Goal: Information Seeking & Learning: Learn about a topic

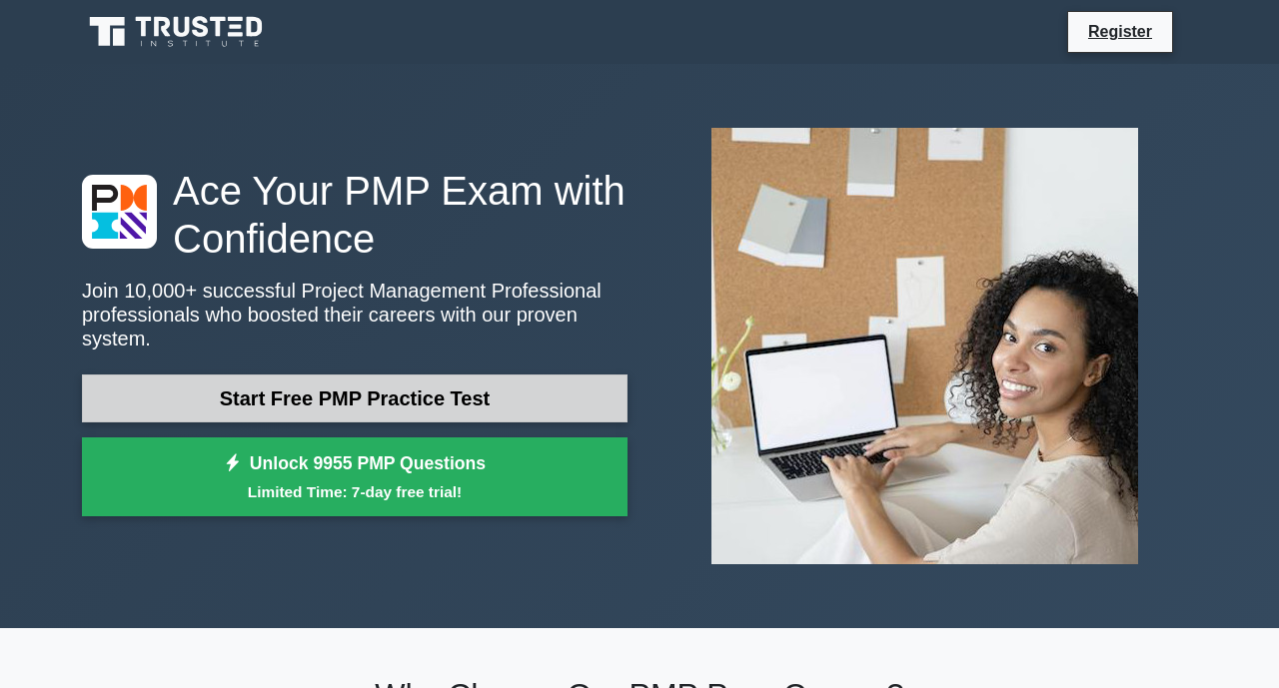
click at [272, 379] on link "Start Free PMP Practice Test" at bounding box center [354, 399] width 545 height 48
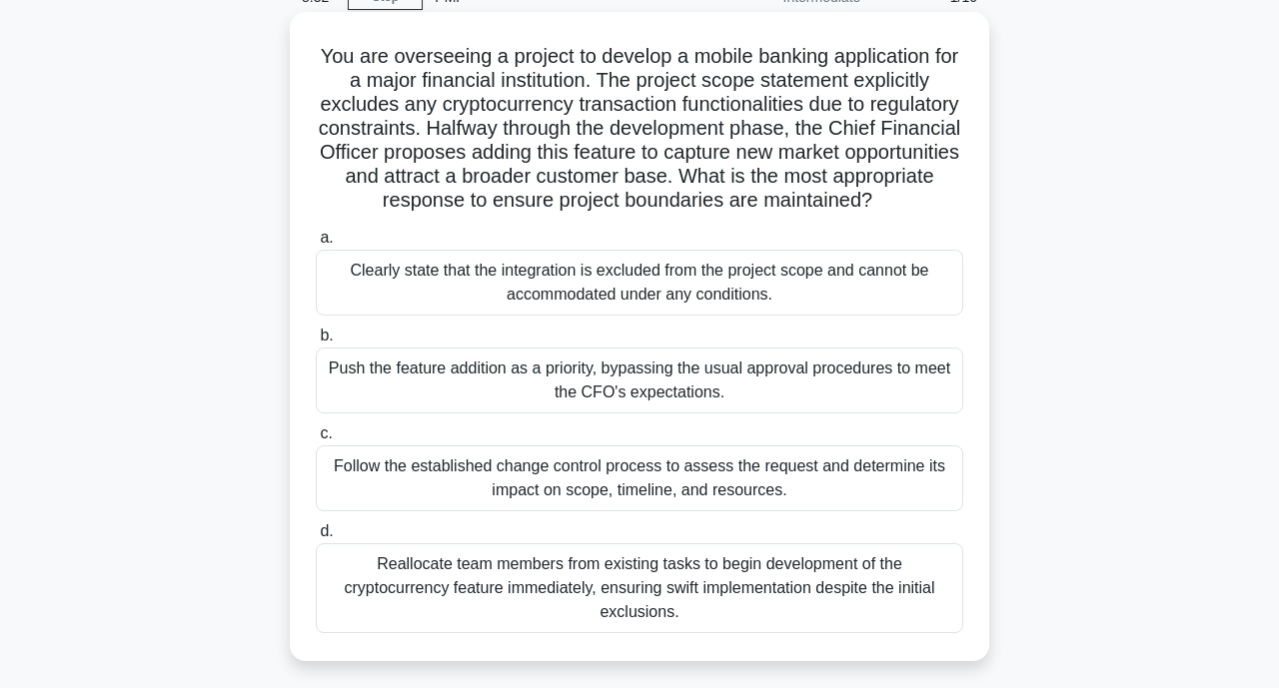
scroll to position [200, 0]
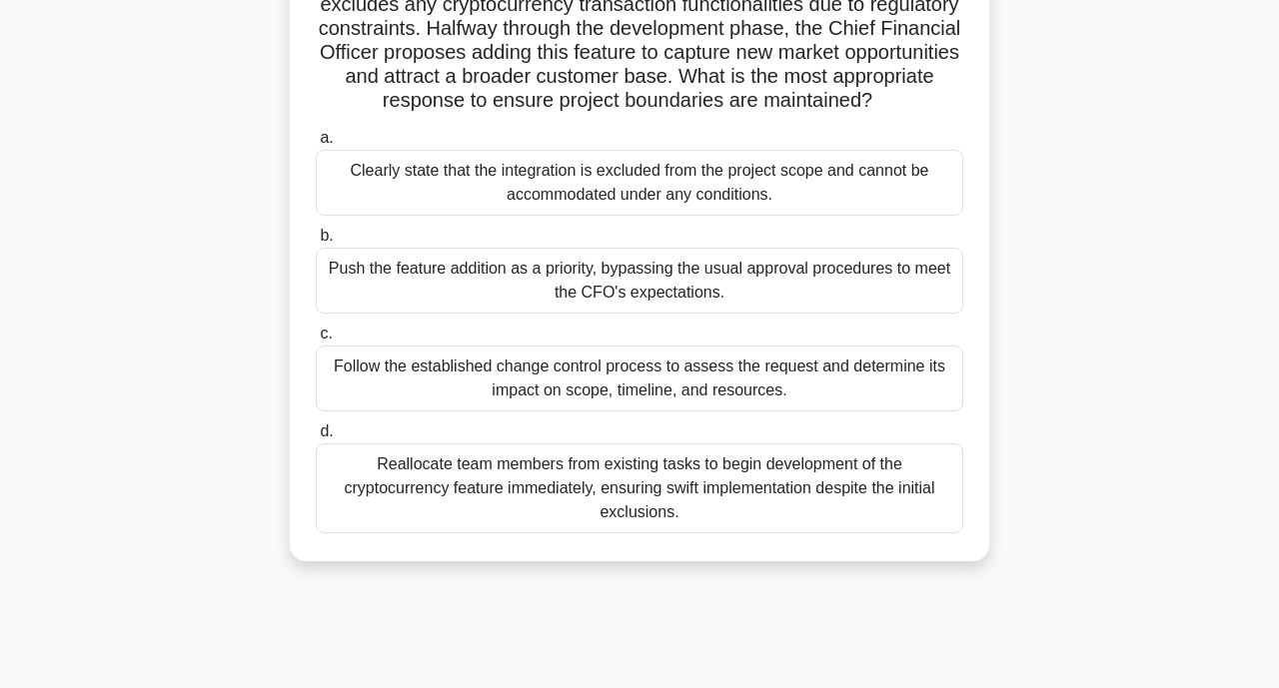
click at [591, 407] on div "Follow the established change control process to assess the request and determi…" at bounding box center [639, 379] width 647 height 66
click at [316, 341] on input "c. Follow the established change control process to assess the request and dete…" at bounding box center [316, 334] width 0 height 13
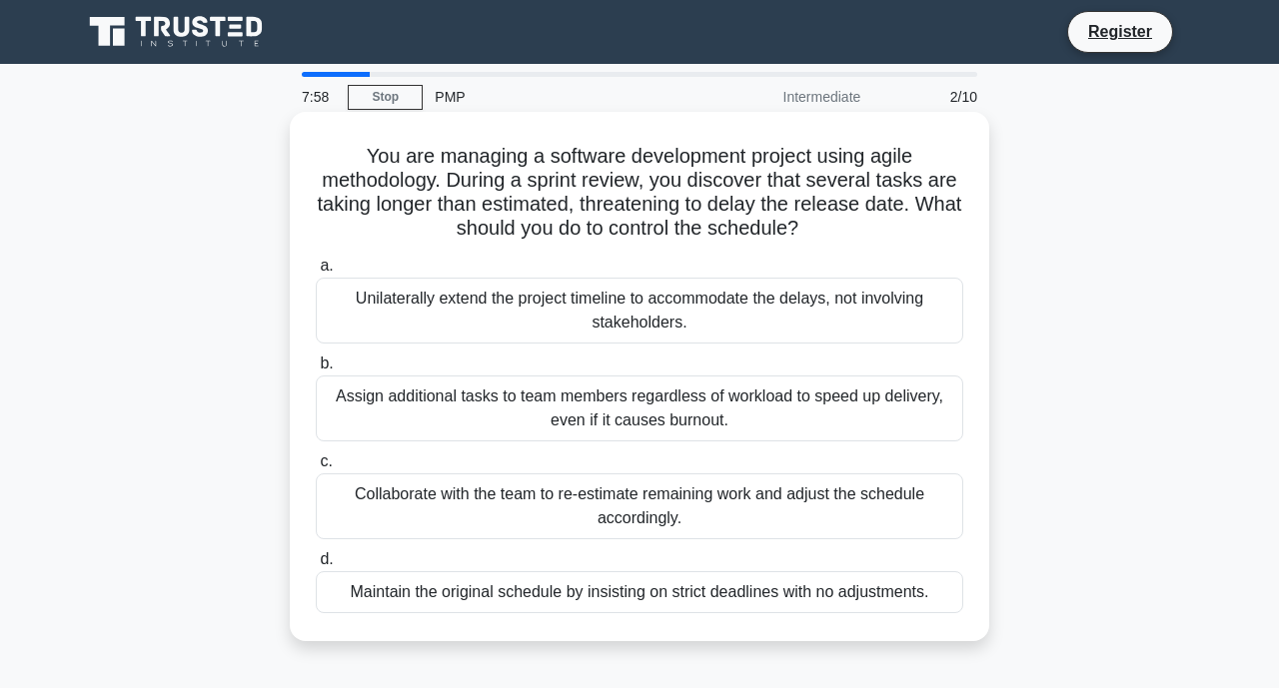
scroll to position [100, 0]
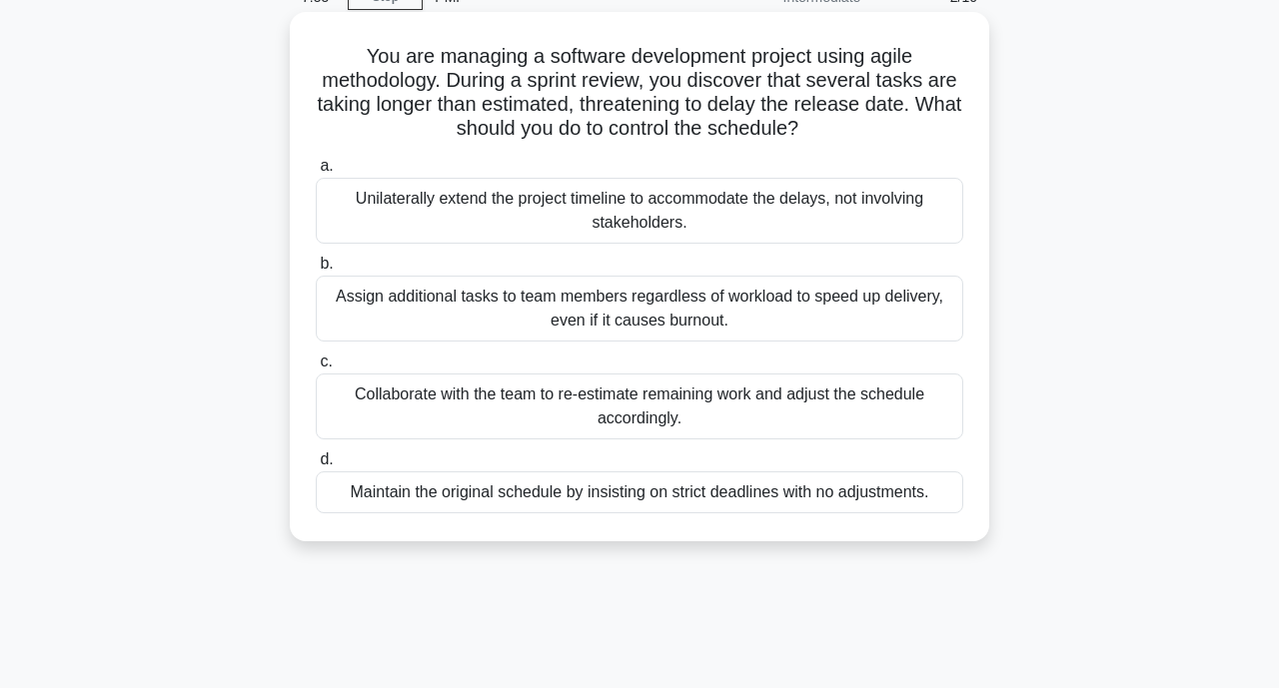
click at [610, 415] on div "Collaborate with the team to re-estimate remaining work and adjust the schedule…" at bounding box center [639, 407] width 647 height 66
click at [316, 369] on input "c. Collaborate with the team to re-estimate remaining work and adjust the sched…" at bounding box center [316, 362] width 0 height 13
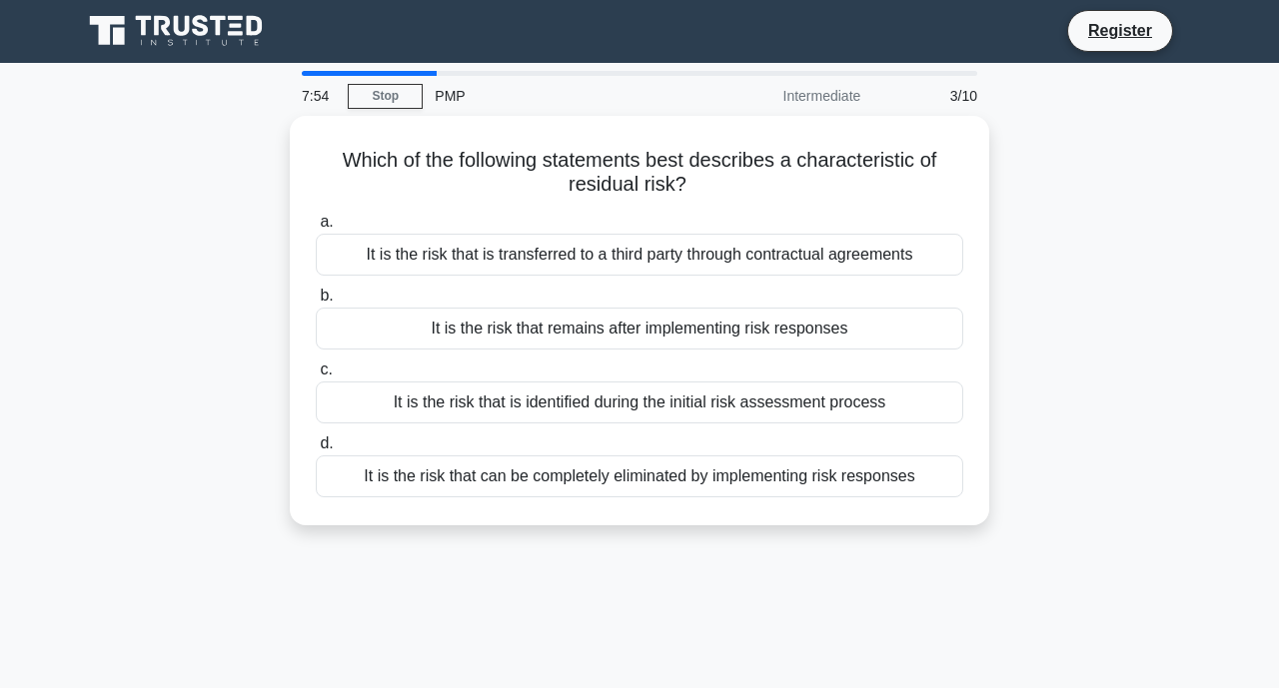
scroll to position [0, 0]
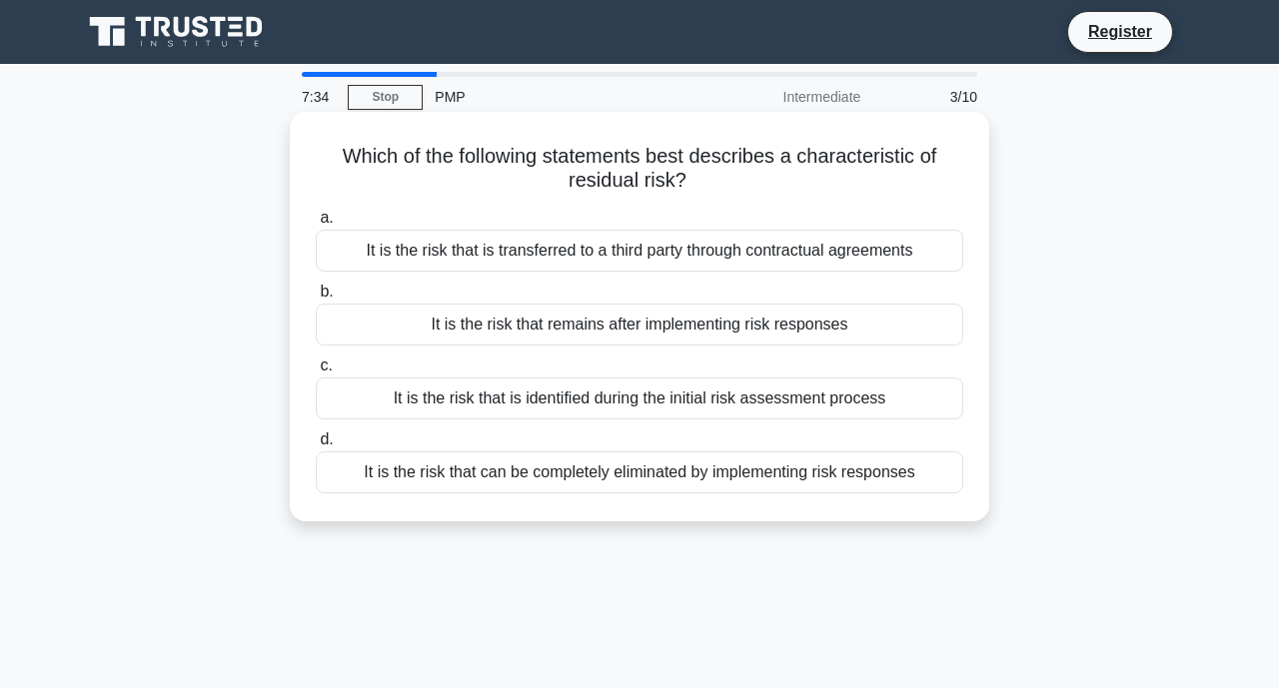
click at [538, 240] on div "It is the risk that is transferred to a third party through contractual agreeme…" at bounding box center [639, 251] width 647 height 42
click at [316, 225] on input "a. It is the risk that is transferred to a third party through contractual agre…" at bounding box center [316, 218] width 0 height 13
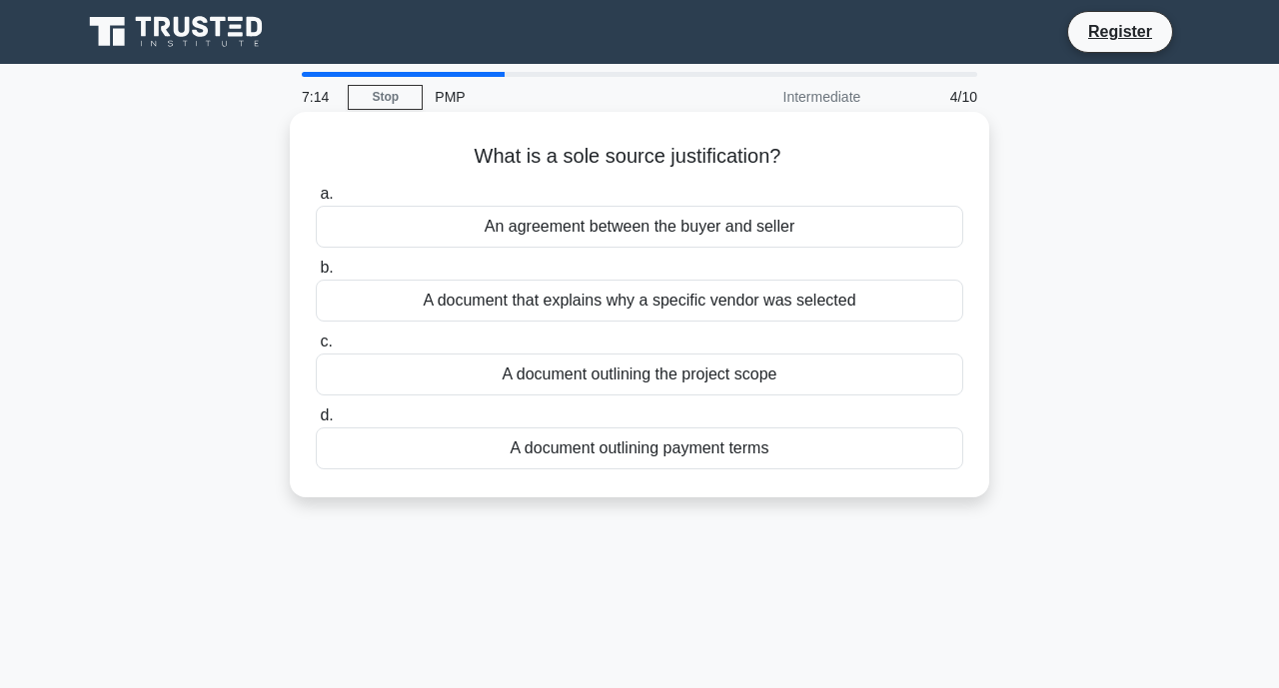
click at [639, 292] on div "A document that explains why a specific vendor was selected" at bounding box center [639, 301] width 647 height 42
click at [316, 275] on input "b. A document that explains why a specific vendor was selected" at bounding box center [316, 268] width 0 height 13
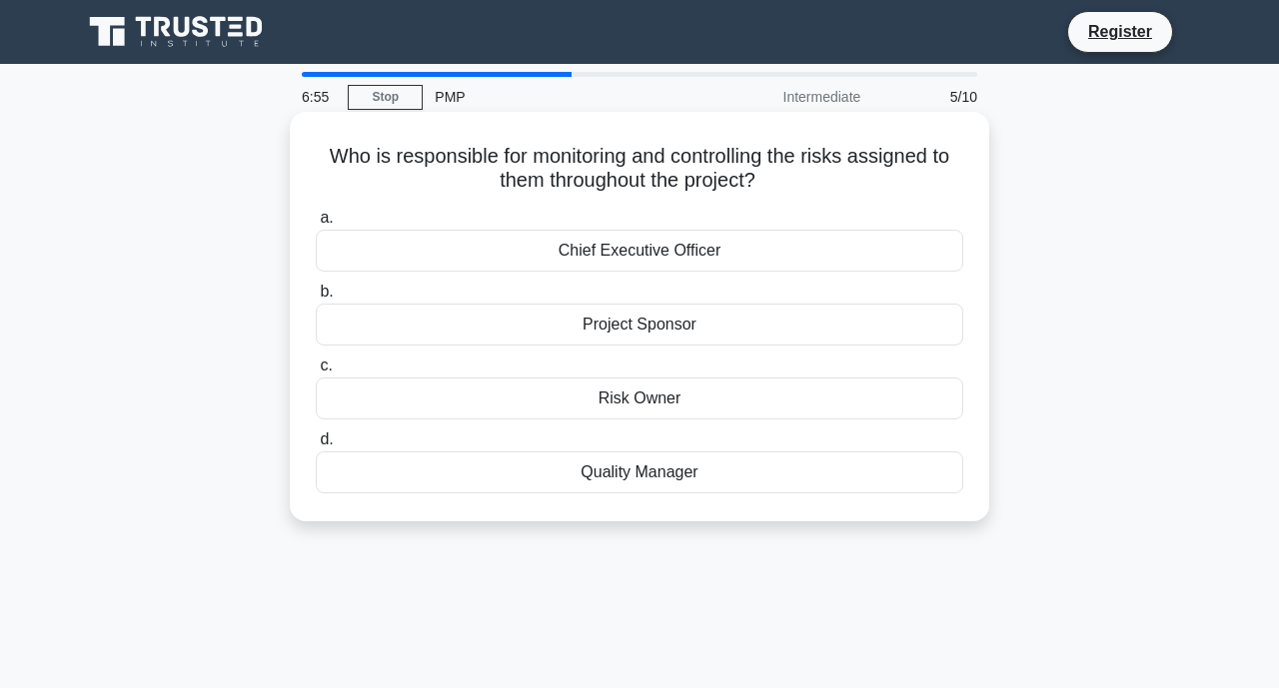
click at [666, 397] on div "Risk Owner" at bounding box center [639, 399] width 647 height 42
click at [316, 373] on input "c. Risk Owner" at bounding box center [316, 366] width 0 height 13
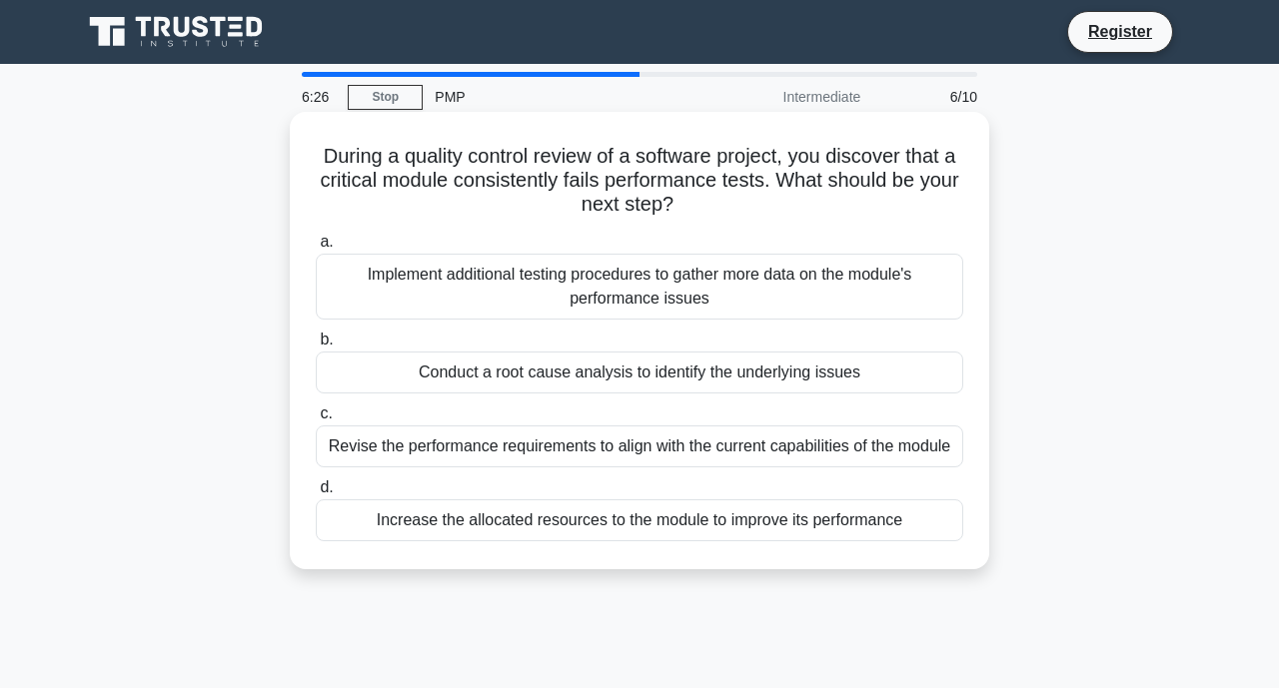
click at [588, 379] on div "Conduct a root cause analysis to identify the underlying issues" at bounding box center [639, 373] width 647 height 42
click at [316, 347] on input "b. Conduct a root cause analysis to identify the underlying issues" at bounding box center [316, 340] width 0 height 13
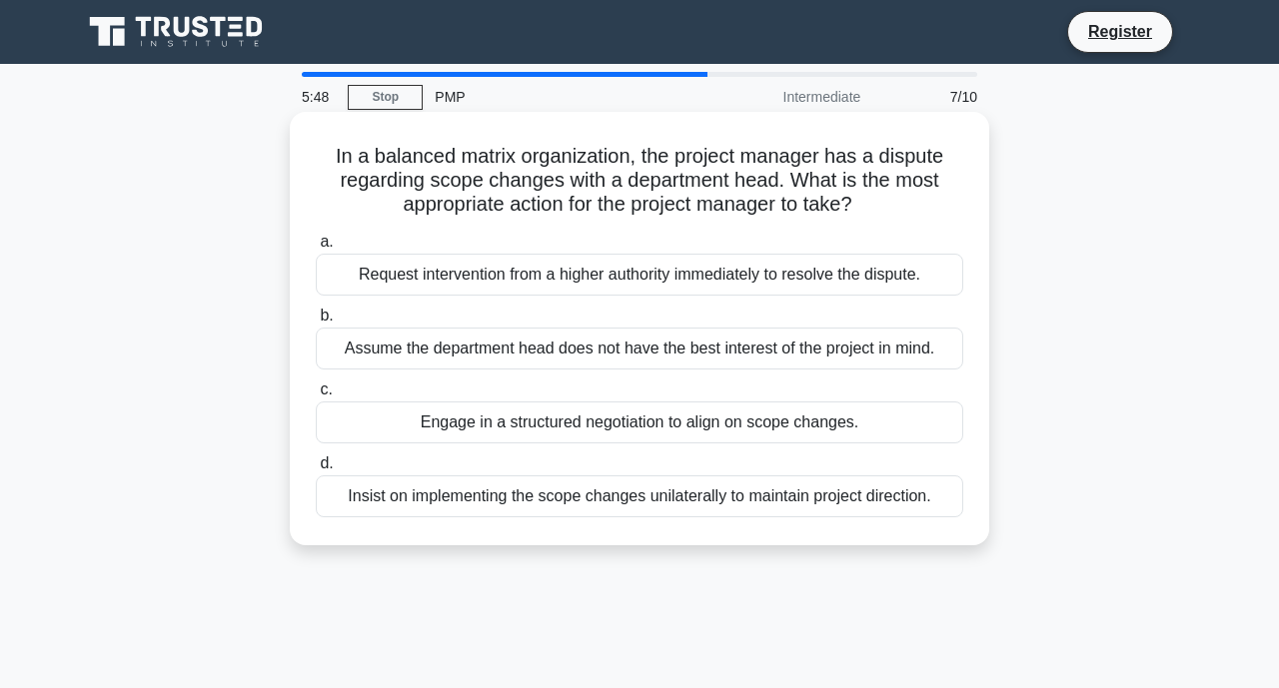
click at [697, 432] on div "Engage in a structured negotiation to align on scope changes." at bounding box center [639, 423] width 647 height 42
click at [316, 397] on input "c. Engage in a structured negotiation to align on scope changes." at bounding box center [316, 390] width 0 height 13
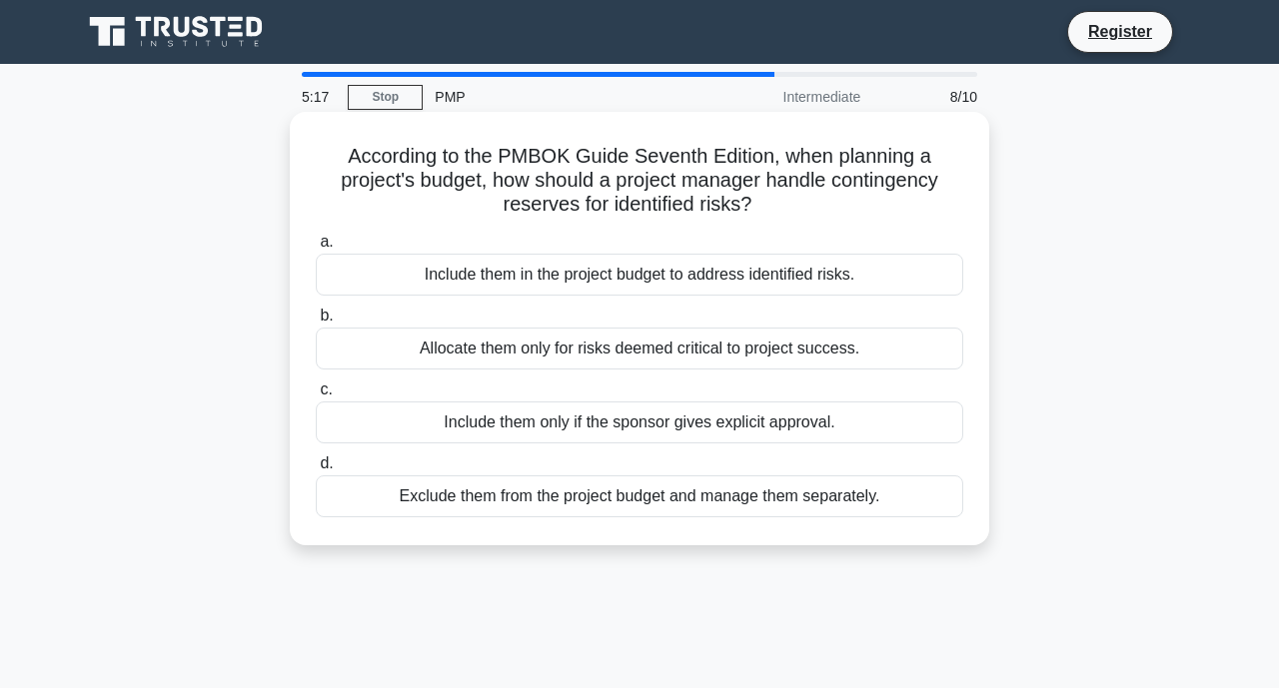
click at [680, 345] on div "Allocate them only for risks deemed critical to project success." at bounding box center [639, 349] width 647 height 42
click at [316, 323] on input "b. Allocate them only for risks deemed critical to project success." at bounding box center [316, 316] width 0 height 13
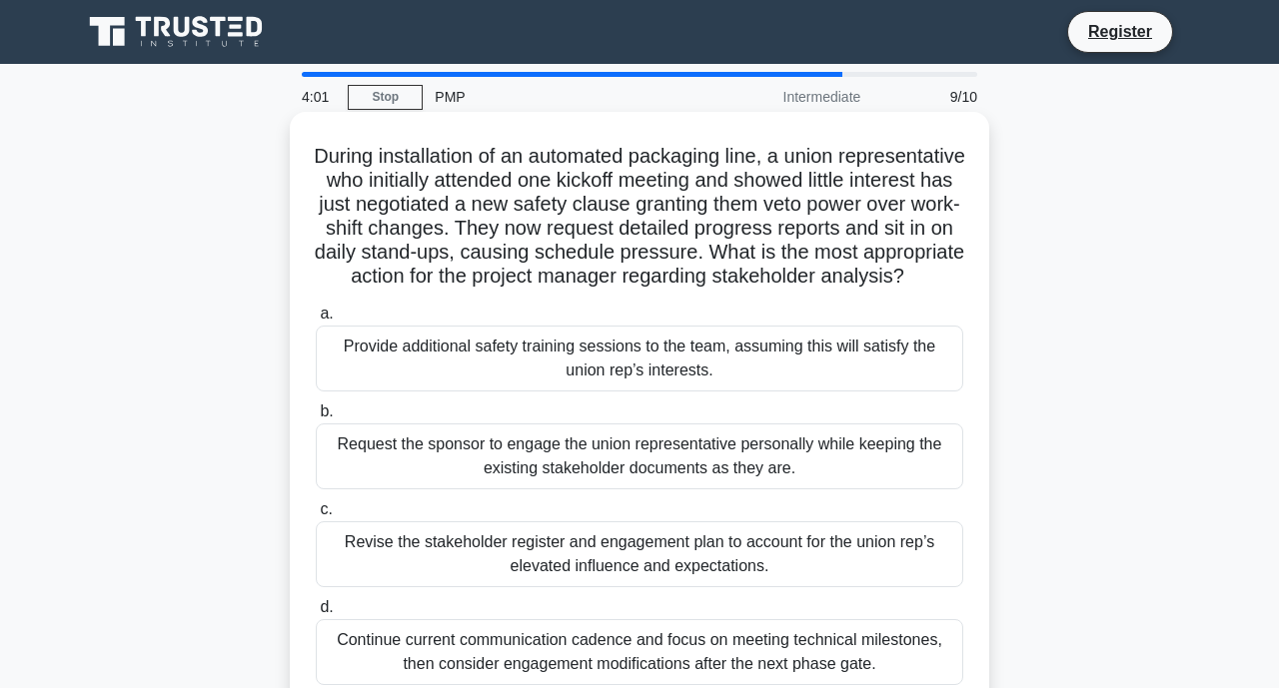
scroll to position [100, 0]
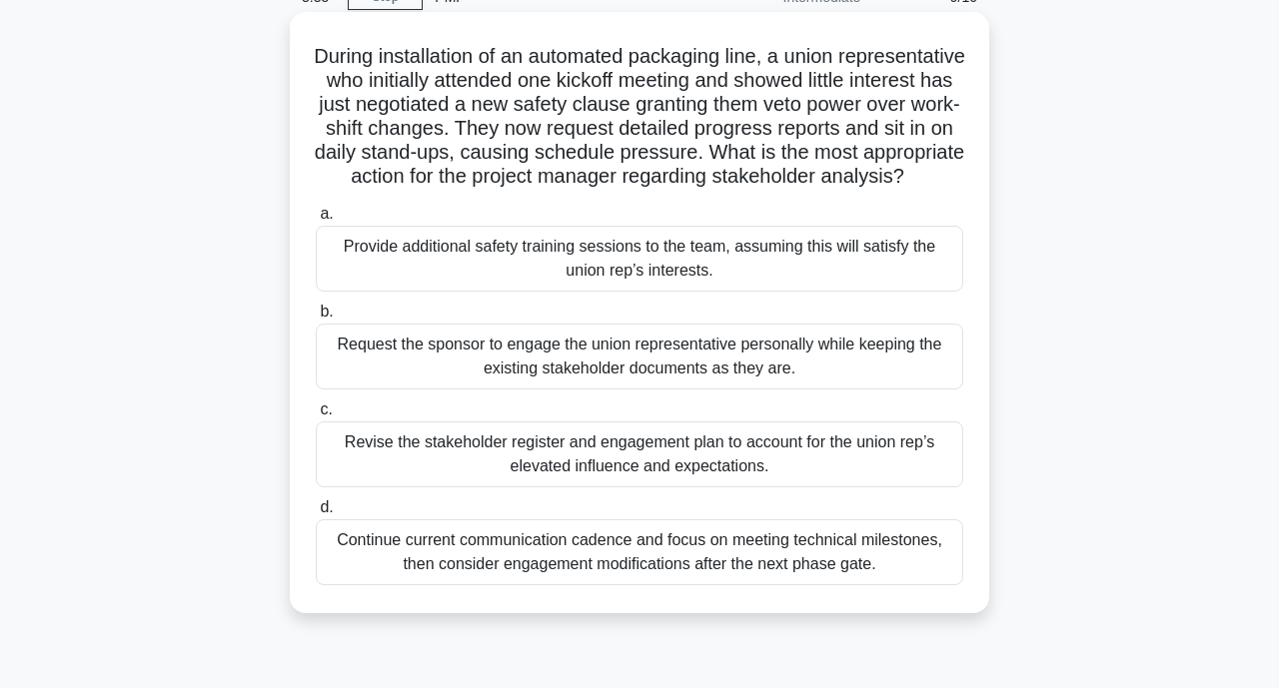
click at [711, 480] on div "Revise the stakeholder register and engagement plan to account for the union re…" at bounding box center [639, 455] width 647 height 66
click at [316, 417] on input "c. Revise the stakeholder register and engagement plan to account for the union…" at bounding box center [316, 410] width 0 height 13
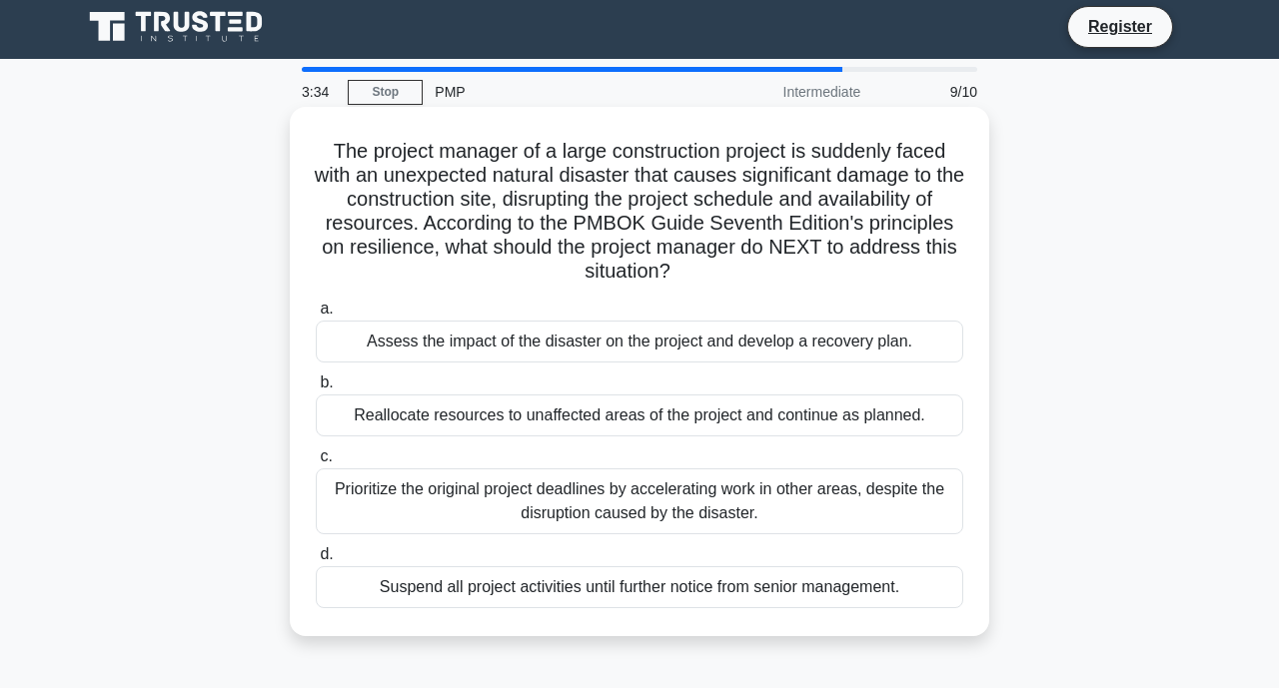
scroll to position [0, 0]
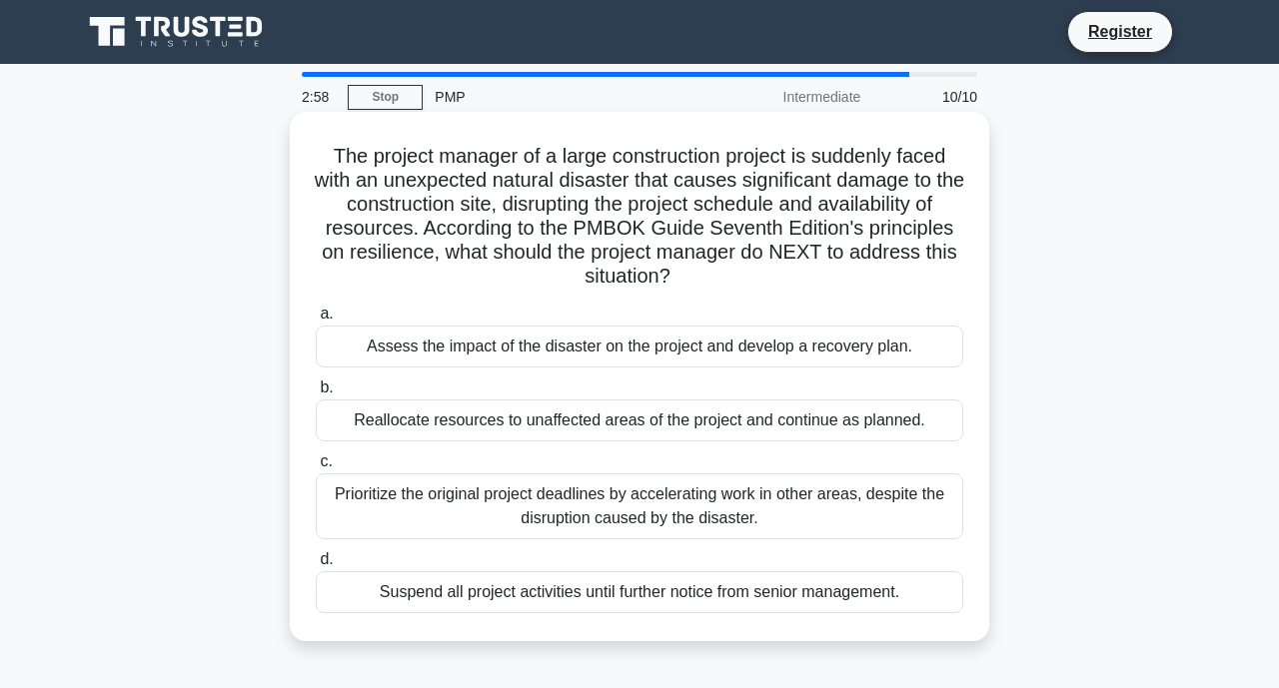
click at [690, 353] on div "Assess the impact of the disaster on the project and develop a recovery plan." at bounding box center [639, 347] width 647 height 42
click at [316, 321] on input "a. Assess the impact of the disaster on the project and develop a recovery plan." at bounding box center [316, 314] width 0 height 13
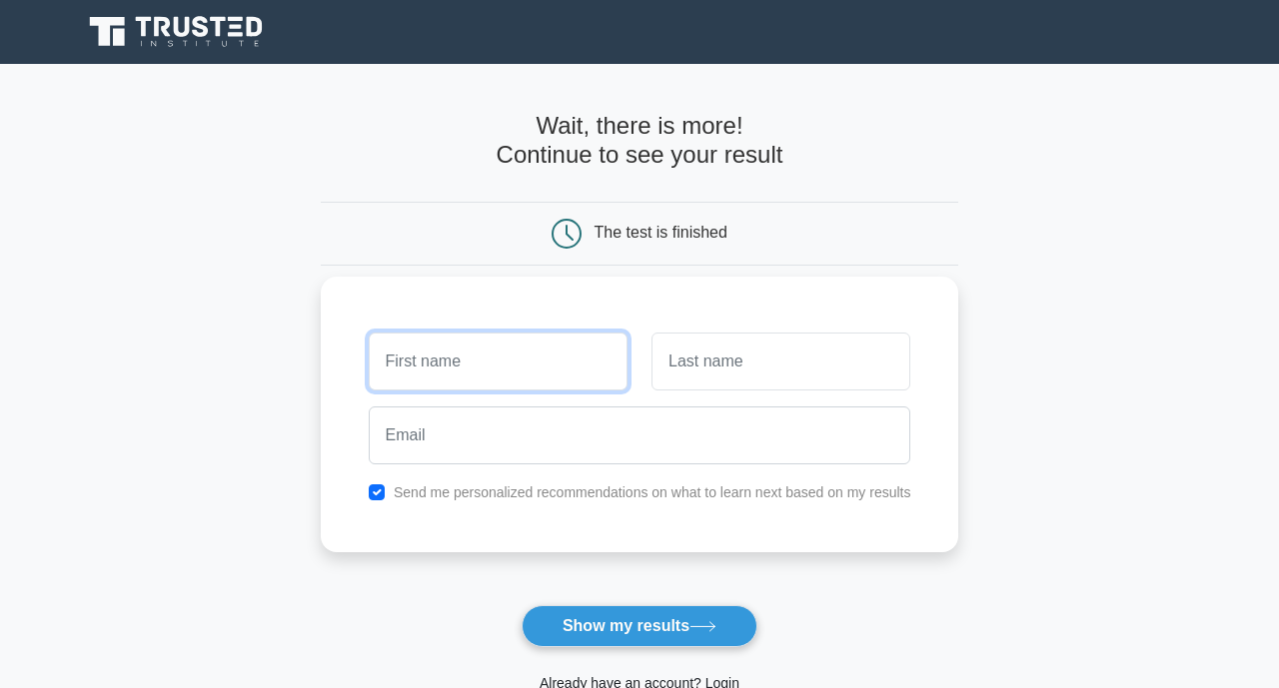
click at [427, 372] on input "text" at bounding box center [498, 362] width 259 height 58
type input "[PERSON_NAME]"
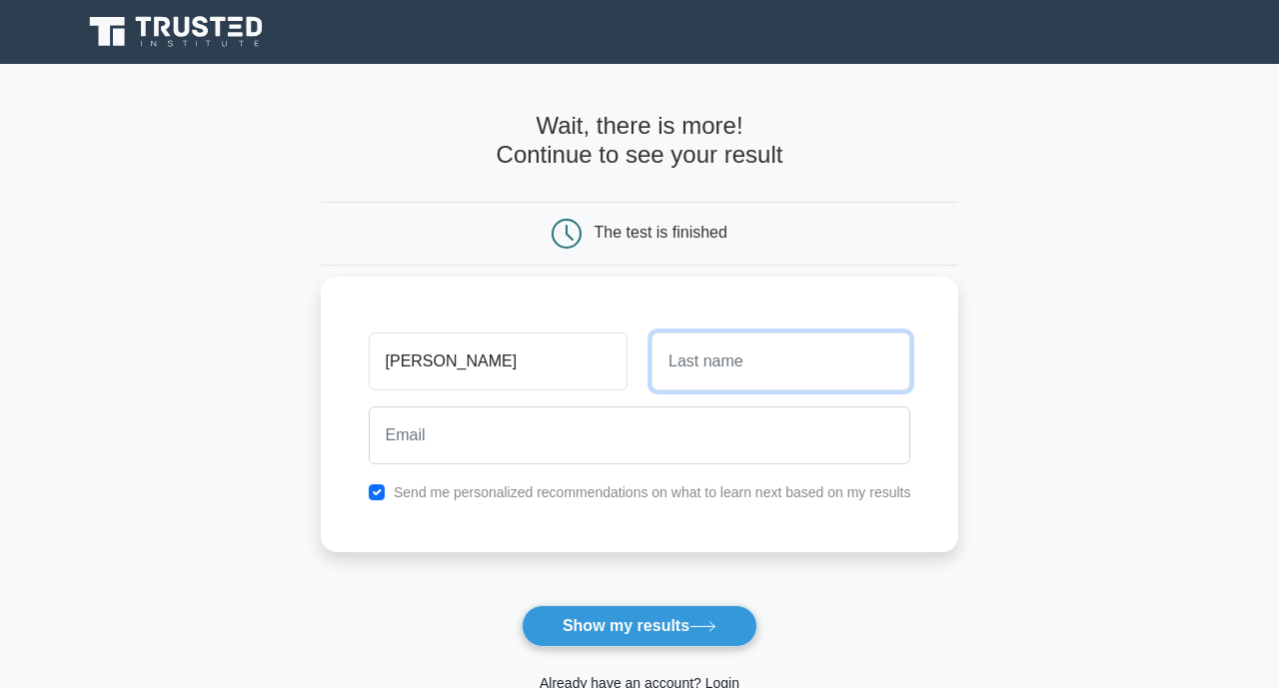
type input "WALYONGU"
type input "[PERSON_NAME][EMAIL_ADDRESS][DOMAIN_NAME]"
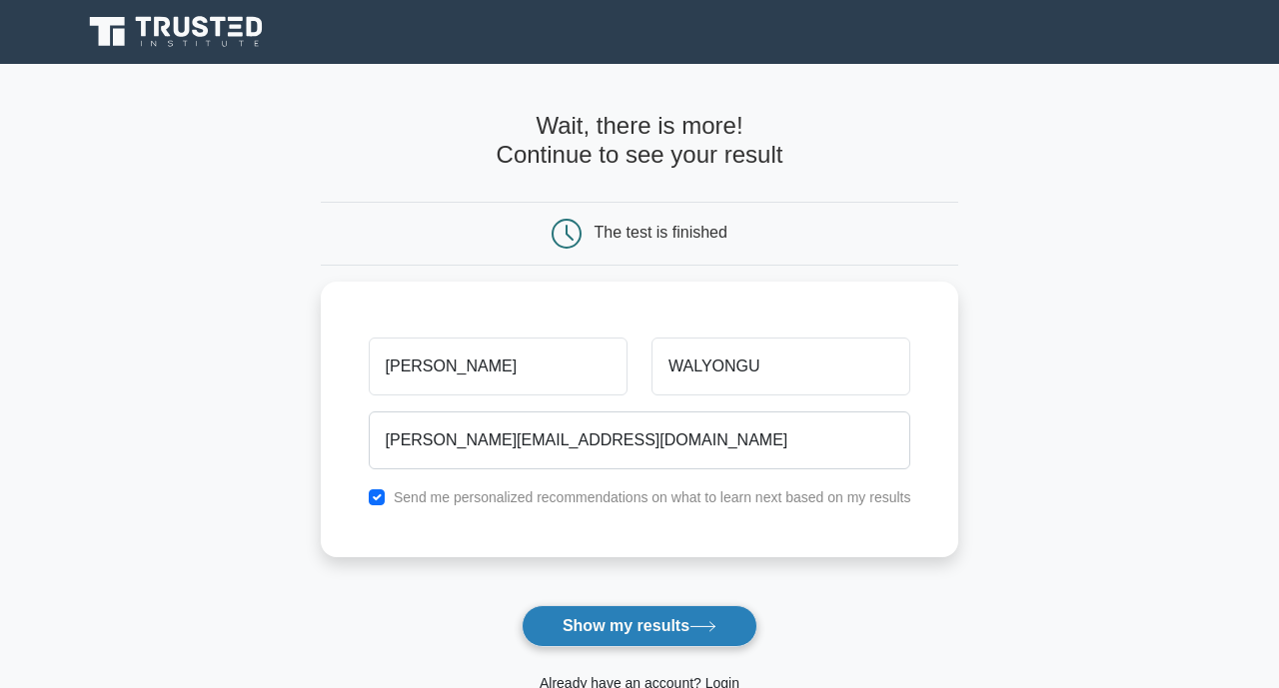
click at [622, 617] on button "Show my results" at bounding box center [639, 626] width 236 height 42
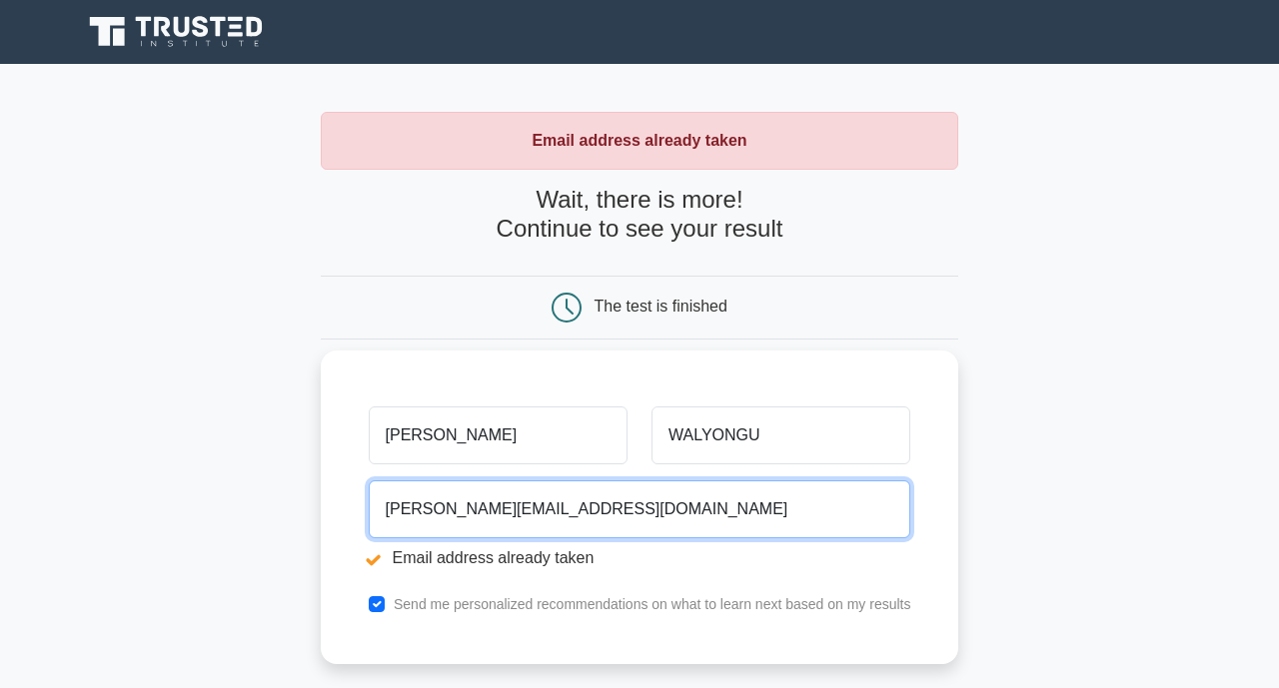
click at [574, 509] on input "derrick.walyongu@equitybank.co.ug" at bounding box center [640, 510] width 542 height 58
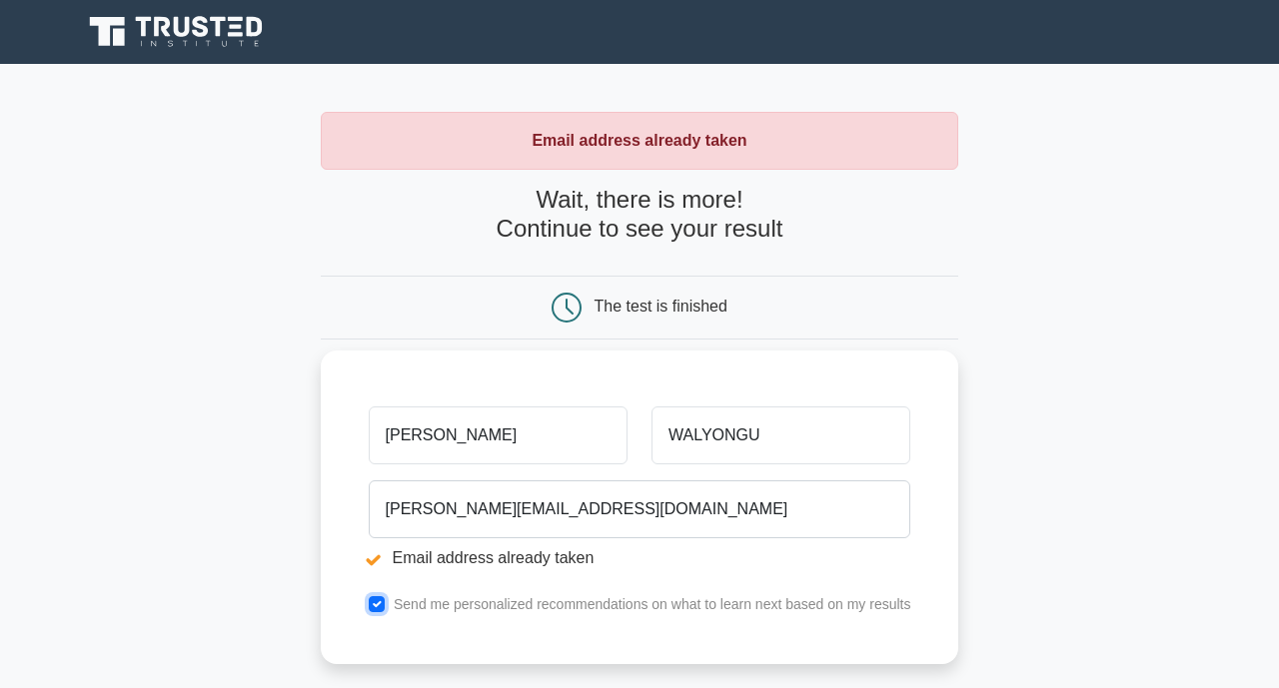
click at [384, 605] on input "checkbox" at bounding box center [377, 604] width 16 height 16
click at [379, 607] on input "checkbox" at bounding box center [377, 604] width 16 height 16
click at [369, 604] on div "Send me personalized recommendations on what to learn next based on my results" at bounding box center [640, 604] width 566 height 24
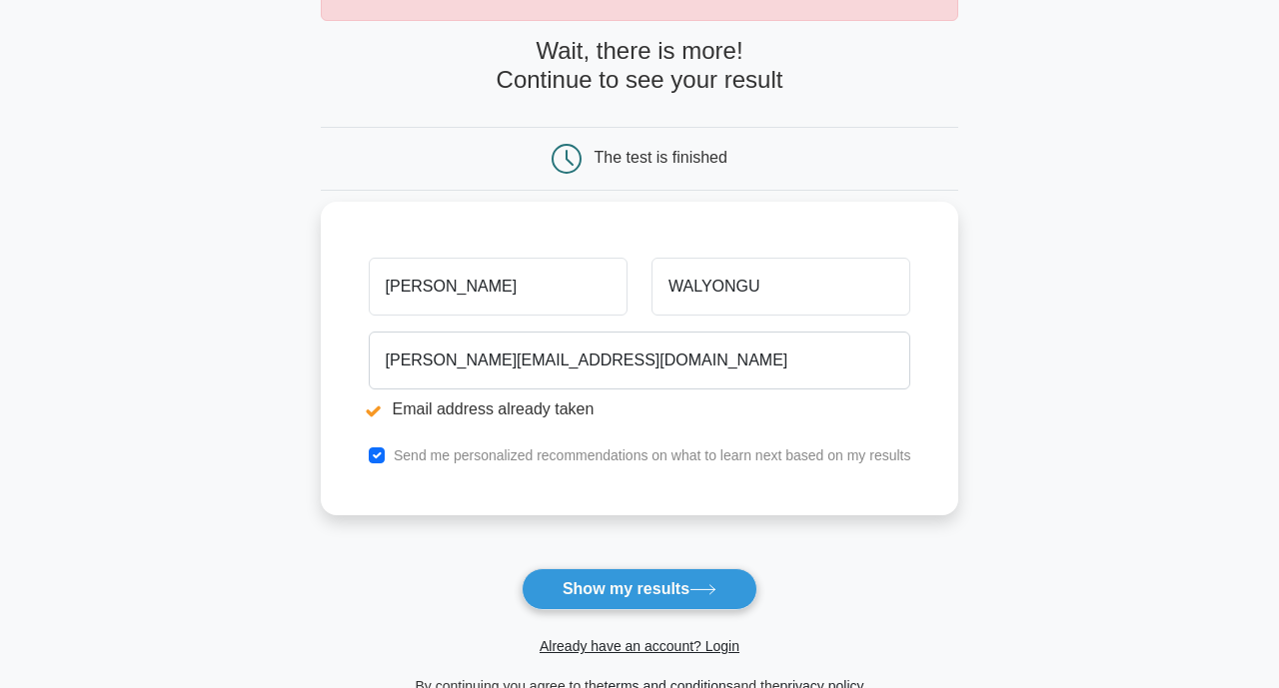
scroll to position [129, 0]
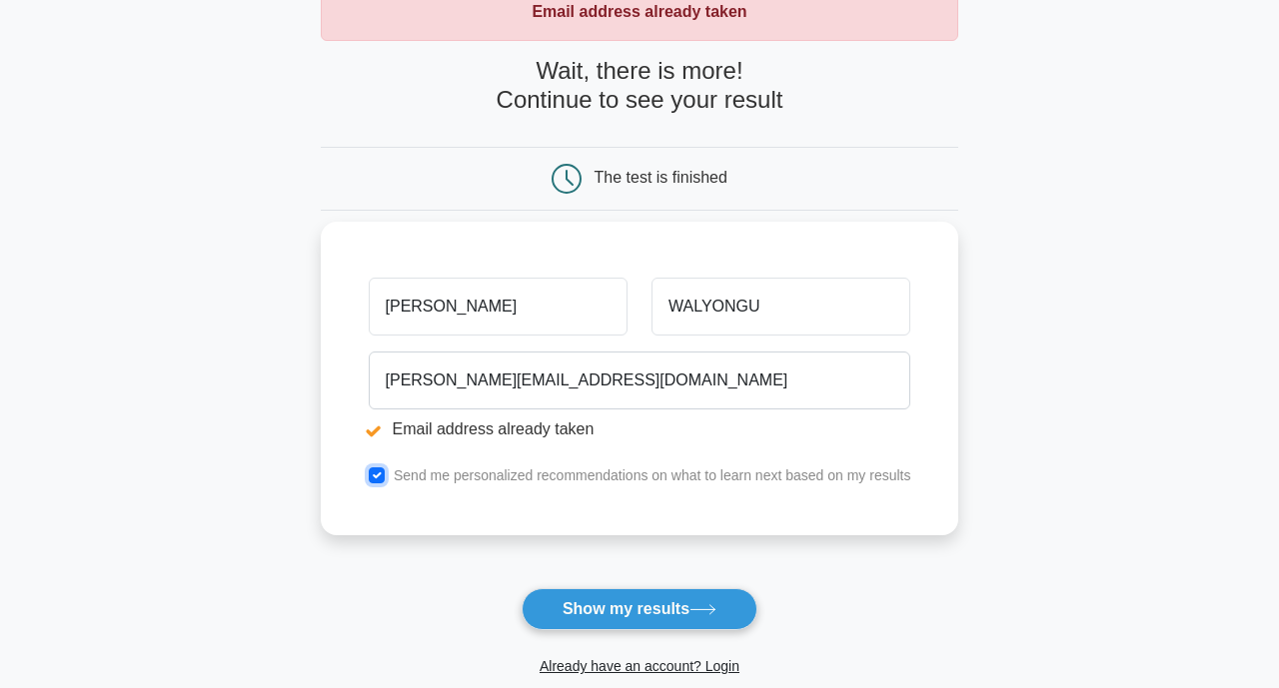
click at [375, 471] on input "checkbox" at bounding box center [377, 476] width 16 height 16
checkbox input "false"
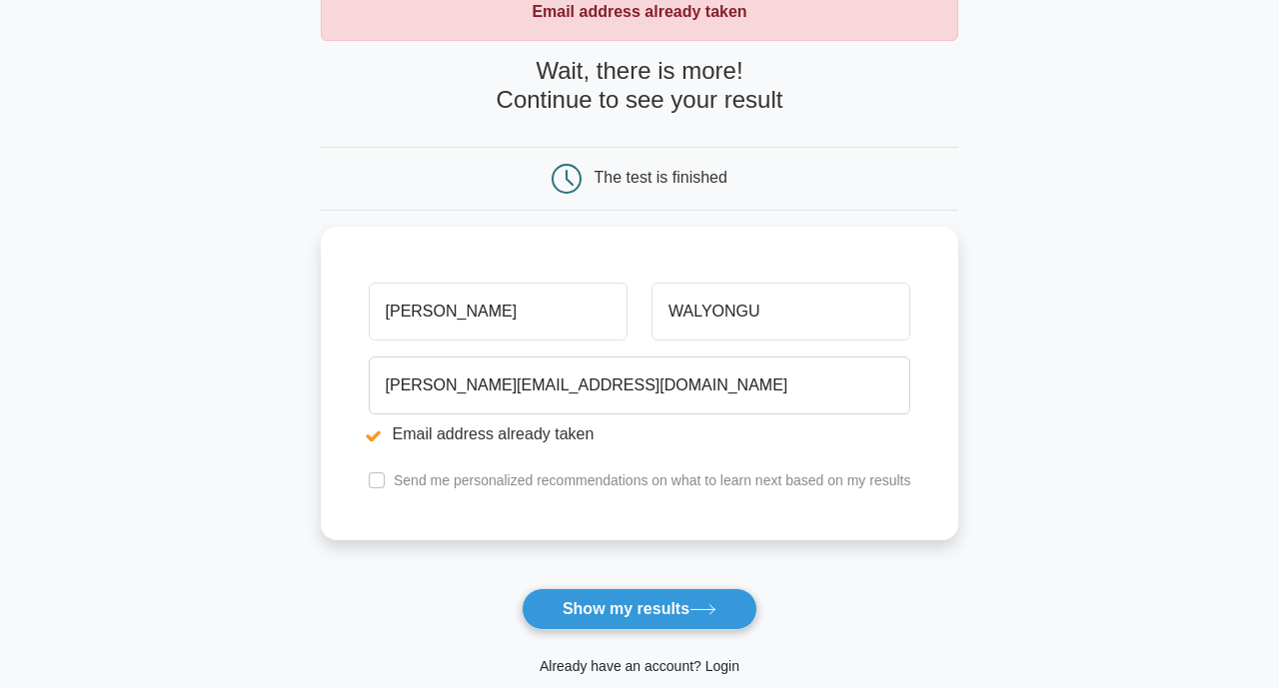
click at [664, 661] on link "Already have an account? Login" at bounding box center [639, 666] width 200 height 16
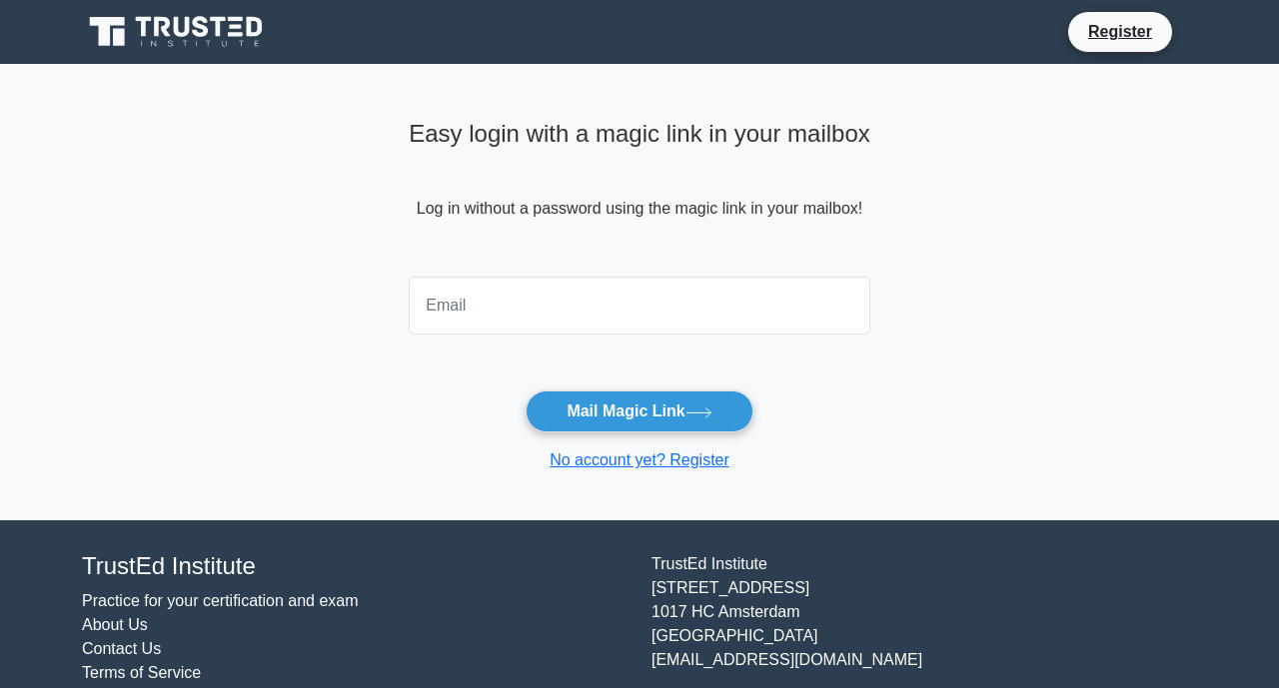
click at [446, 301] on input "email" at bounding box center [640, 306] width 462 height 58
type input "derrick.walyongu@equitybank.co.ug"
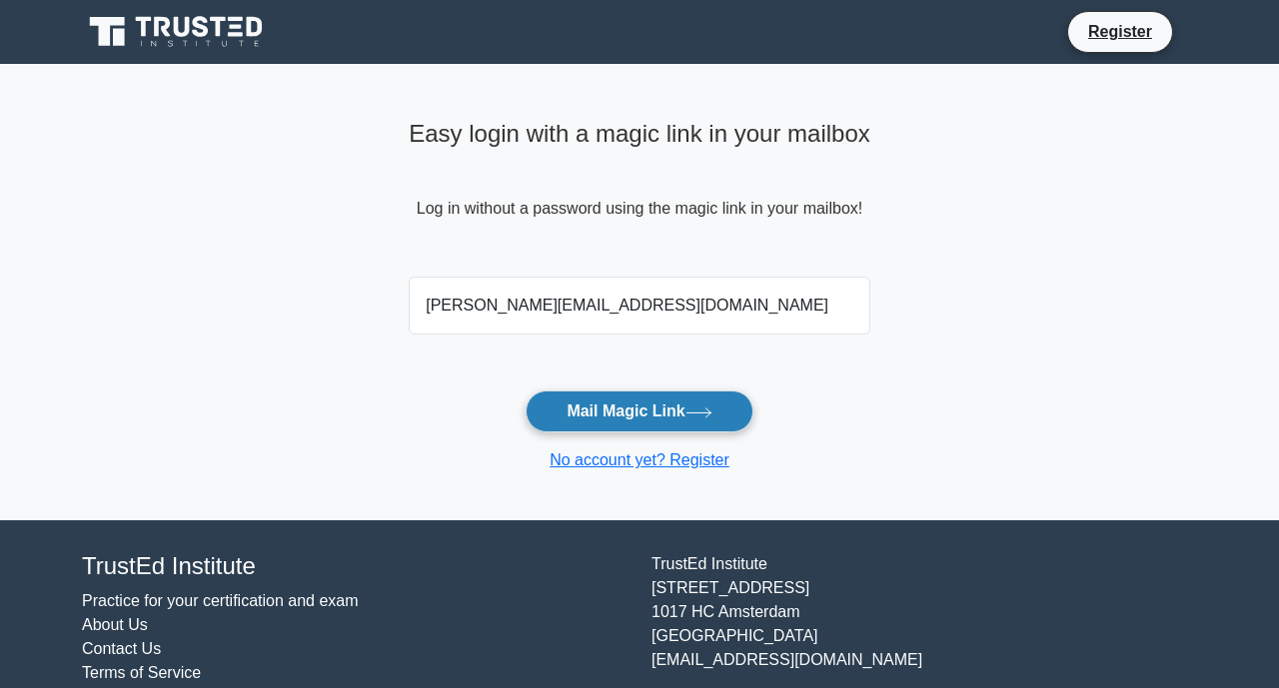
click at [615, 414] on button "Mail Magic Link" at bounding box center [638, 412] width 227 height 42
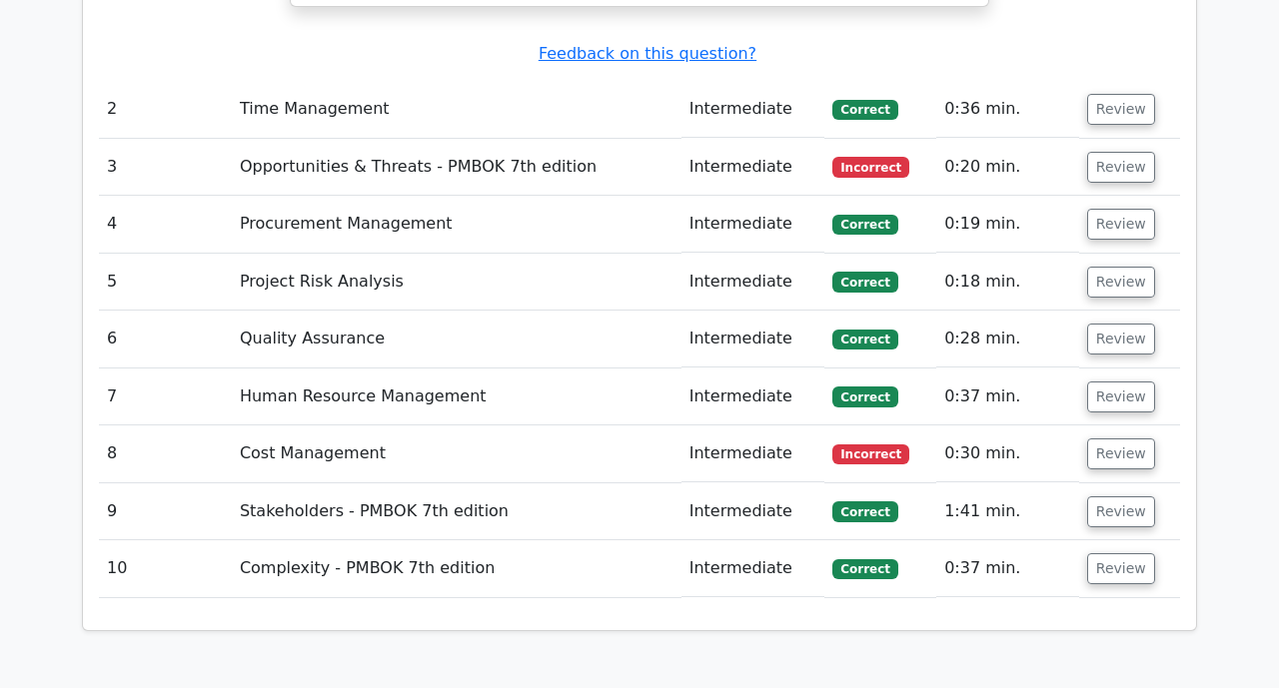
scroll to position [2997, 0]
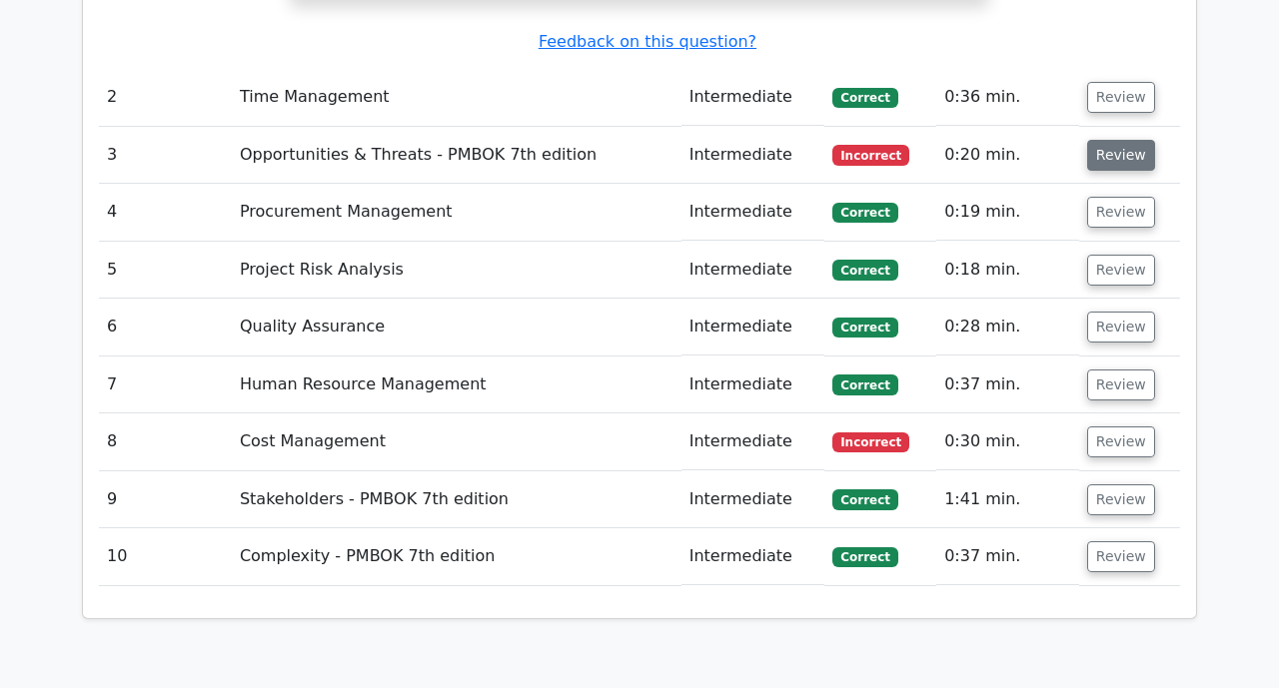
click at [1110, 140] on button "Review" at bounding box center [1121, 155] width 68 height 31
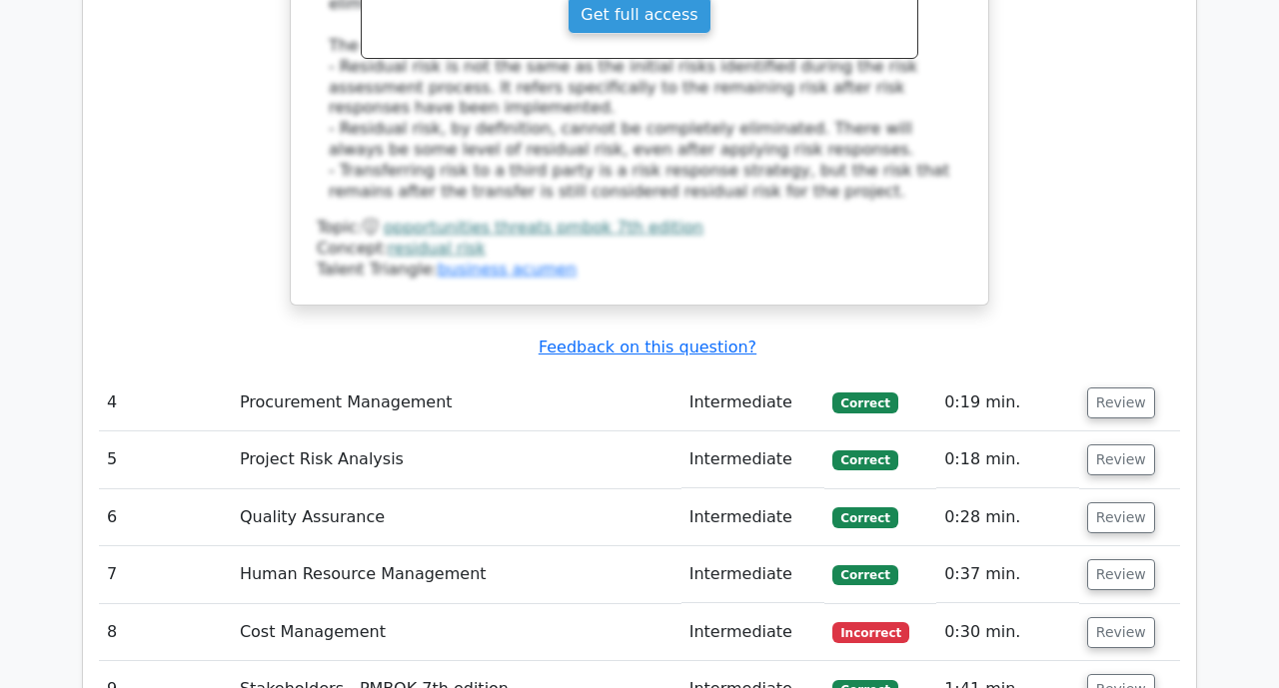
scroll to position [4096, 0]
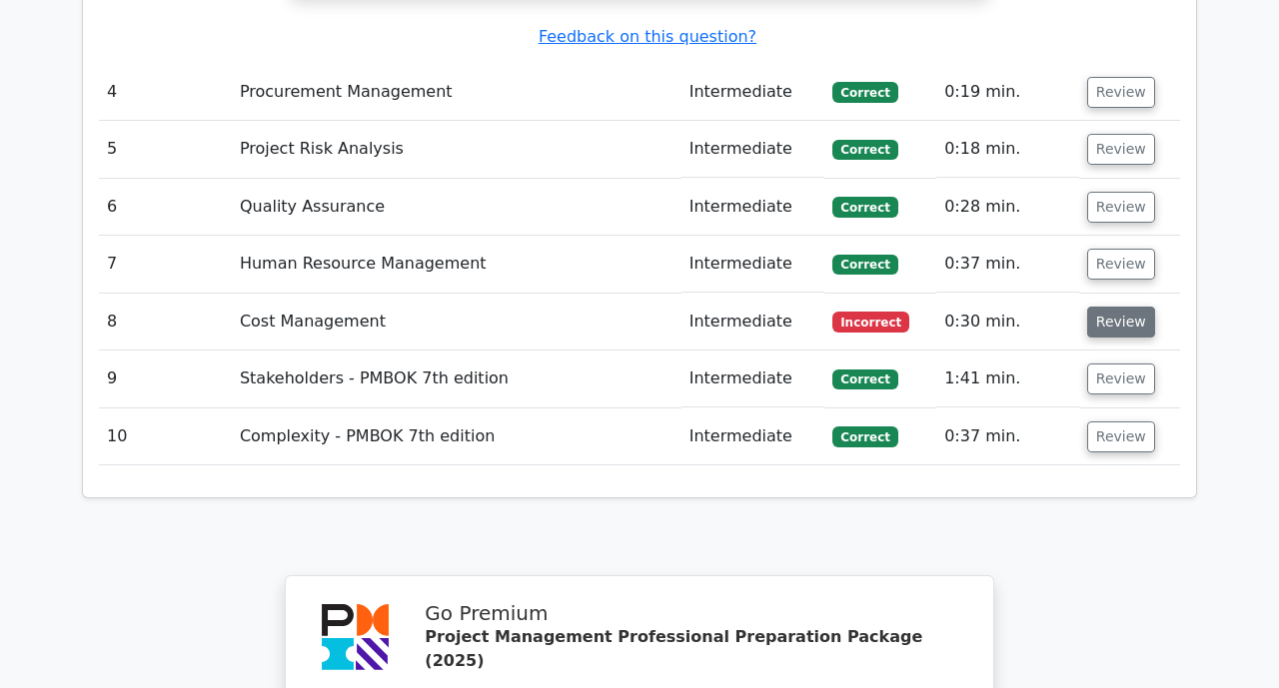
click at [1111, 307] on button "Review" at bounding box center [1121, 322] width 68 height 31
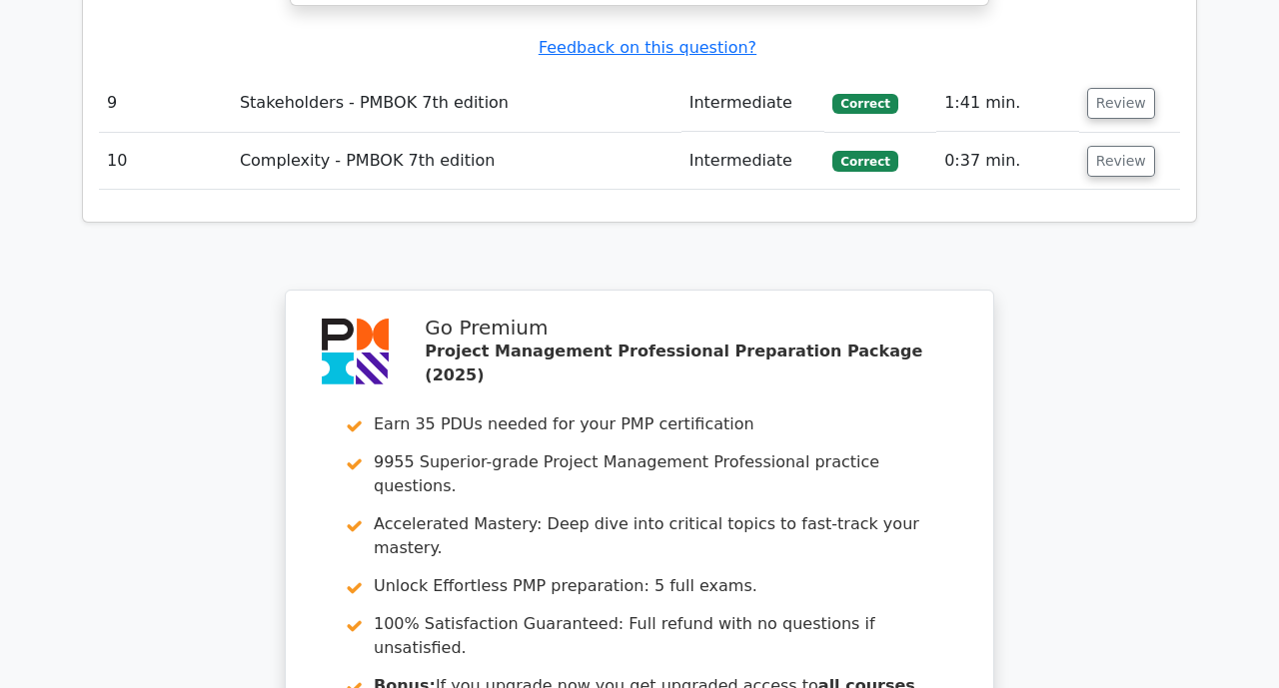
scroll to position [5445, 0]
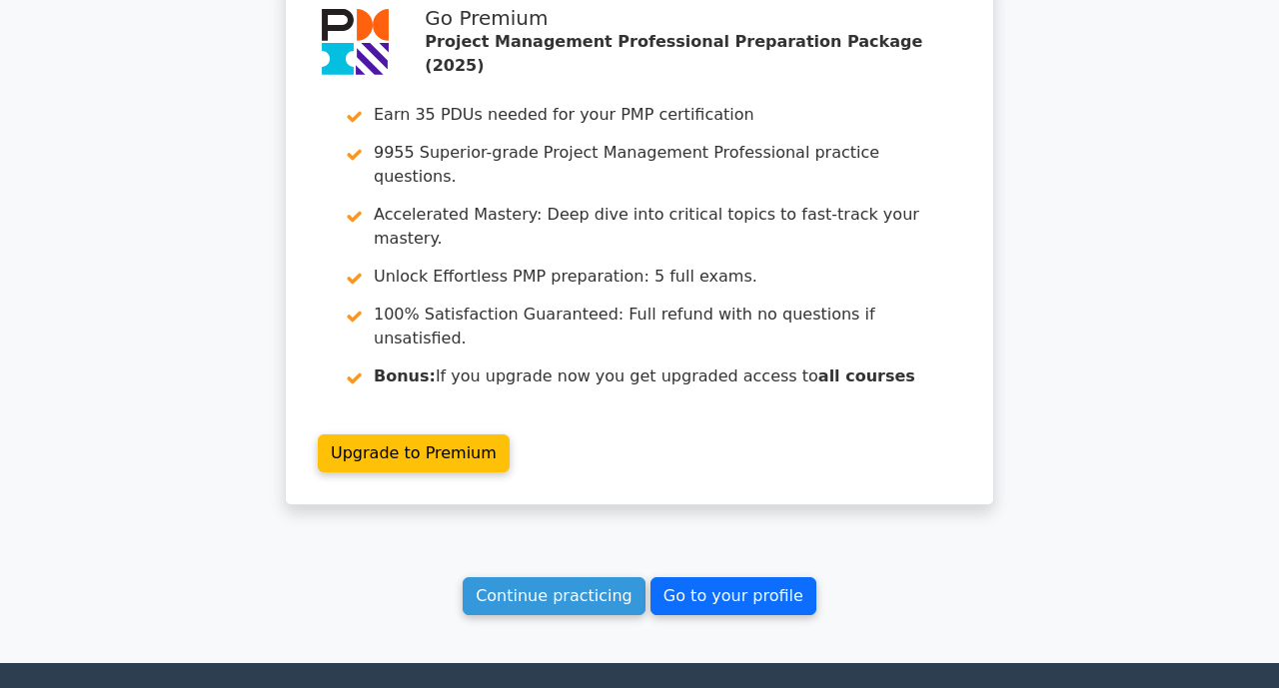
click at [718, 577] on link "Go to your profile" at bounding box center [733, 596] width 166 height 38
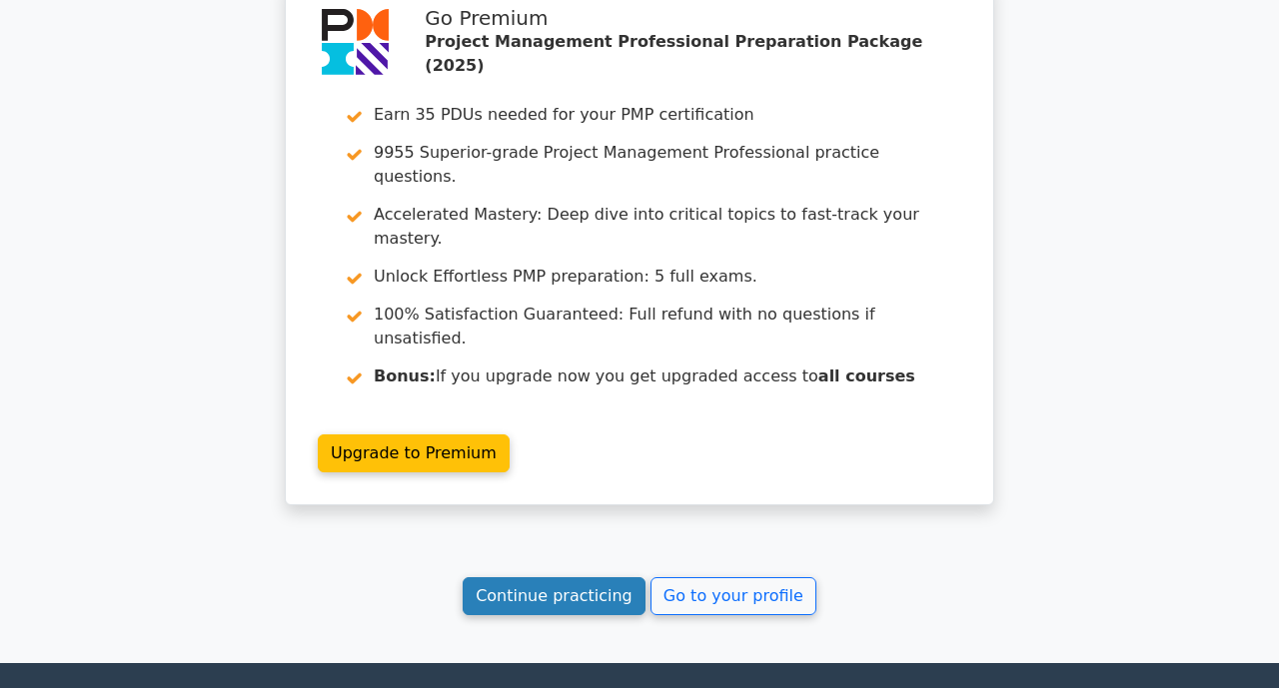
click at [510, 577] on link "Continue practicing" at bounding box center [554, 596] width 183 height 38
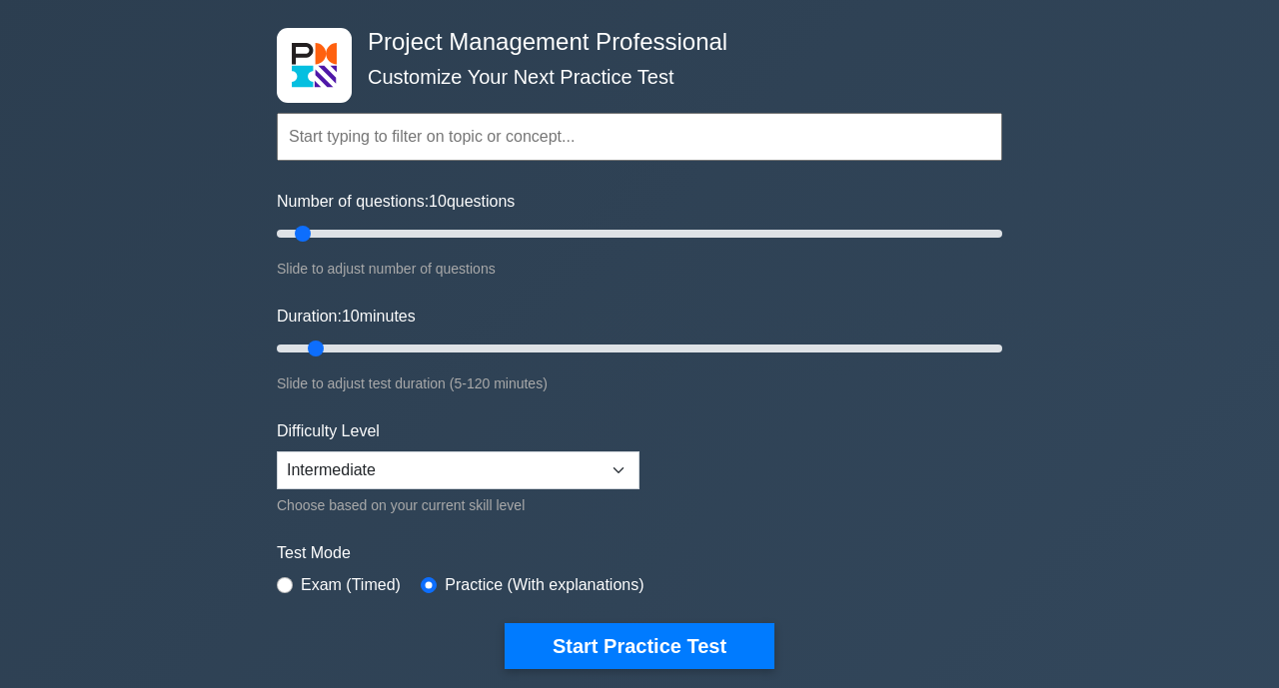
scroll to position [200, 0]
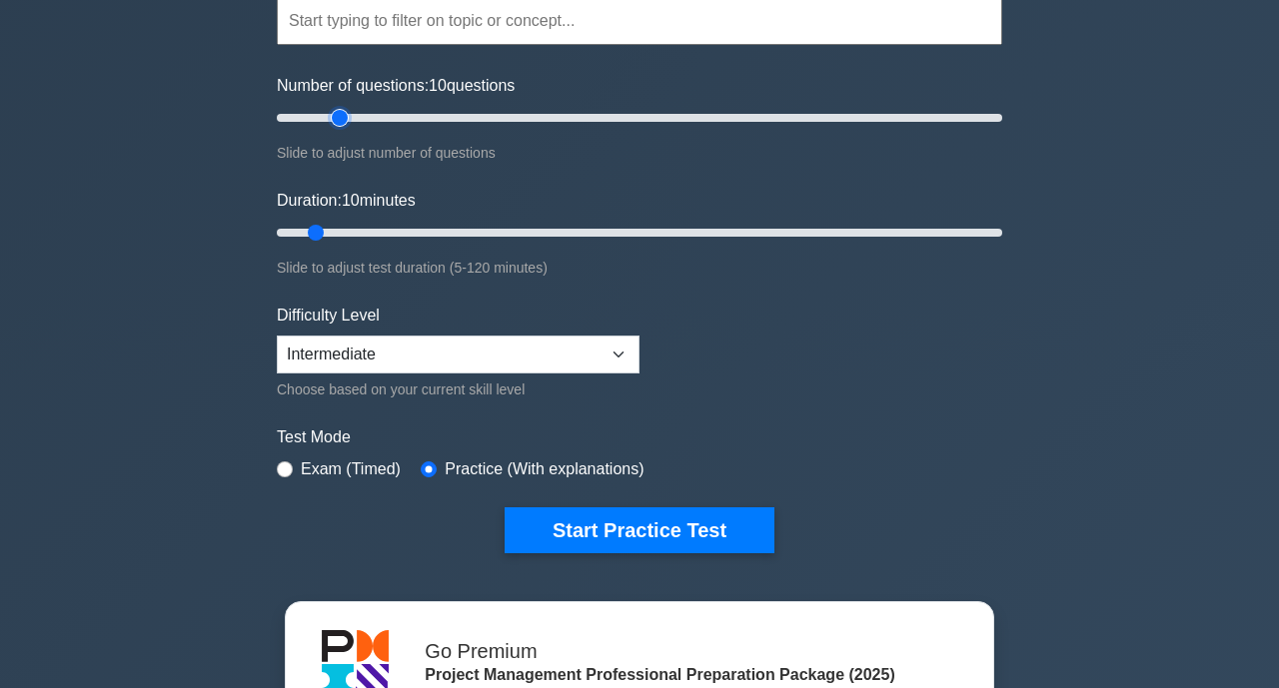
type input "20"
click at [347, 117] on input "Number of questions: 10 questions" at bounding box center [639, 118] width 725 height 24
click at [360, 232] on input "Duration: 10 minutes" at bounding box center [639, 233] width 725 height 24
type input "20"
click at [366, 225] on input "Duration: 15 minutes" at bounding box center [639, 233] width 725 height 24
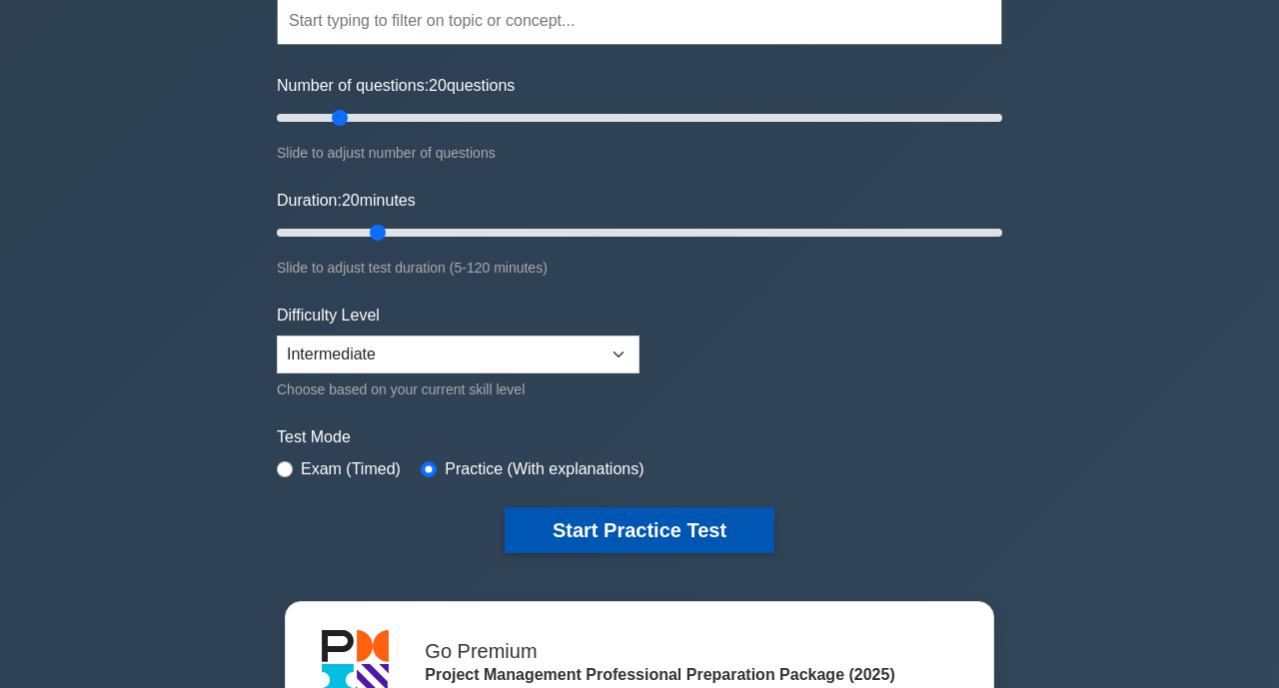
click at [602, 520] on button "Start Practice Test" at bounding box center [640, 531] width 270 height 46
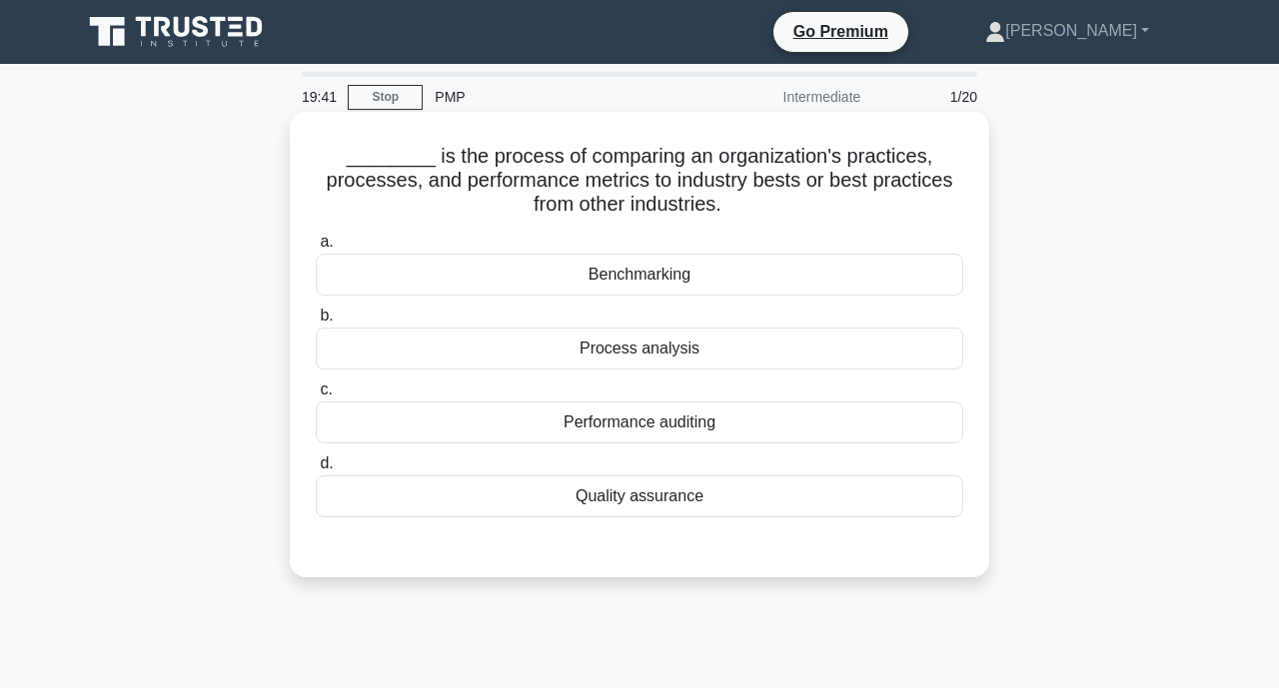
click at [657, 272] on div "Benchmarking" at bounding box center [639, 275] width 647 height 42
click at [316, 249] on input "a. Benchmarking" at bounding box center [316, 242] width 0 height 13
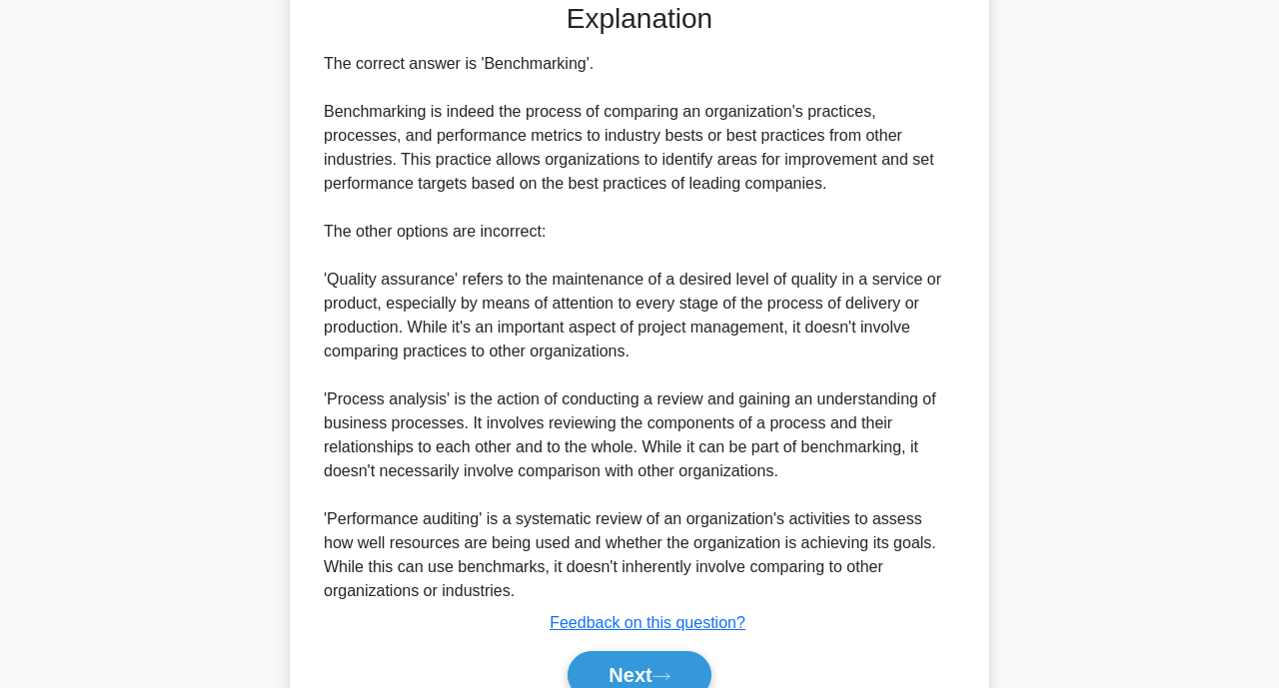
scroll to position [640, 0]
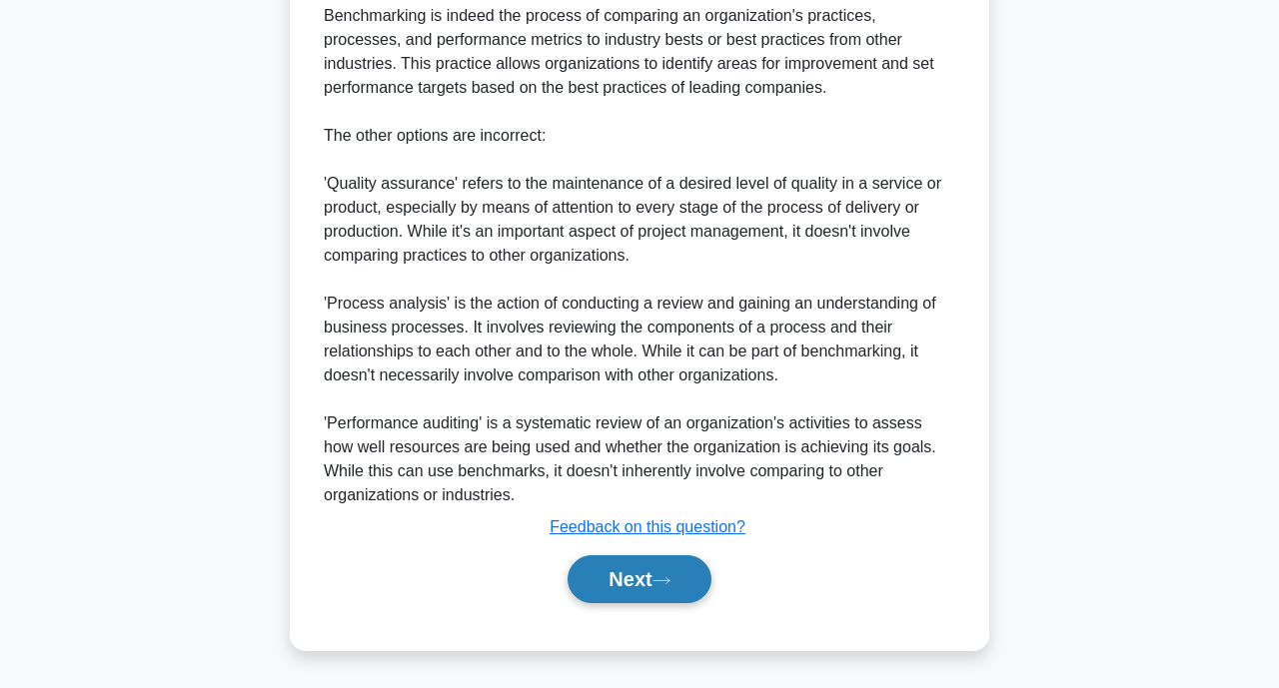
click at [647, 565] on button "Next" at bounding box center [638, 579] width 143 height 48
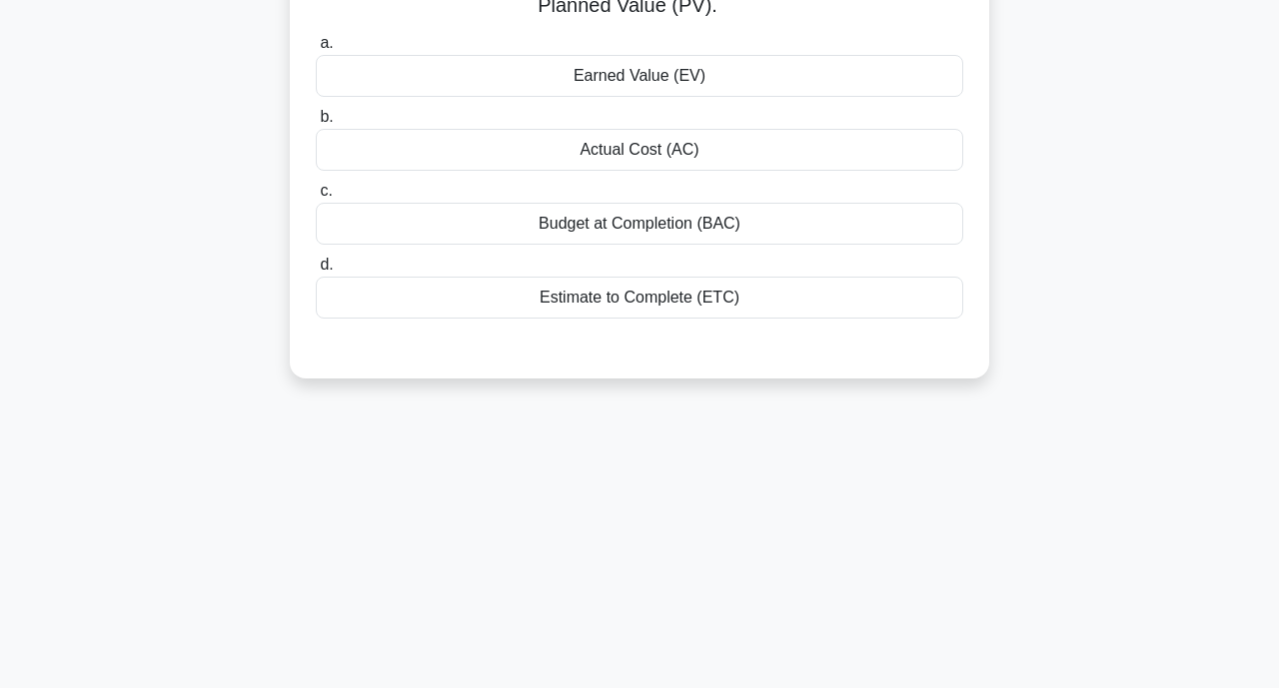
scroll to position [0, 0]
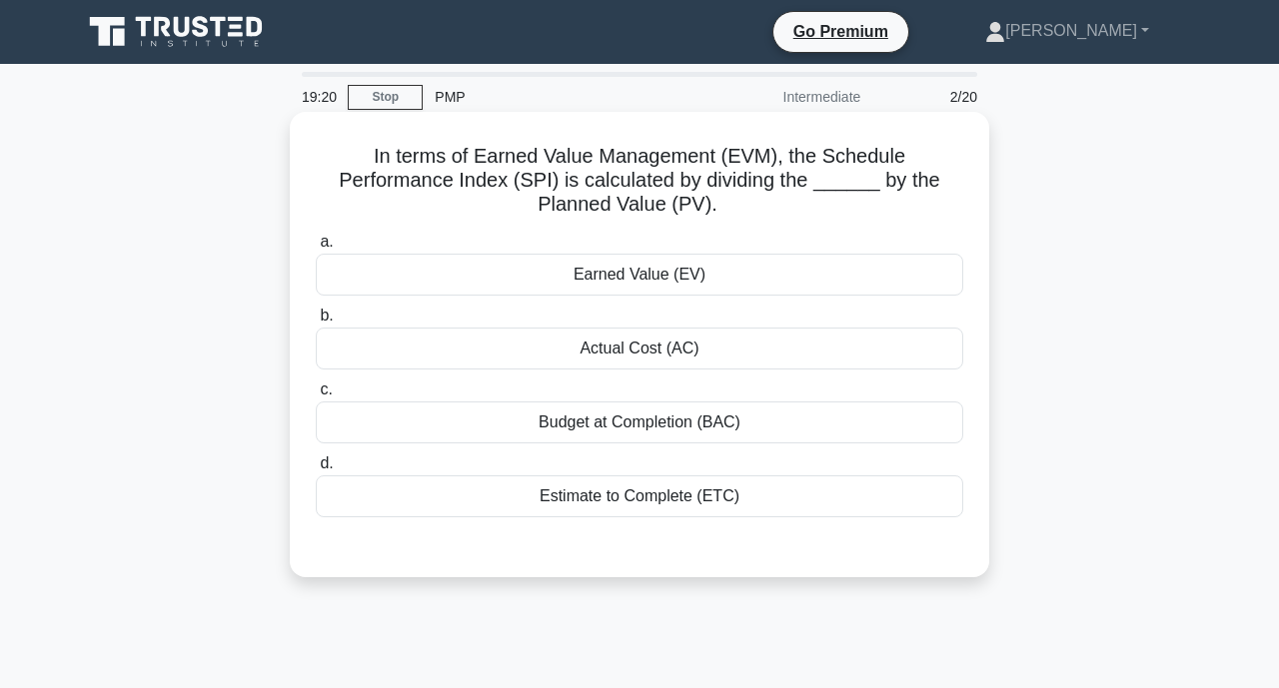
click at [652, 283] on div "Earned Value (EV)" at bounding box center [639, 275] width 647 height 42
click at [316, 249] on input "a. Earned Value (EV)" at bounding box center [316, 242] width 0 height 13
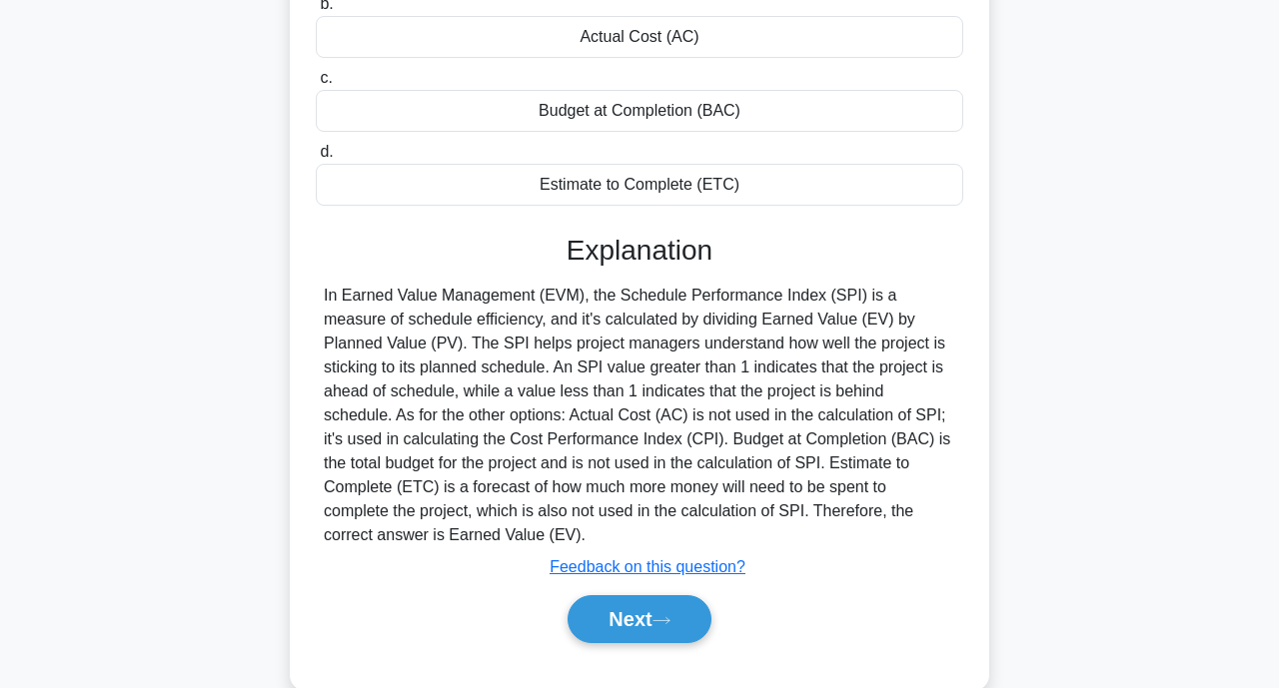
scroll to position [391, 0]
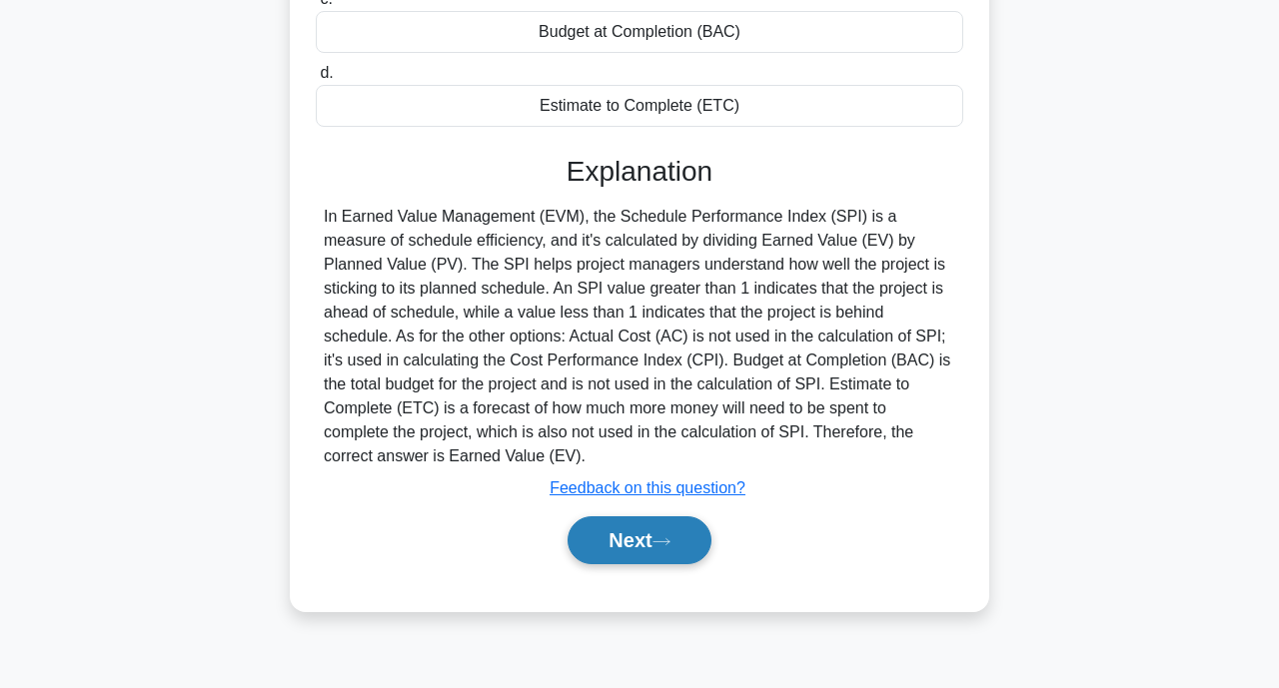
click at [653, 535] on button "Next" at bounding box center [638, 541] width 143 height 48
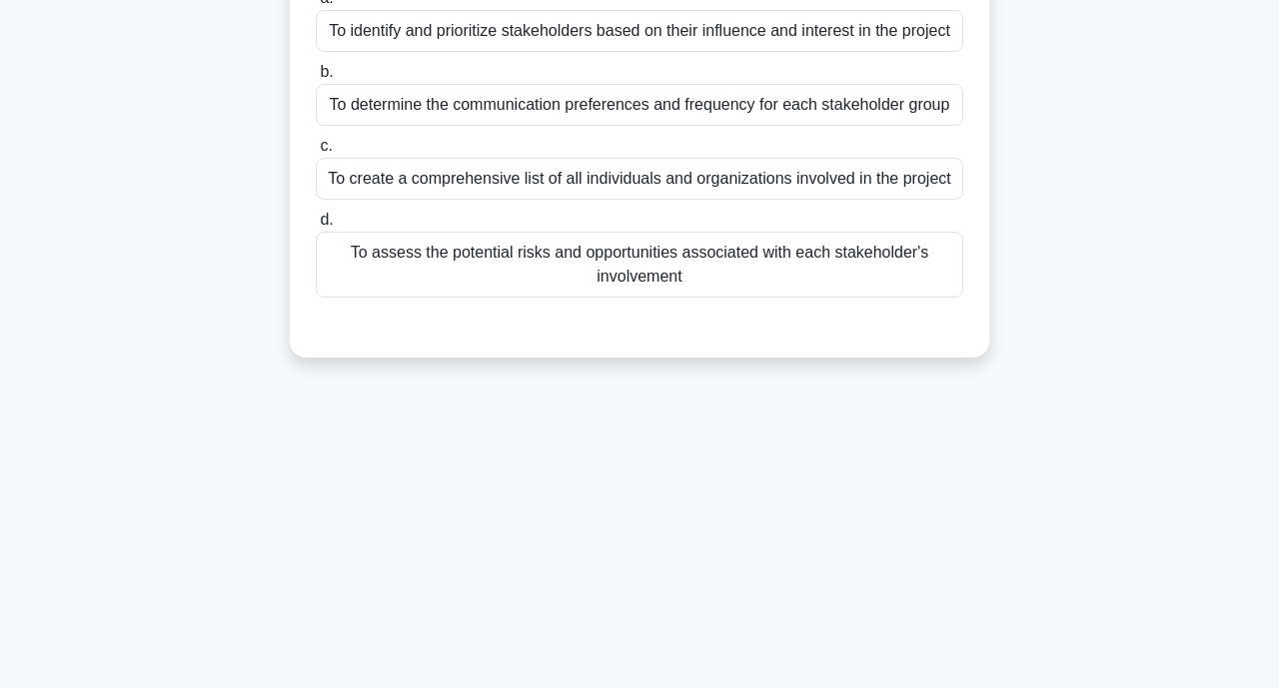
scroll to position [0, 0]
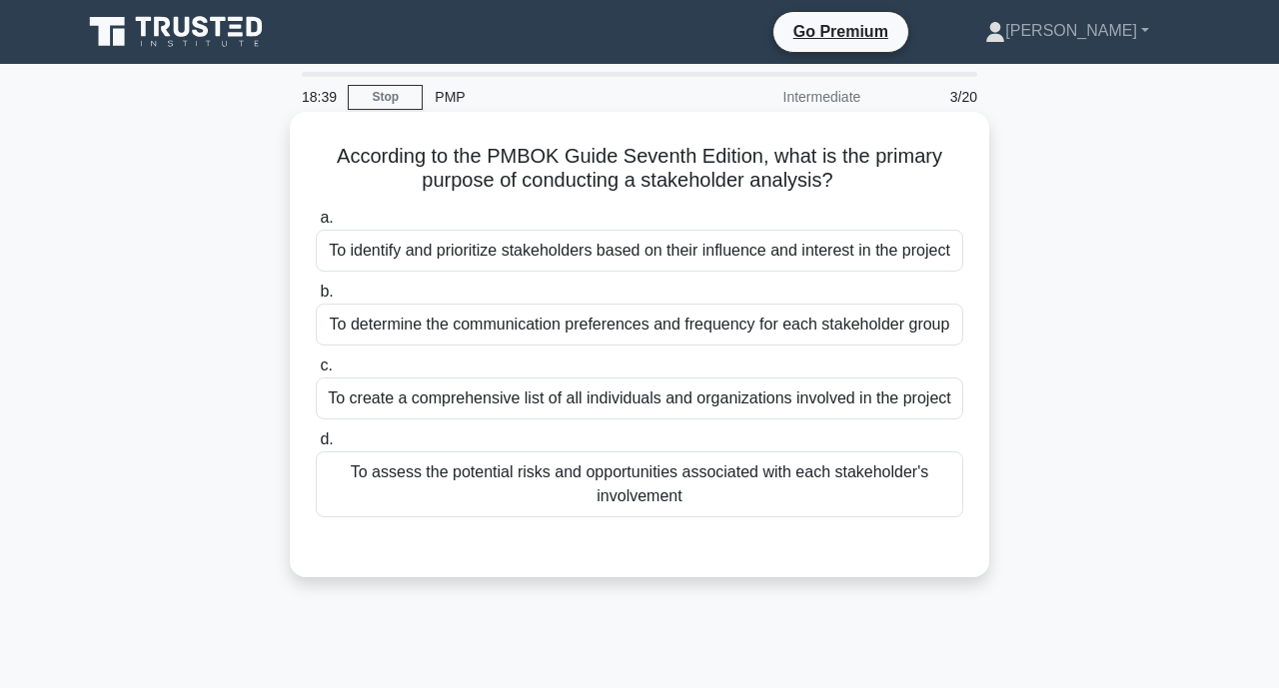
click at [545, 385] on div "To create a comprehensive list of all individuals and organizations involved in…" at bounding box center [639, 399] width 647 height 42
click at [316, 373] on input "c. To create a comprehensive list of all individuals and organizations involved…" at bounding box center [316, 366] width 0 height 13
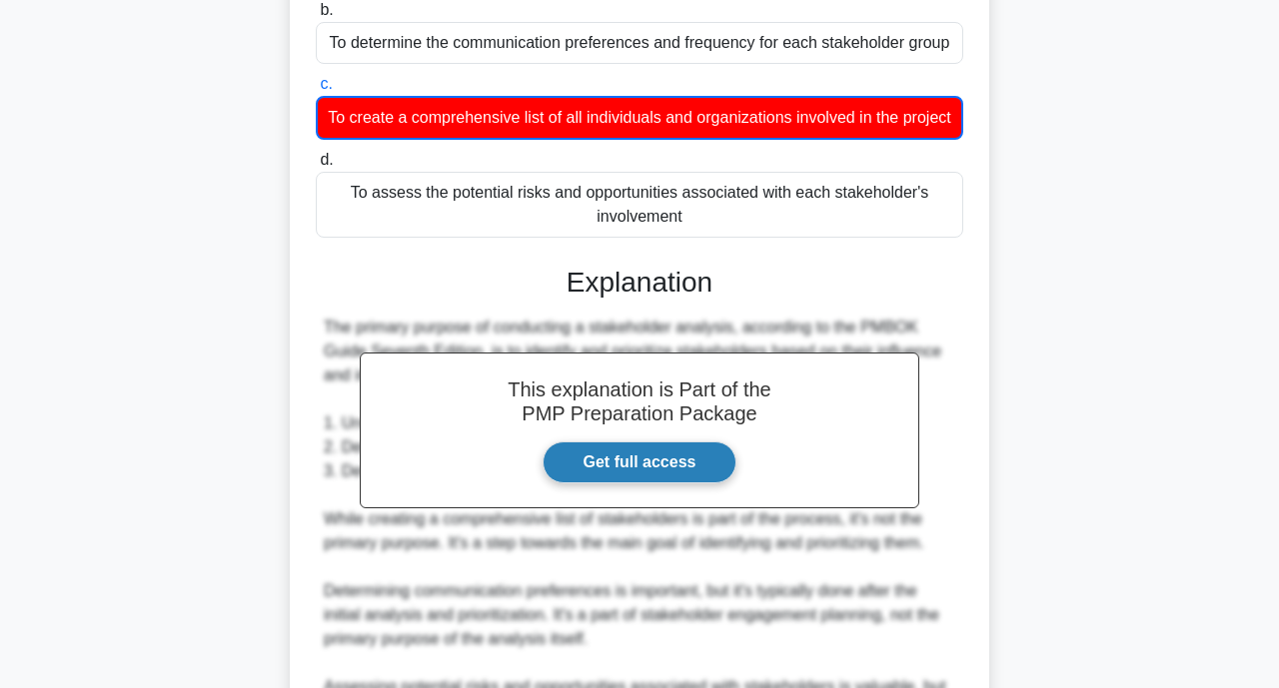
scroll to position [690, 0]
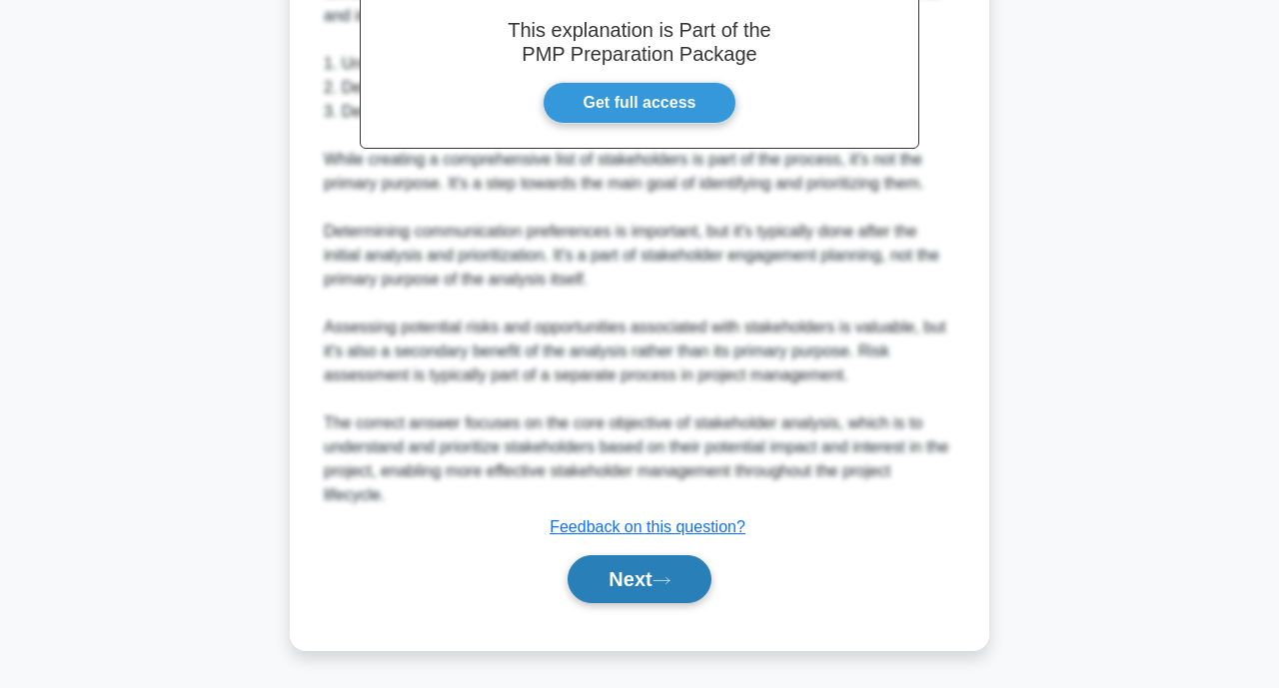
click at [626, 566] on button "Next" at bounding box center [638, 579] width 143 height 48
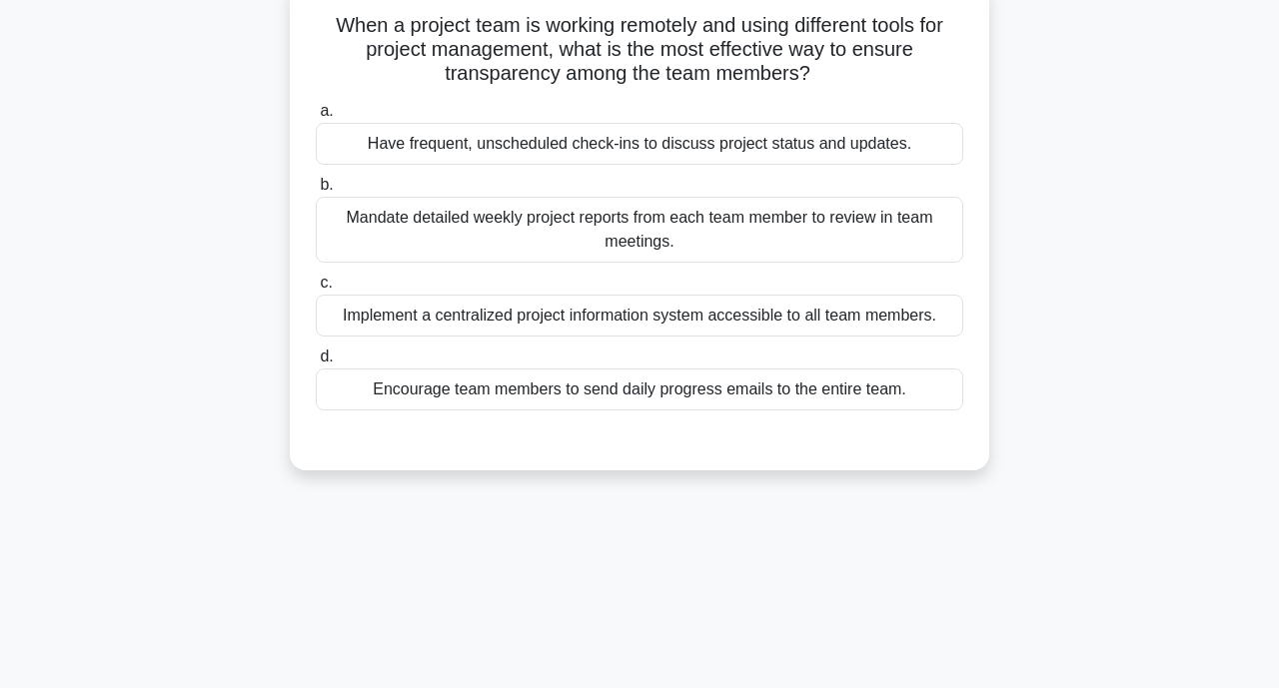
scroll to position [0, 0]
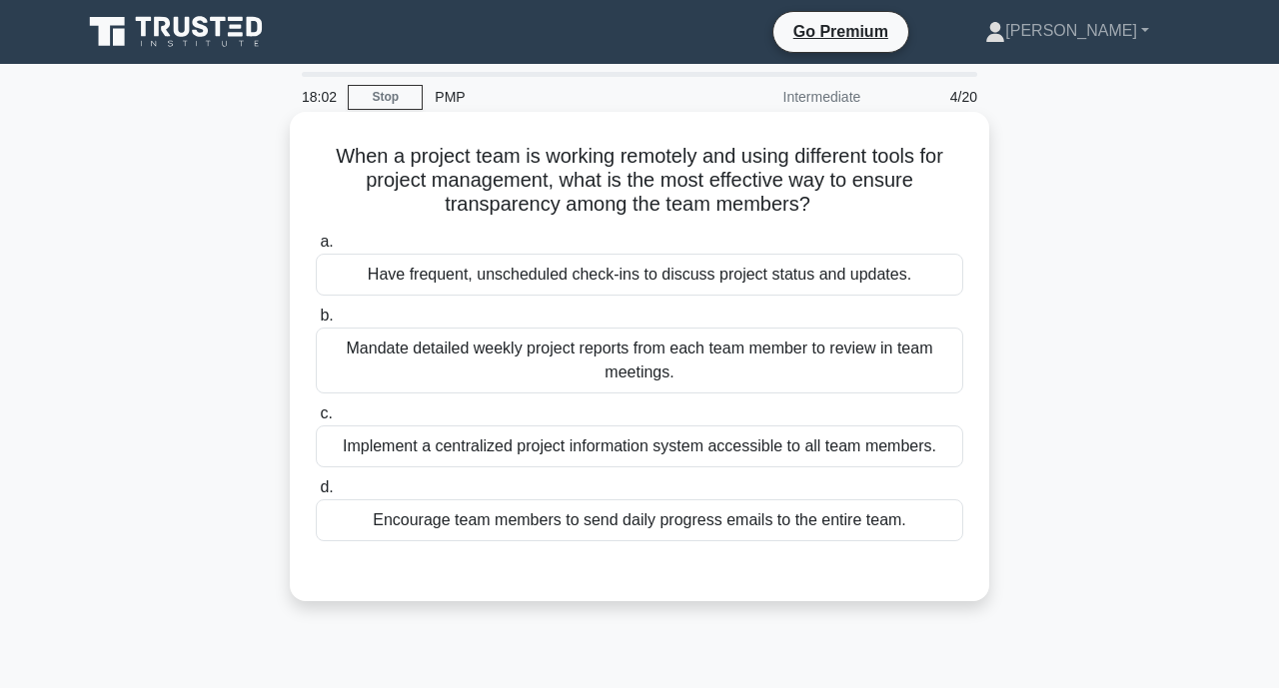
click at [560, 462] on div "Implement a centralized project information system accessible to all team membe…" at bounding box center [639, 447] width 647 height 42
click at [316, 421] on input "c. Implement a centralized project information system accessible to all team me…" at bounding box center [316, 414] width 0 height 13
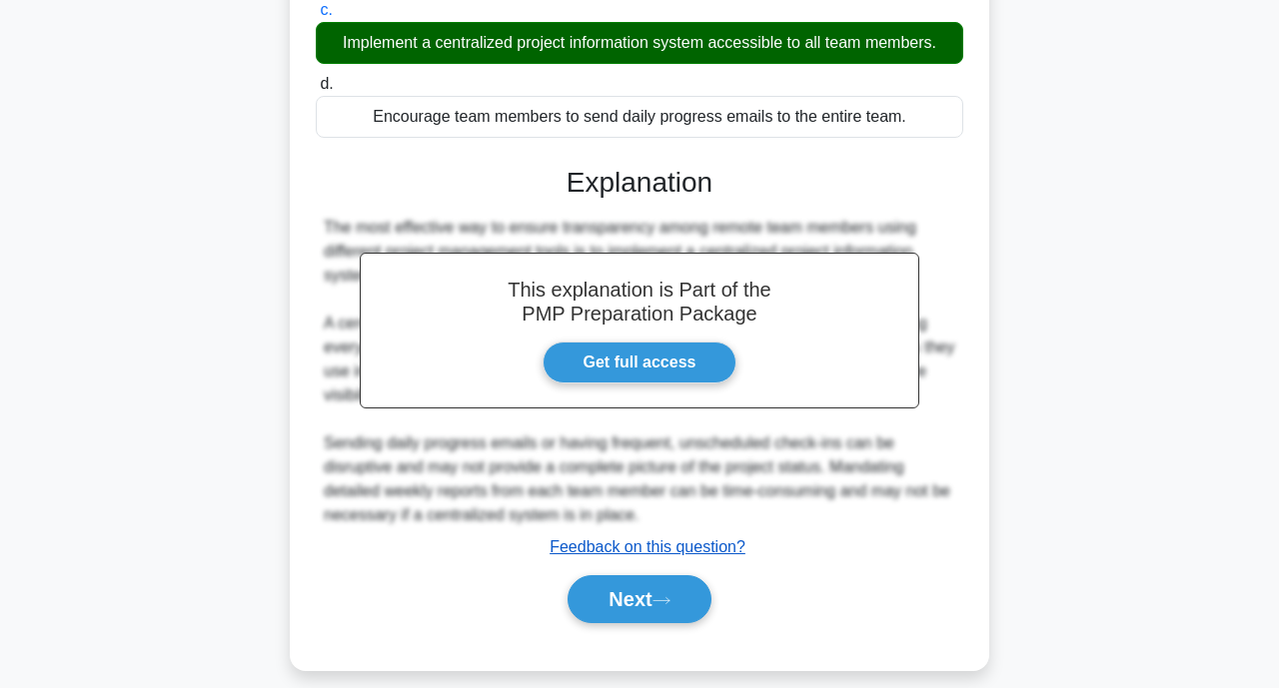
scroll to position [425, 0]
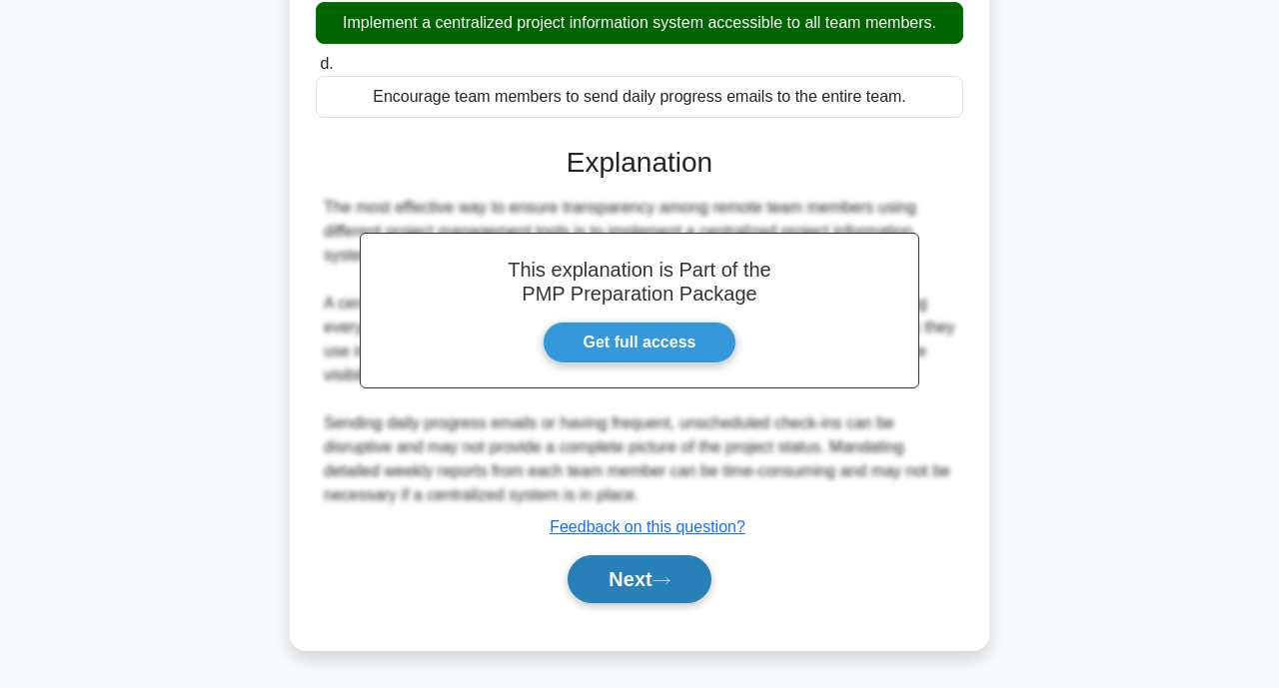
drag, startPoint x: 618, startPoint y: 585, endPoint x: 628, endPoint y: 584, distance: 10.0
click at [618, 585] on button "Next" at bounding box center [638, 579] width 143 height 48
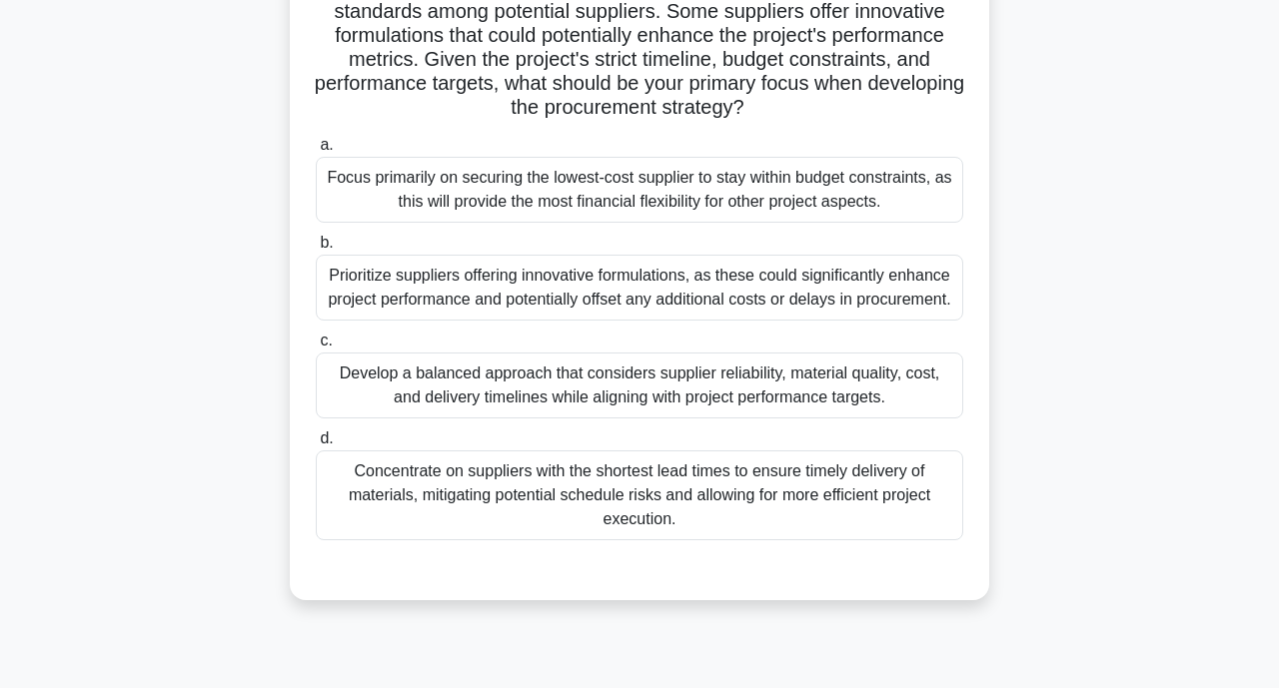
scroll to position [300, 0]
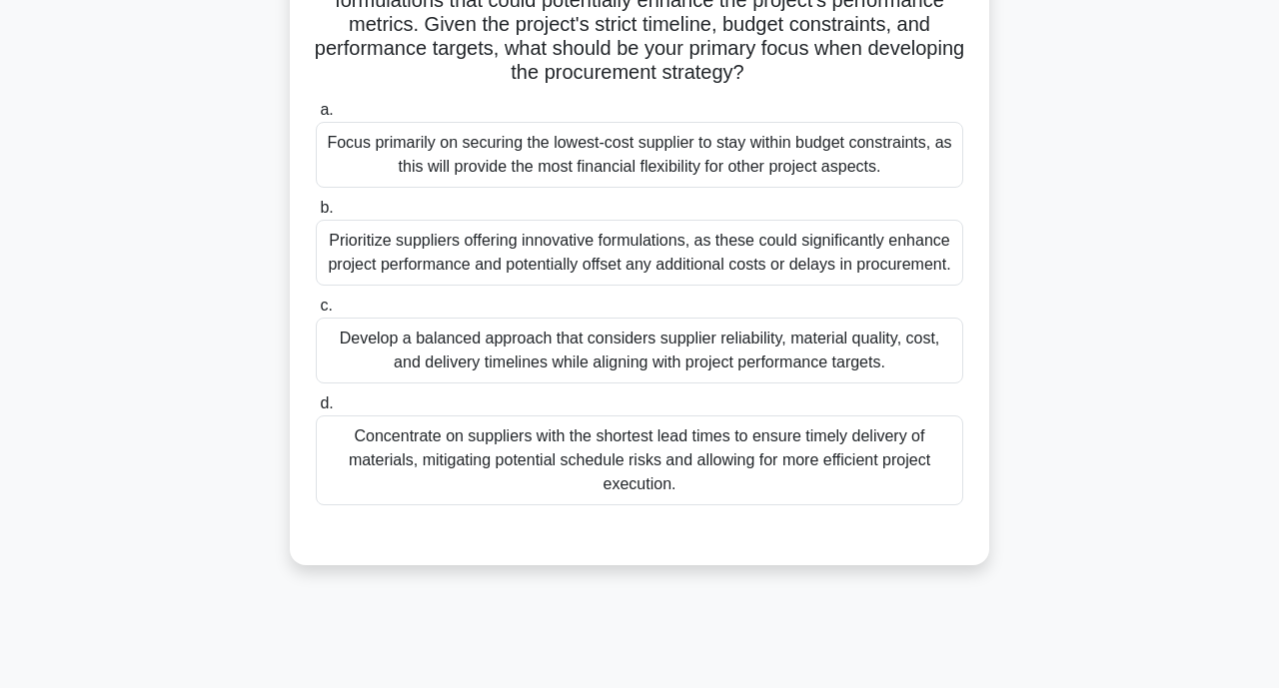
click at [574, 370] on div "Develop a balanced approach that considers supplier reliability, material quali…" at bounding box center [639, 351] width 647 height 66
click at [316, 313] on input "c. Develop a balanced approach that considers supplier reliability, material qu…" at bounding box center [316, 306] width 0 height 13
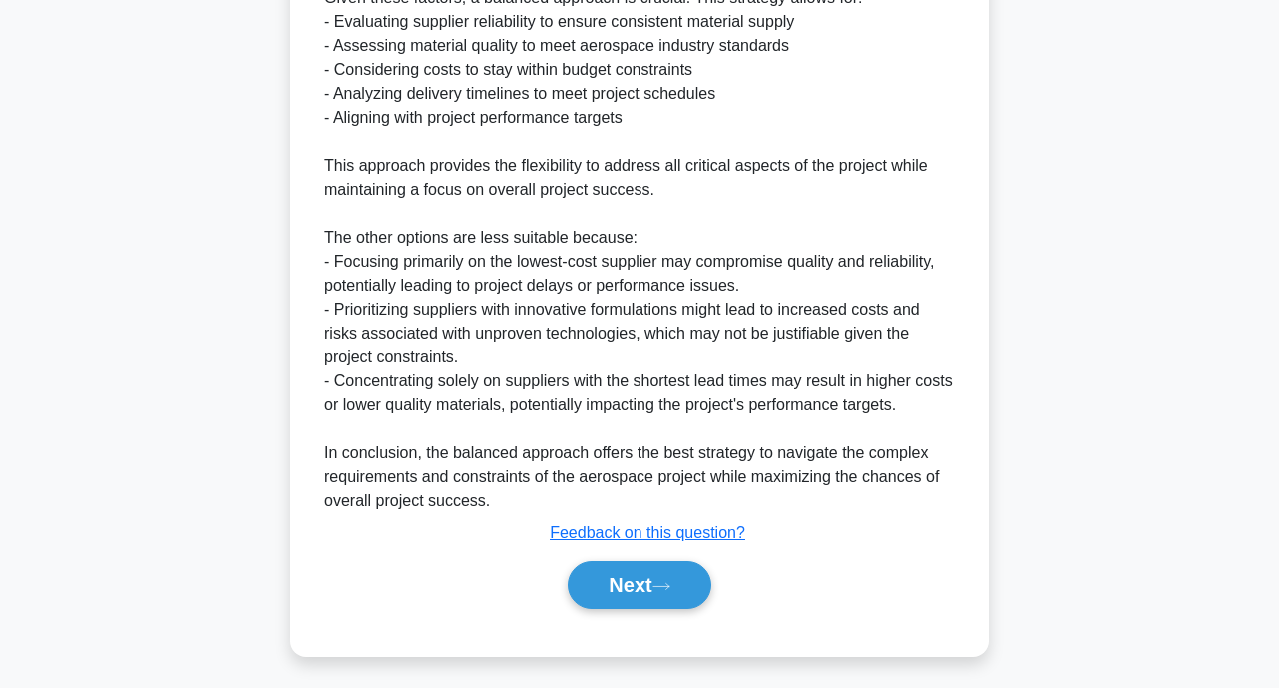
scroll to position [1312, 0]
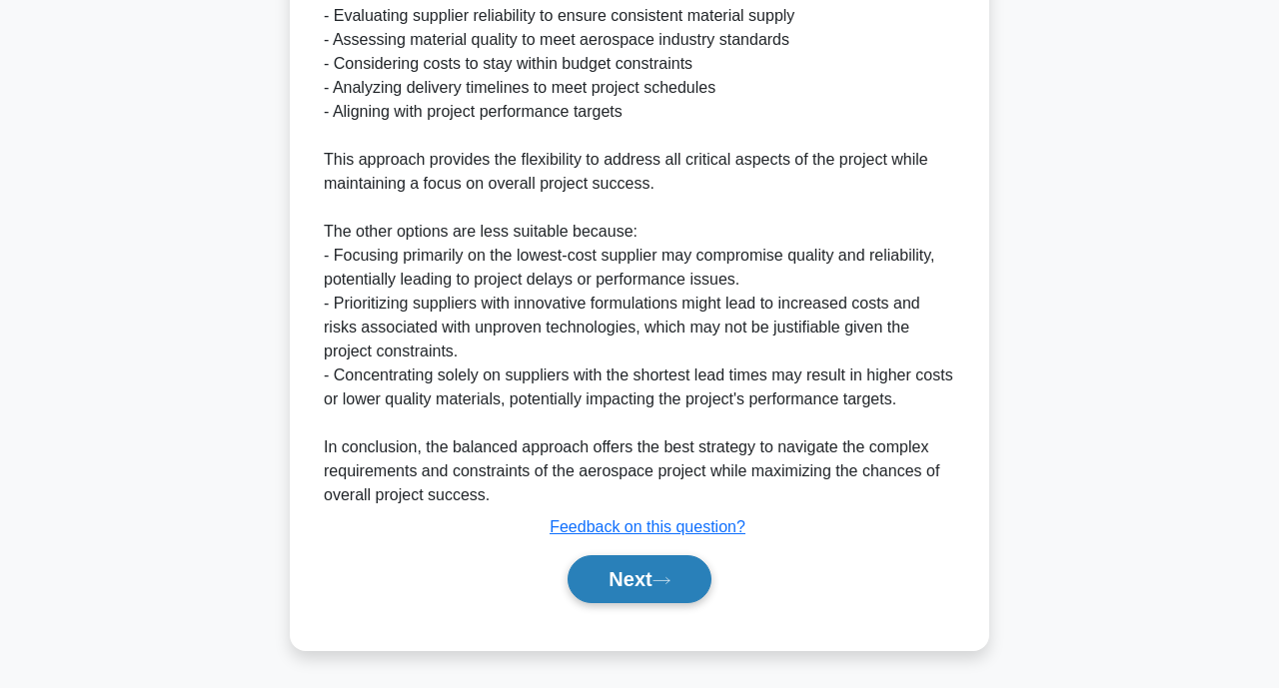
click at [633, 582] on button "Next" at bounding box center [638, 579] width 143 height 48
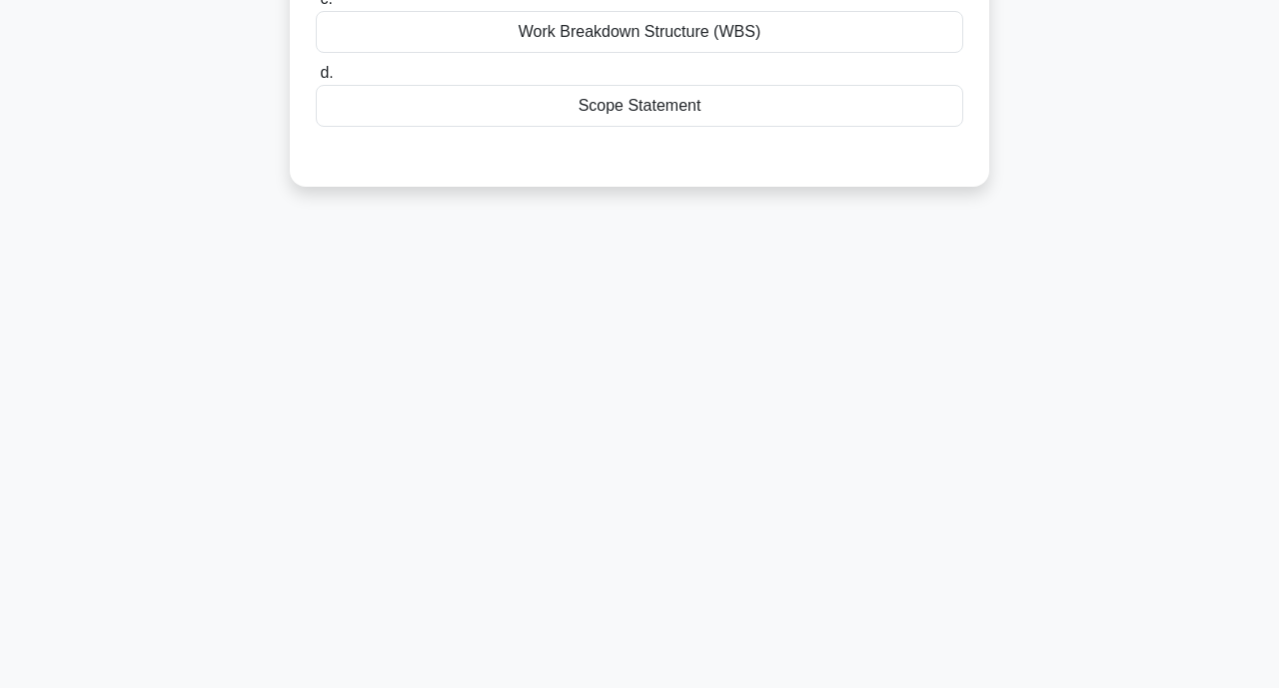
scroll to position [0, 0]
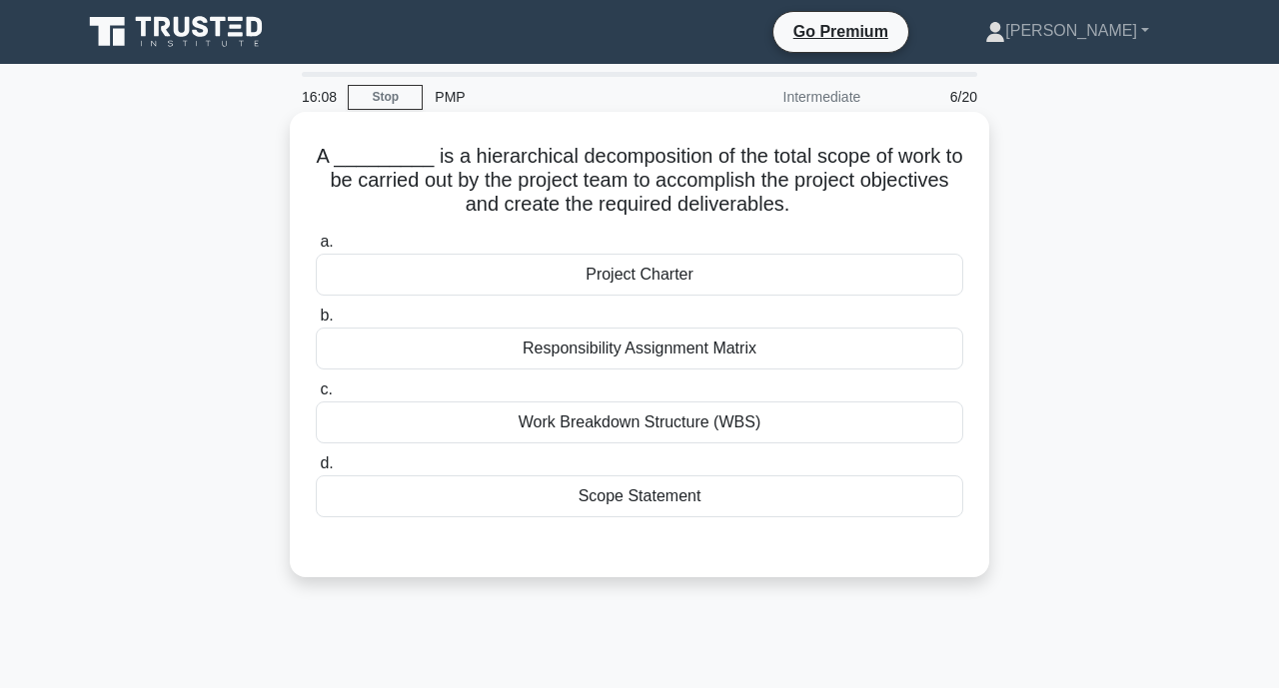
click at [650, 436] on div "Work Breakdown Structure (WBS)" at bounding box center [639, 423] width 647 height 42
click at [316, 397] on input "c. Work Breakdown Structure (WBS)" at bounding box center [316, 390] width 0 height 13
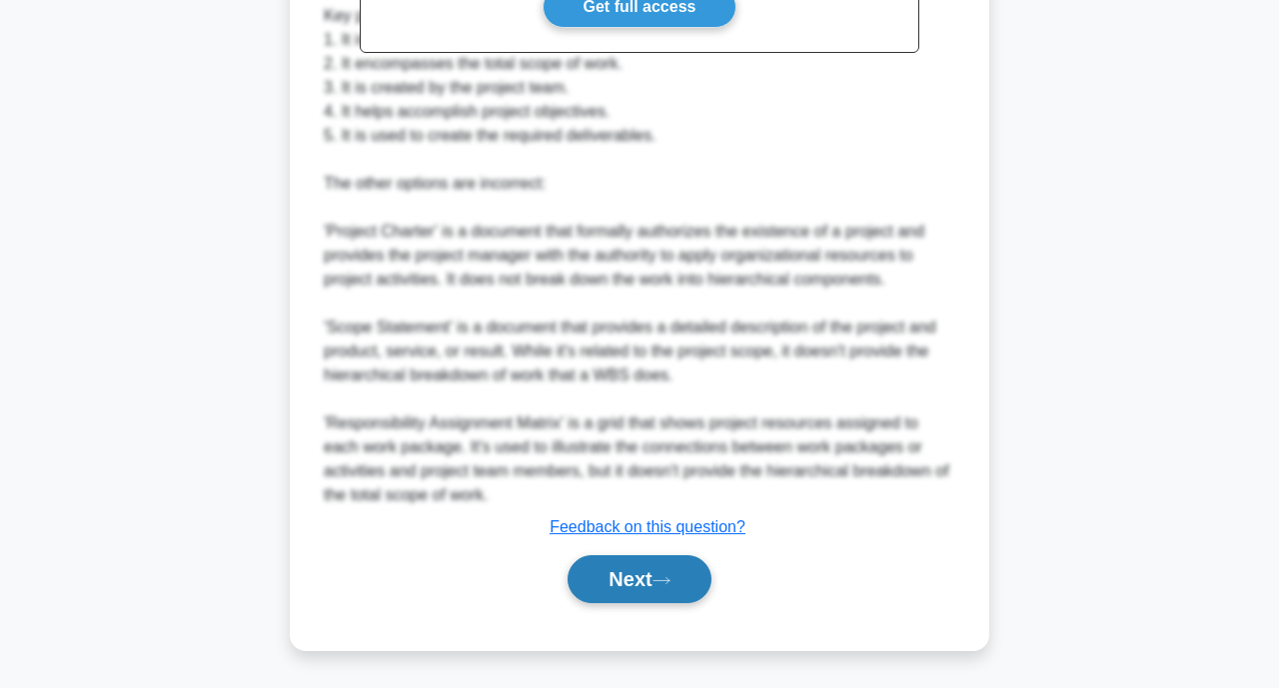
drag, startPoint x: 628, startPoint y: 577, endPoint x: 656, endPoint y: 573, distance: 28.3
click at [628, 577] on button "Next" at bounding box center [638, 579] width 143 height 48
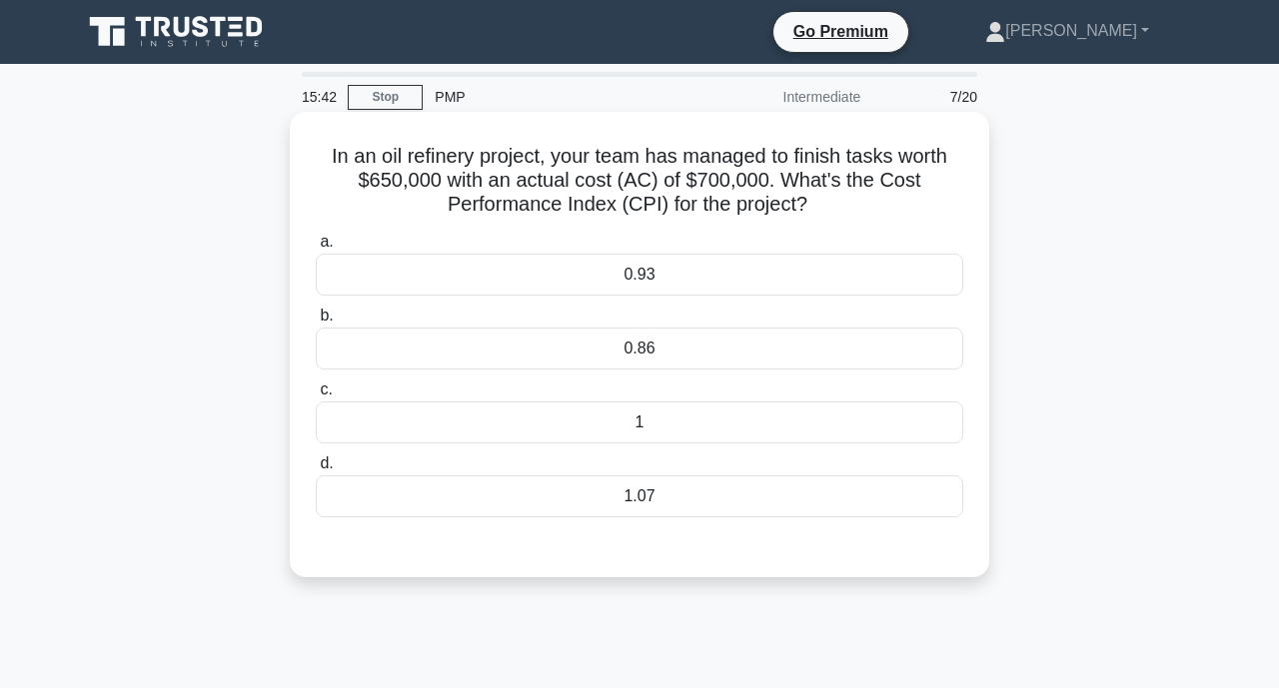
click at [705, 265] on div "0.93" at bounding box center [639, 275] width 647 height 42
click at [316, 249] on input "a. 0.93" at bounding box center [316, 242] width 0 height 13
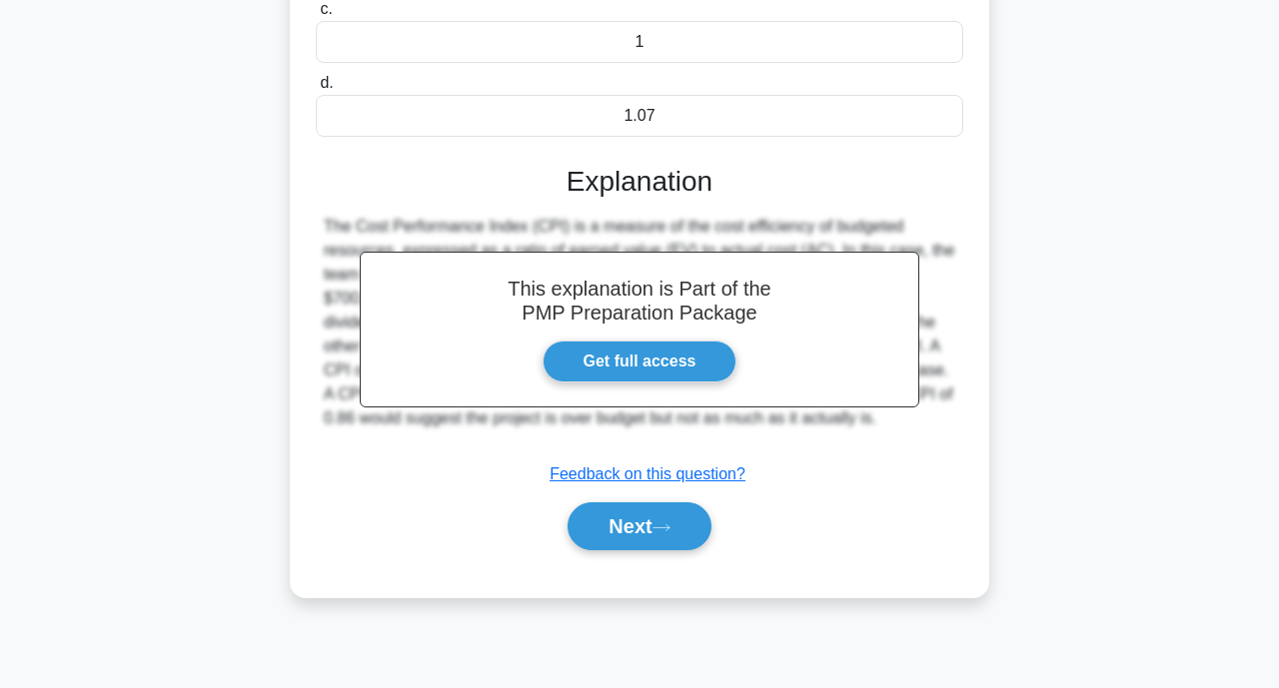
scroll to position [391, 0]
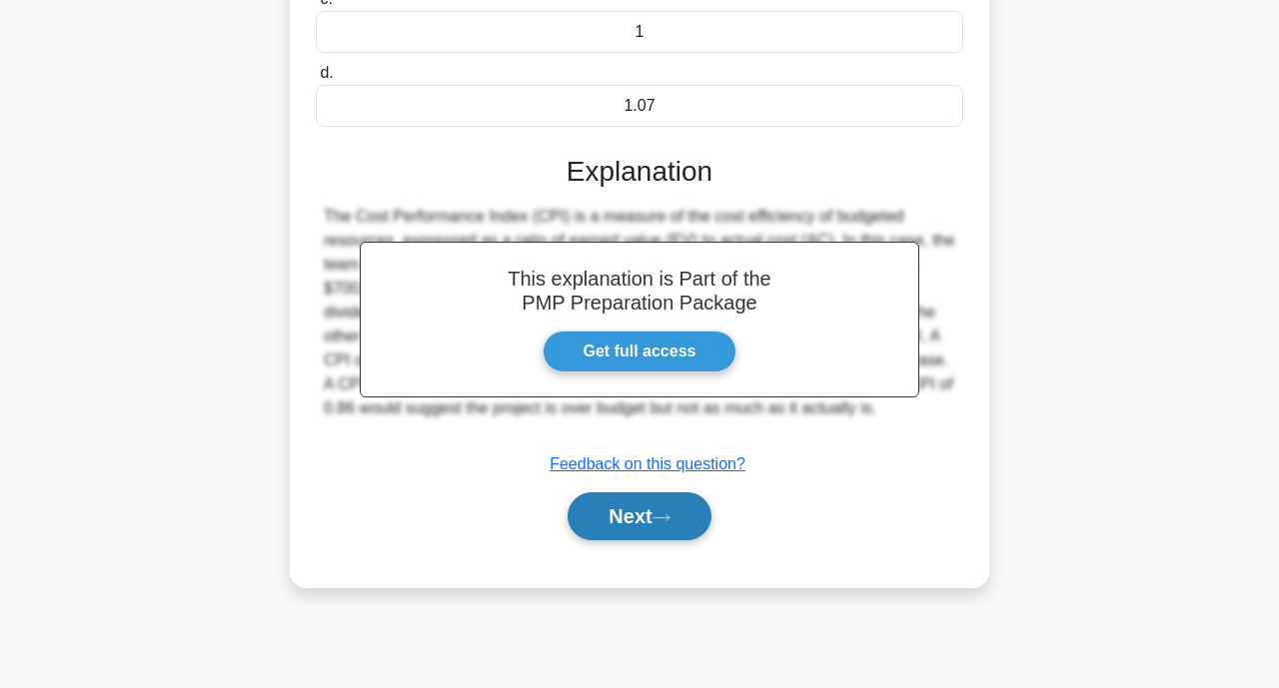
click at [632, 520] on button "Next" at bounding box center [638, 517] width 143 height 48
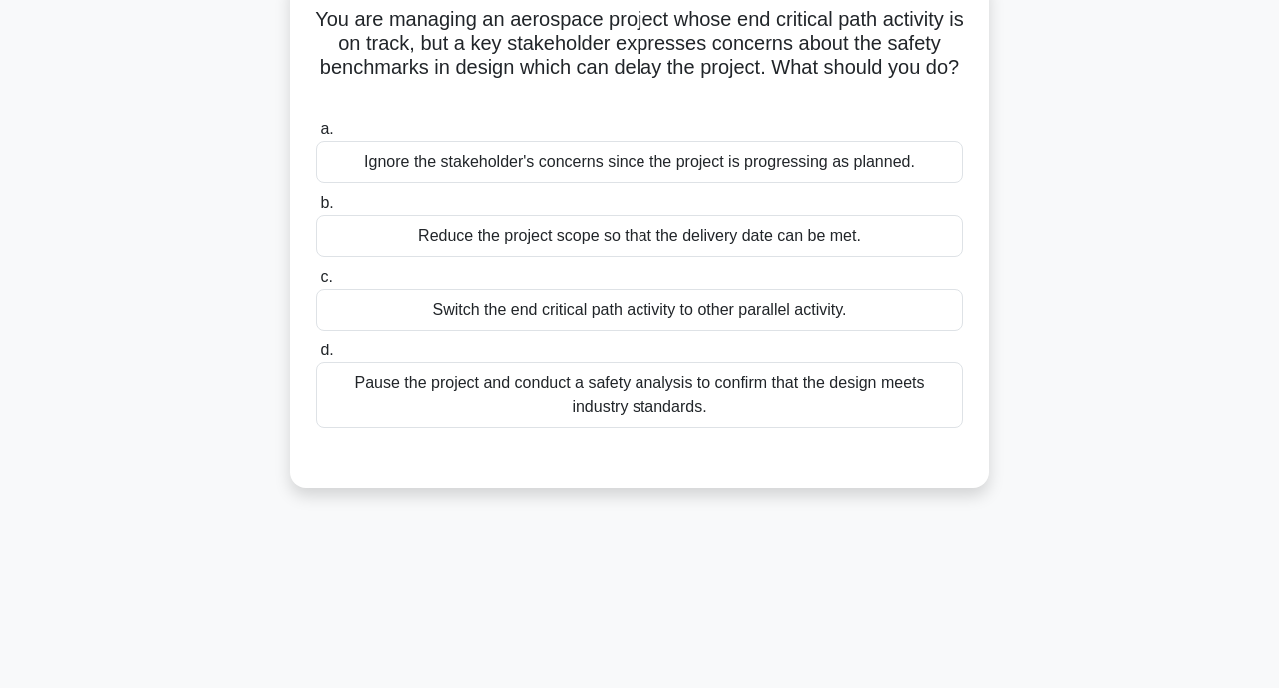
scroll to position [0, 0]
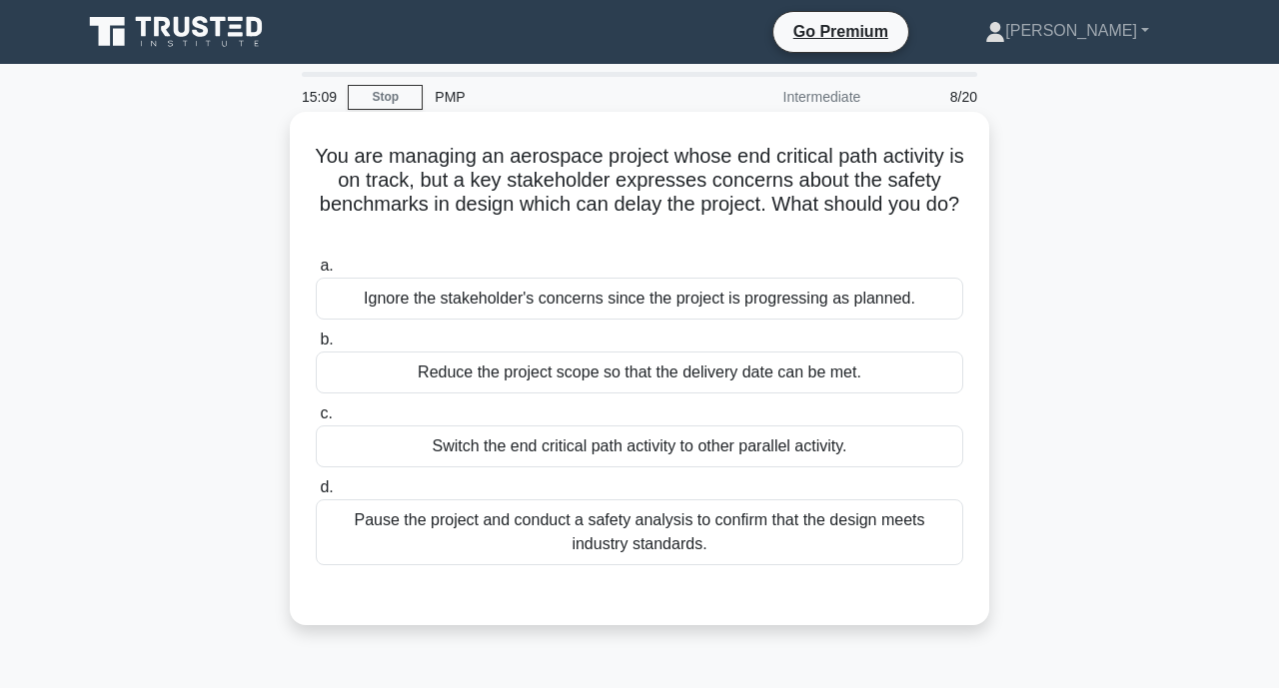
click at [645, 547] on div "Pause the project and conduct a safety analysis to confirm that the design meet…" at bounding box center [639, 533] width 647 height 66
click at [316, 495] on input "d. Pause the project and conduct a safety analysis to confirm that the design m…" at bounding box center [316, 488] width 0 height 13
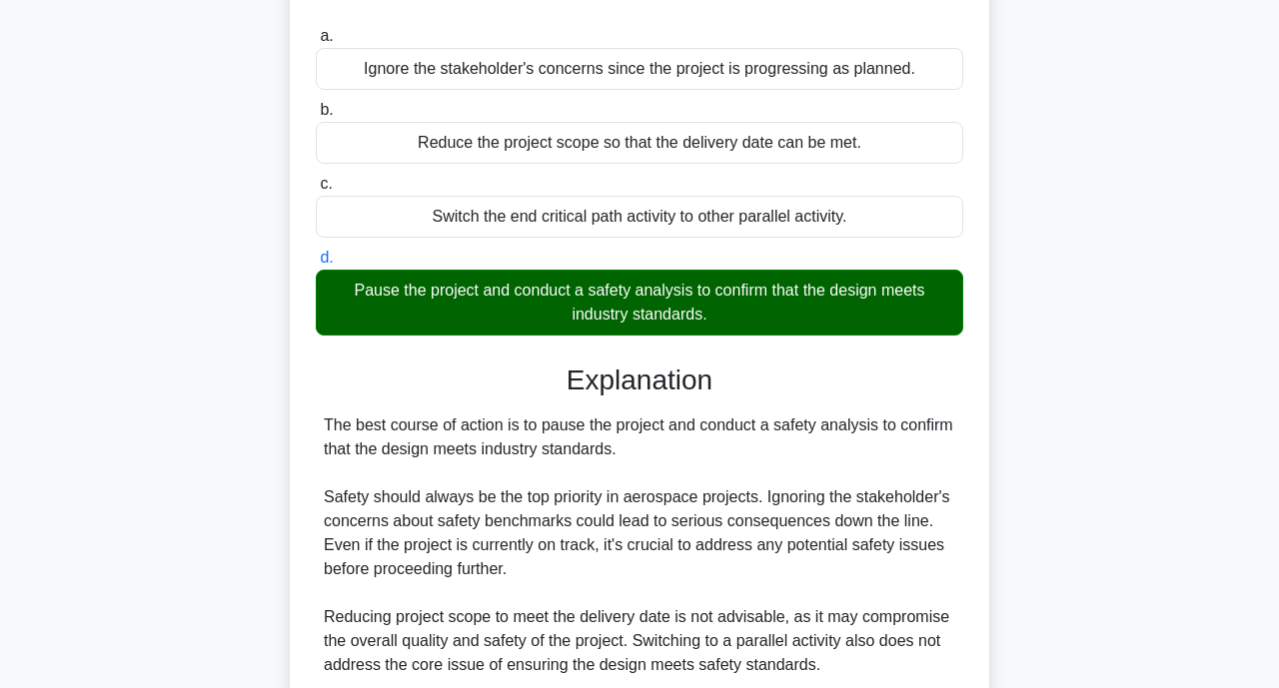
scroll to position [544, 0]
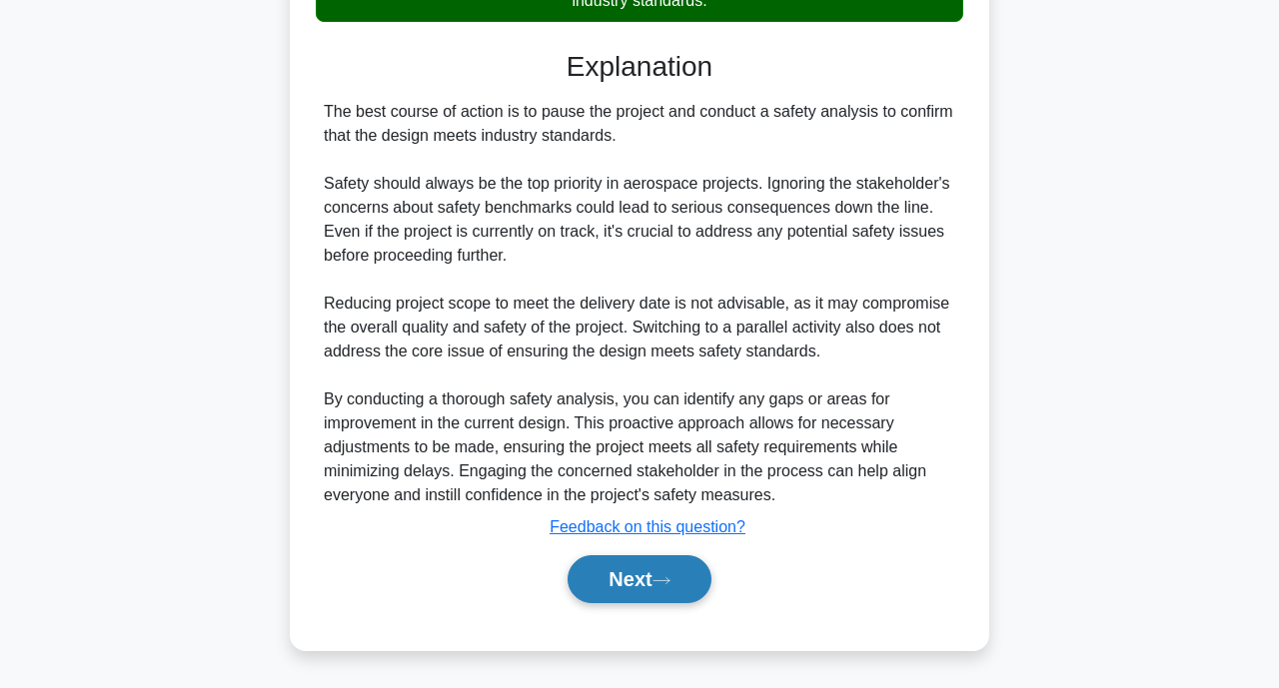
click at [624, 566] on button "Next" at bounding box center [638, 579] width 143 height 48
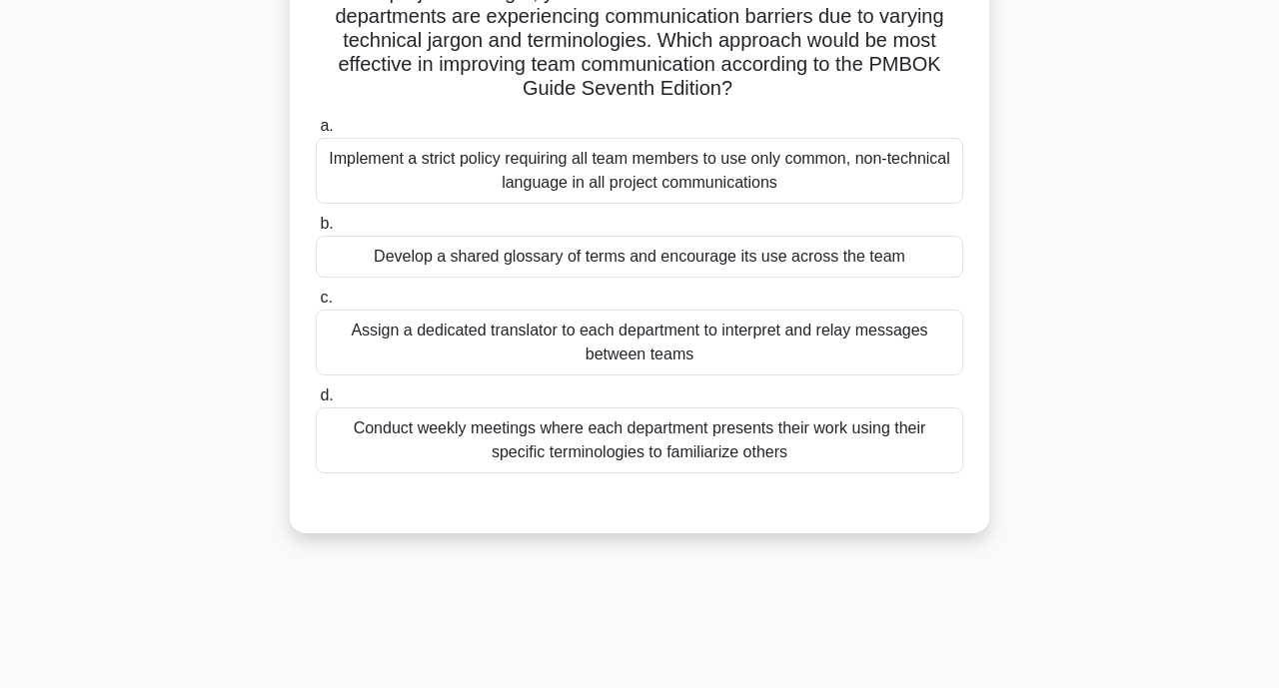
scroll to position [200, 0]
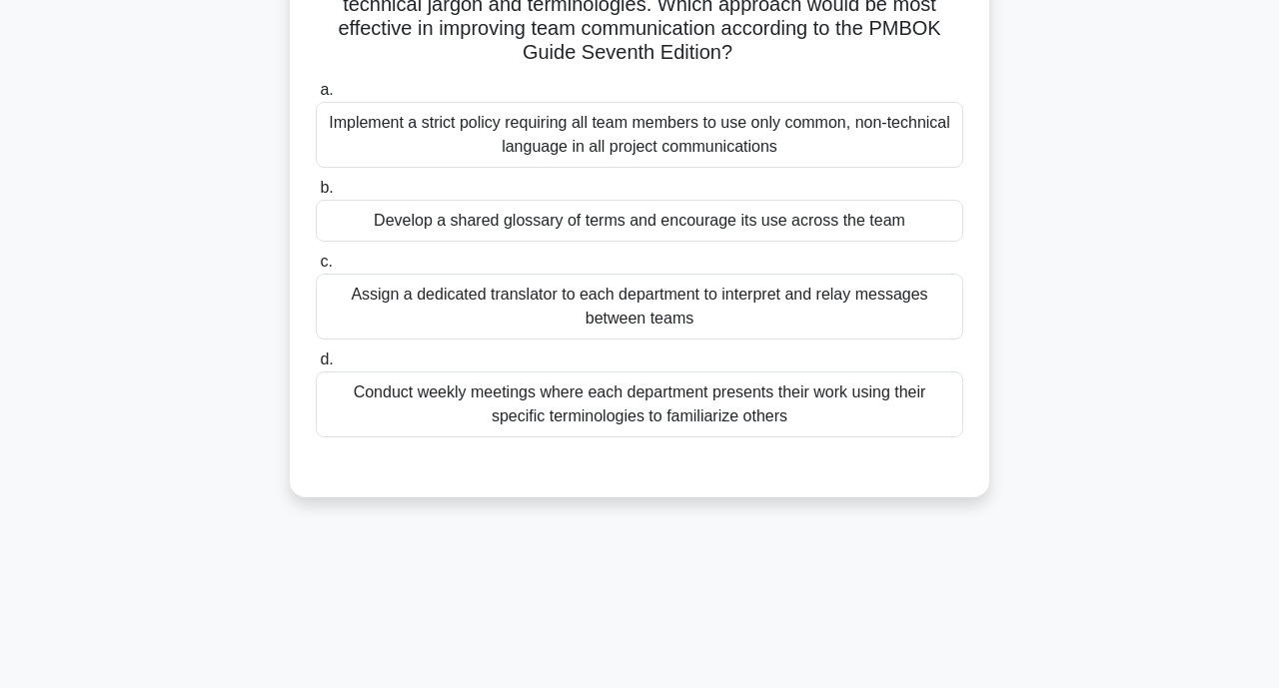
click at [502, 138] on div "Implement a strict policy requiring all team members to use only common, non-te…" at bounding box center [639, 135] width 647 height 66
click at [316, 97] on input "a. Implement a strict policy requiring all team members to use only common, non…" at bounding box center [316, 90] width 0 height 13
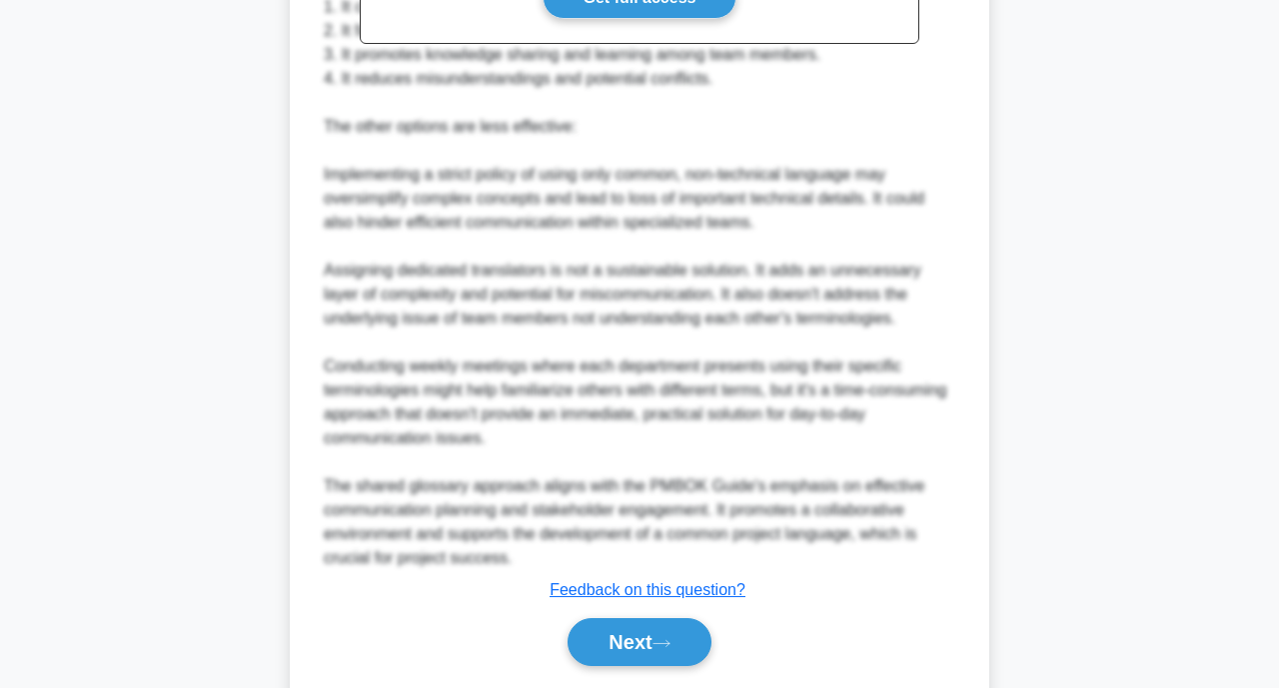
scroll to position [930, 0]
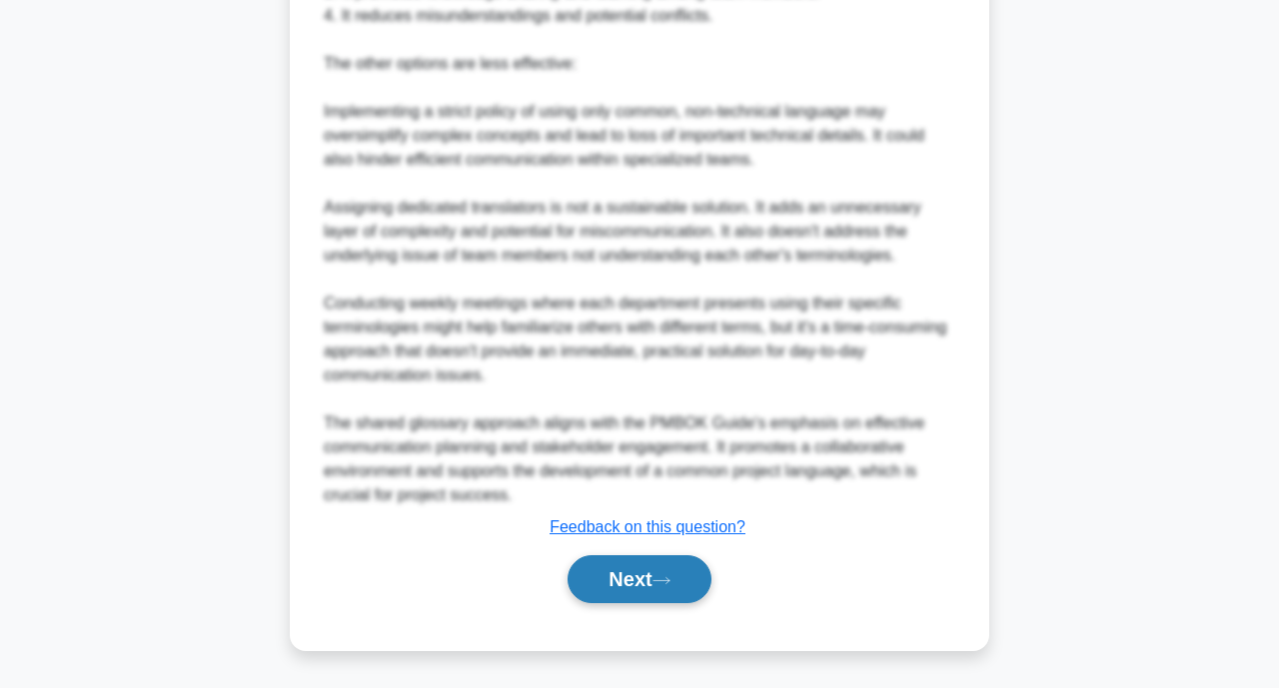
click at [638, 579] on button "Next" at bounding box center [638, 579] width 143 height 48
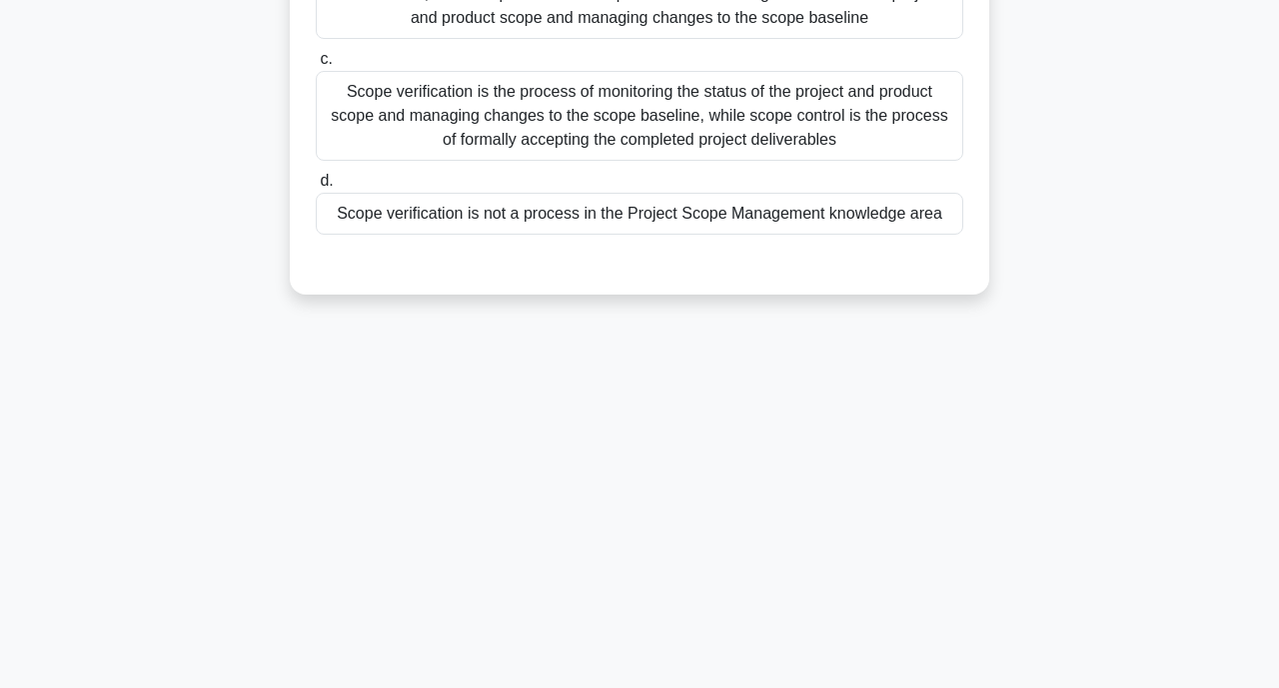
scroll to position [0, 0]
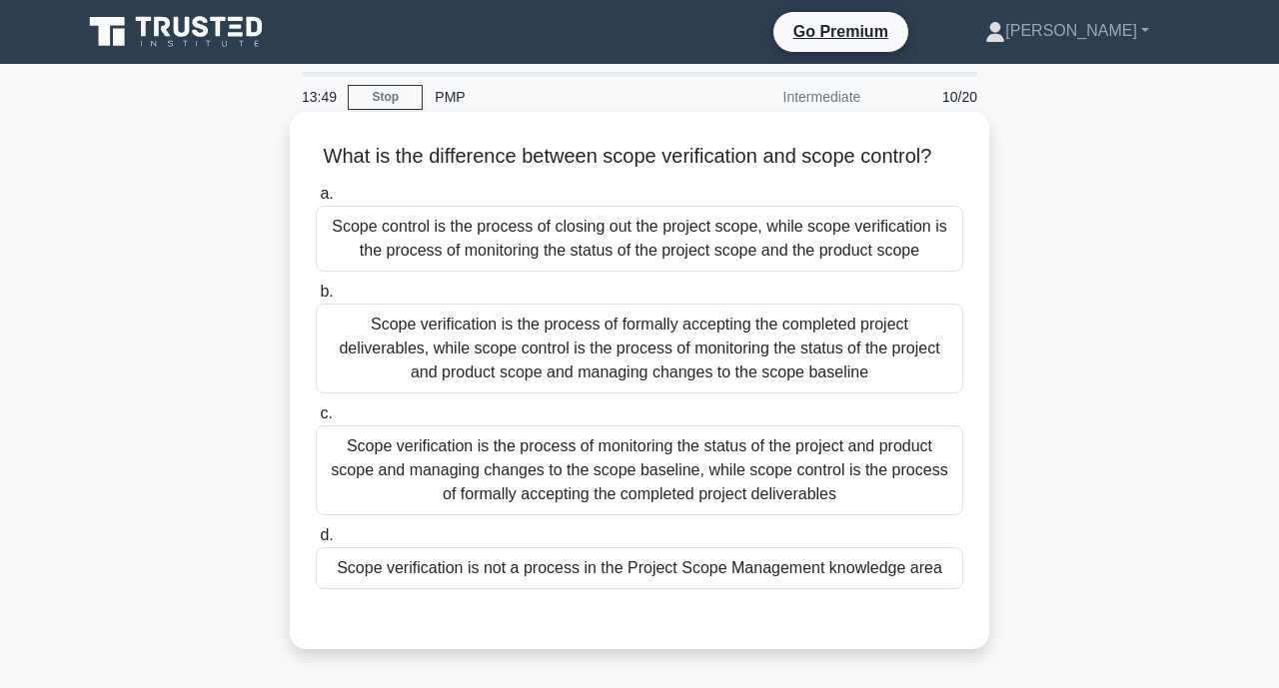
click at [590, 360] on div "Scope verification is the process of formally accepting the completed project d…" at bounding box center [639, 349] width 647 height 90
click at [316, 299] on input "b. Scope verification is the process of formally accepting the completed projec…" at bounding box center [316, 292] width 0 height 13
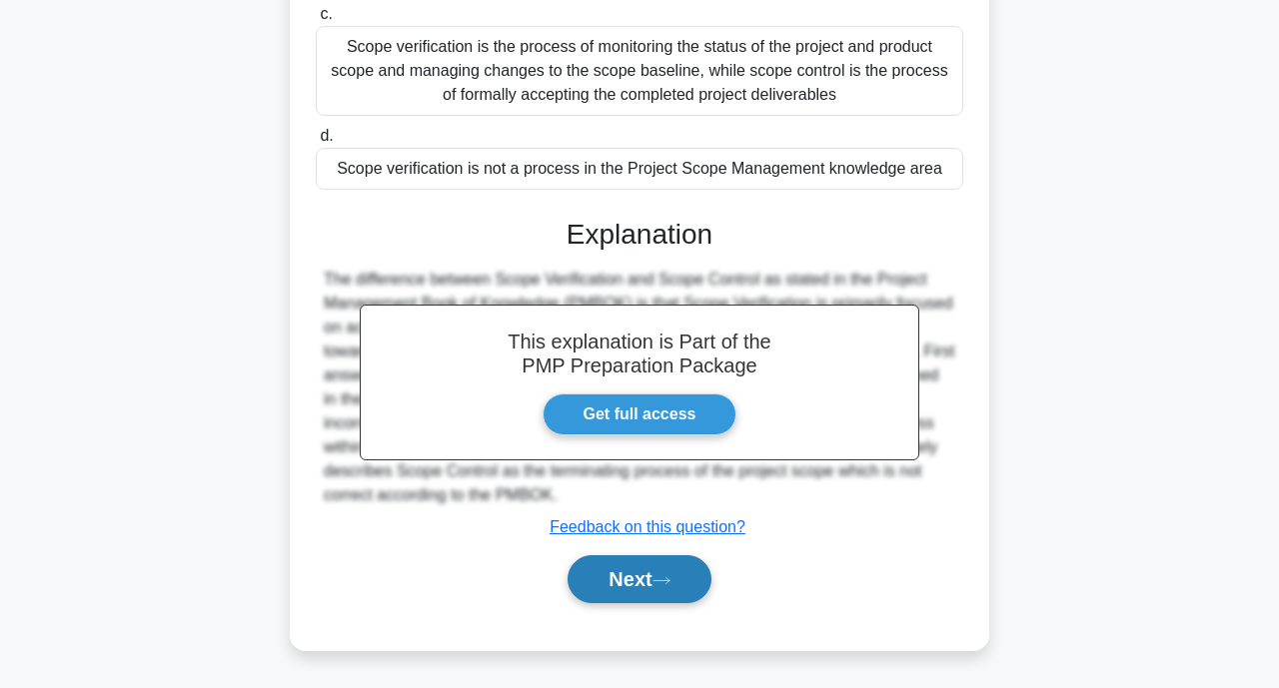
click at [640, 567] on button "Next" at bounding box center [638, 579] width 143 height 48
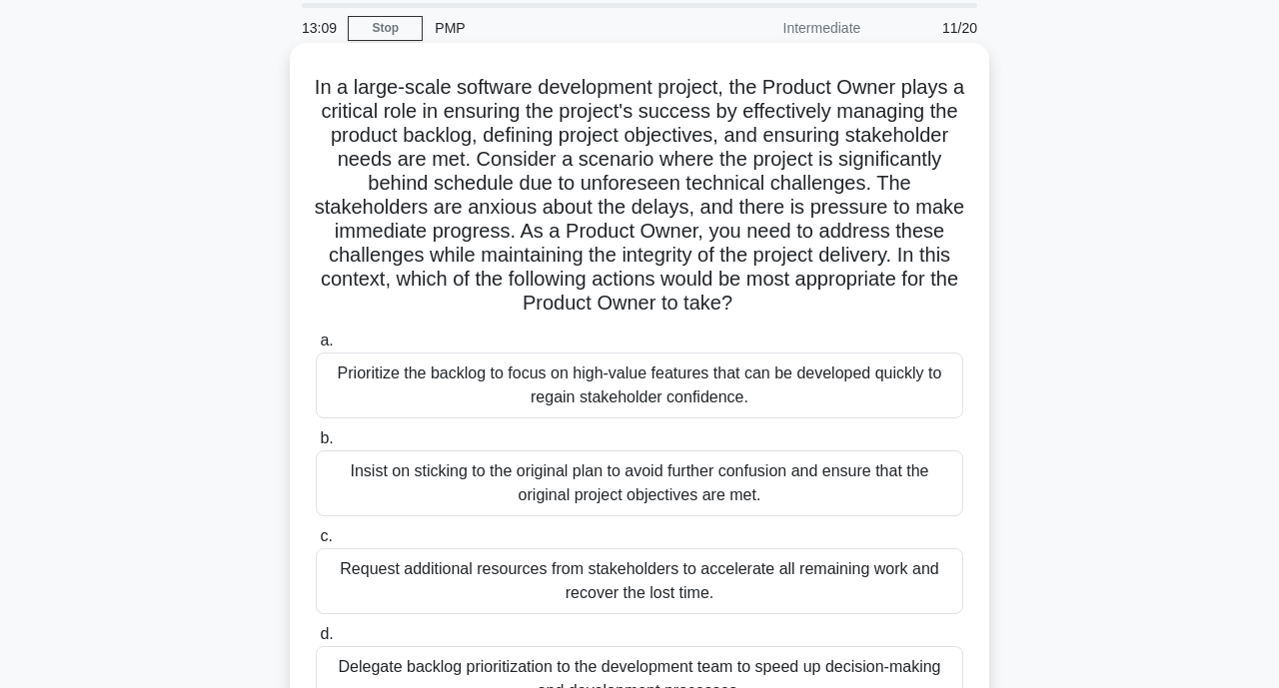
scroll to position [200, 0]
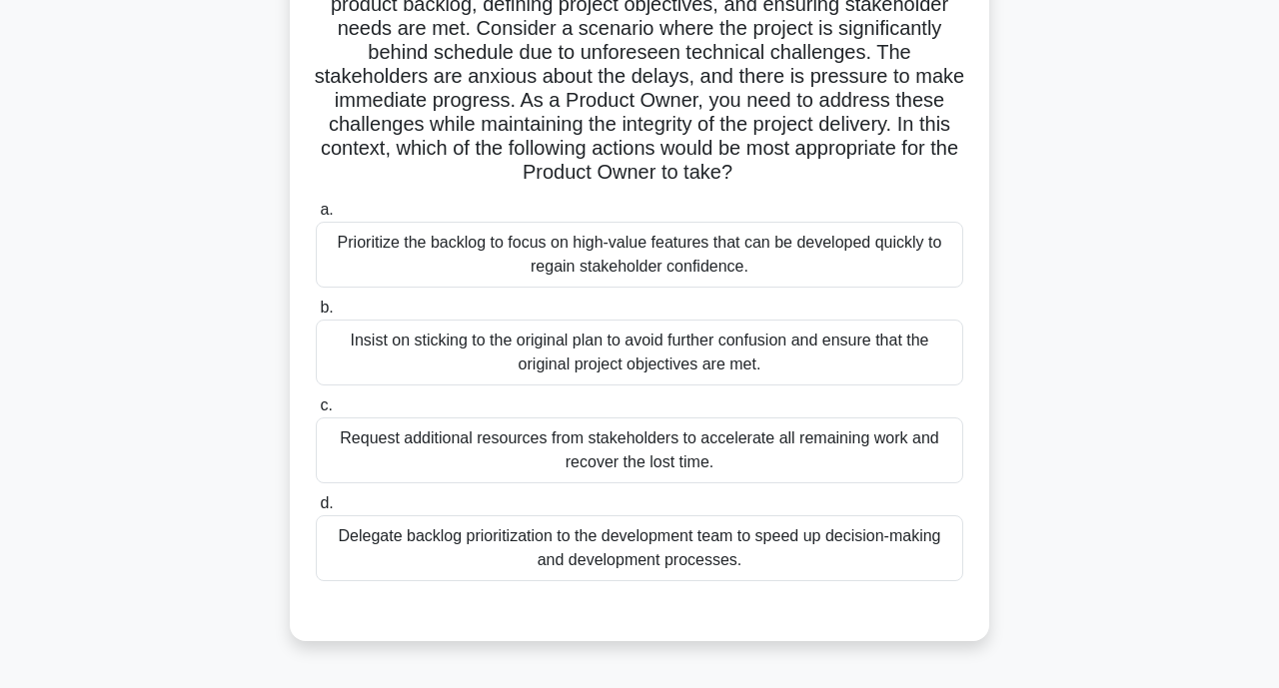
click at [537, 246] on div "Prioritize the backlog to focus on high-value features that can be developed qu…" at bounding box center [639, 255] width 647 height 66
click at [316, 217] on input "a. Prioritize the backlog to focus on high-value features that can be developed…" at bounding box center [316, 210] width 0 height 13
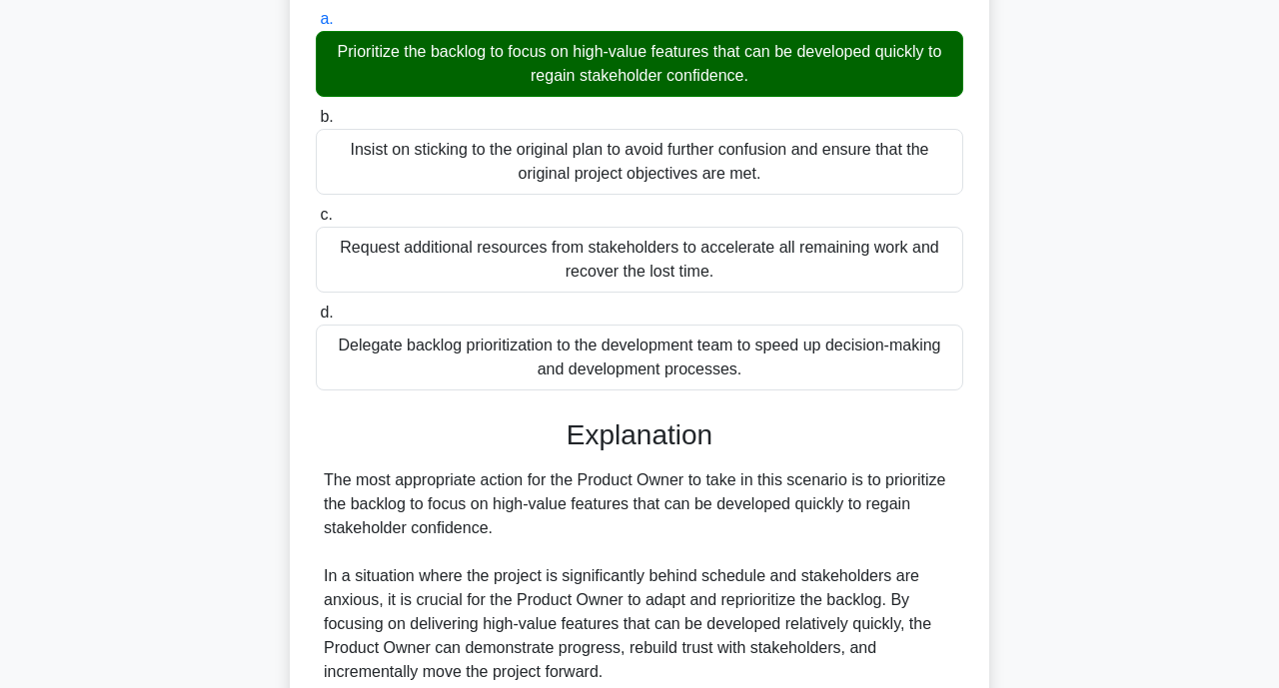
scroll to position [736, 0]
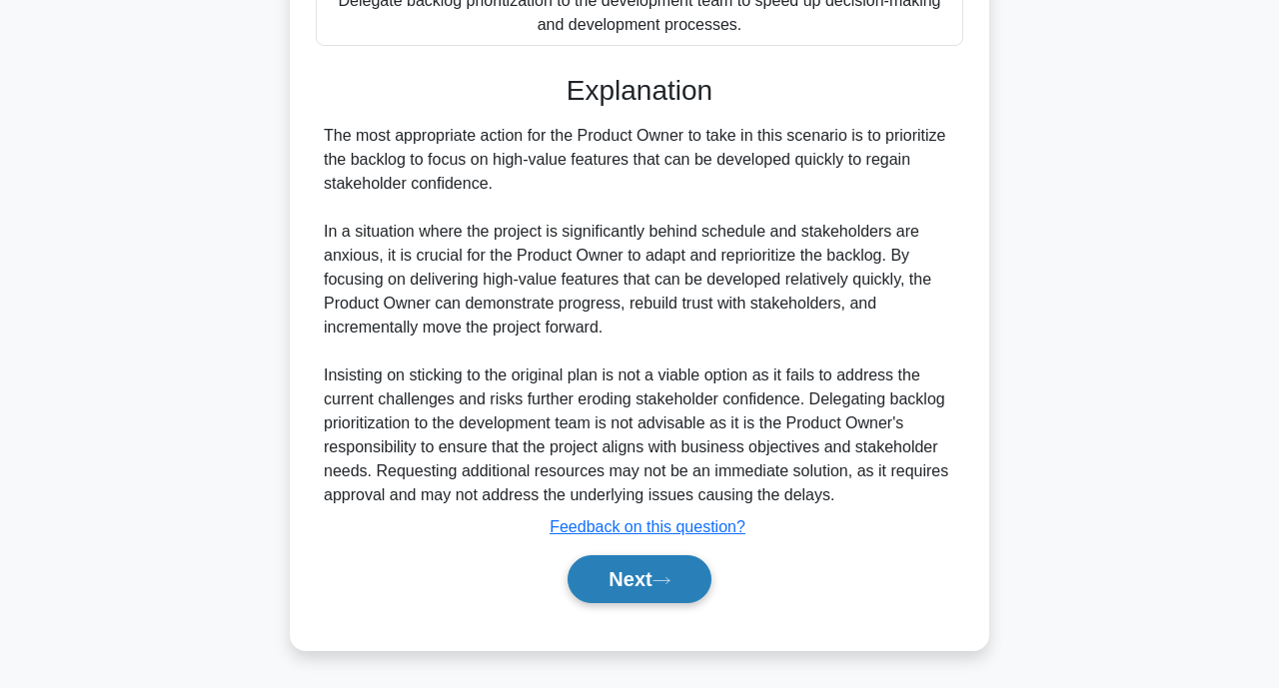
click at [624, 586] on button "Next" at bounding box center [638, 579] width 143 height 48
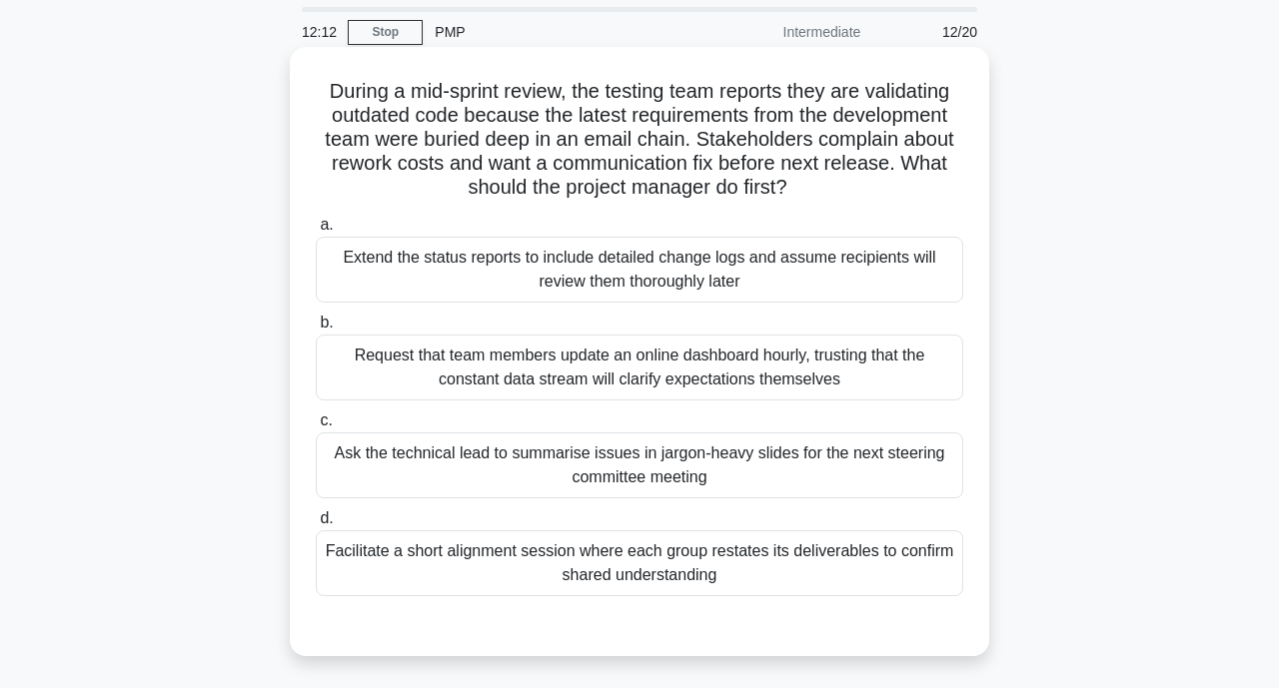
scroll to position [100, 0]
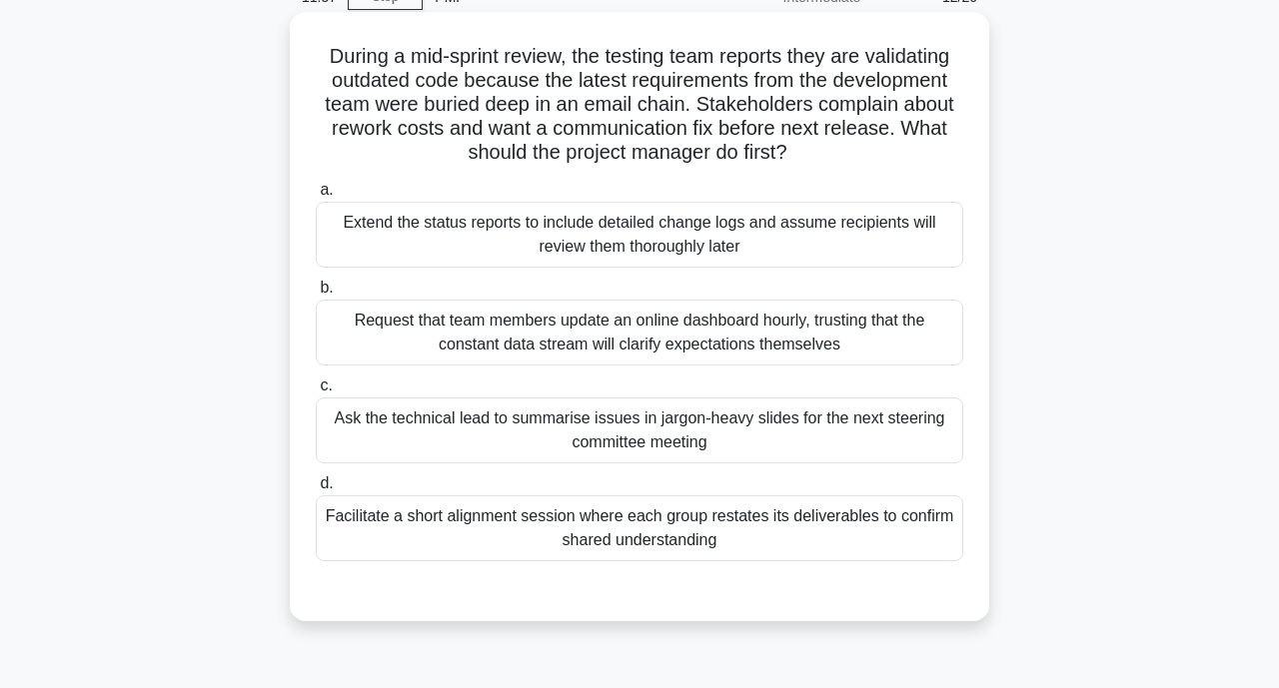
click at [671, 335] on div "Request that team members update an online dashboard hourly, trusting that the …" at bounding box center [639, 333] width 647 height 66
click at [316, 295] on input "b. Request that team members update an online dashboard hourly, trusting that t…" at bounding box center [316, 288] width 0 height 13
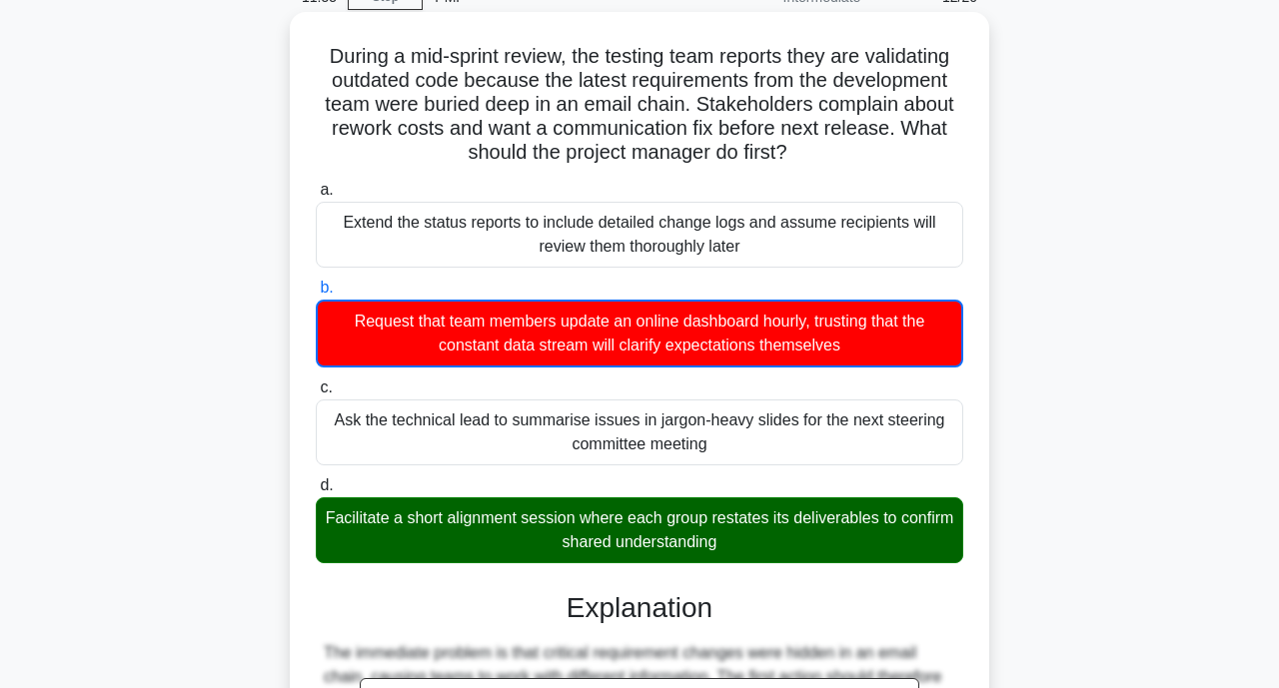
scroll to position [618, 0]
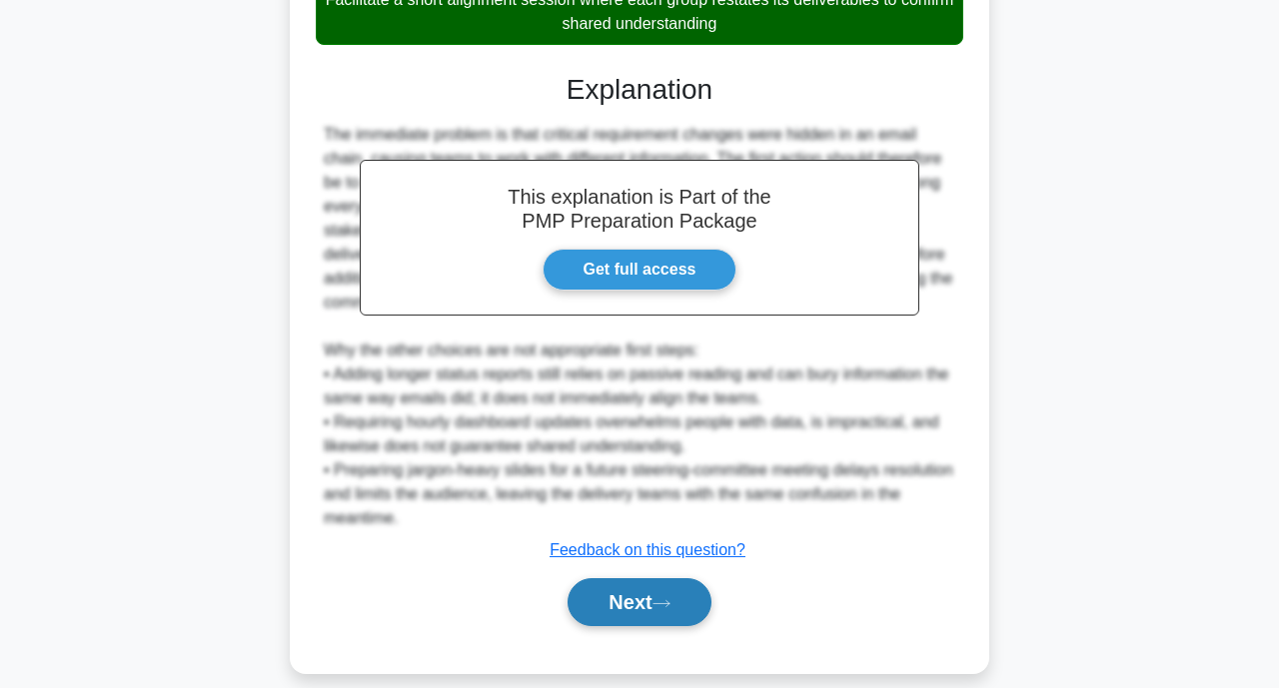
click at [620, 578] on button "Next" at bounding box center [638, 602] width 143 height 48
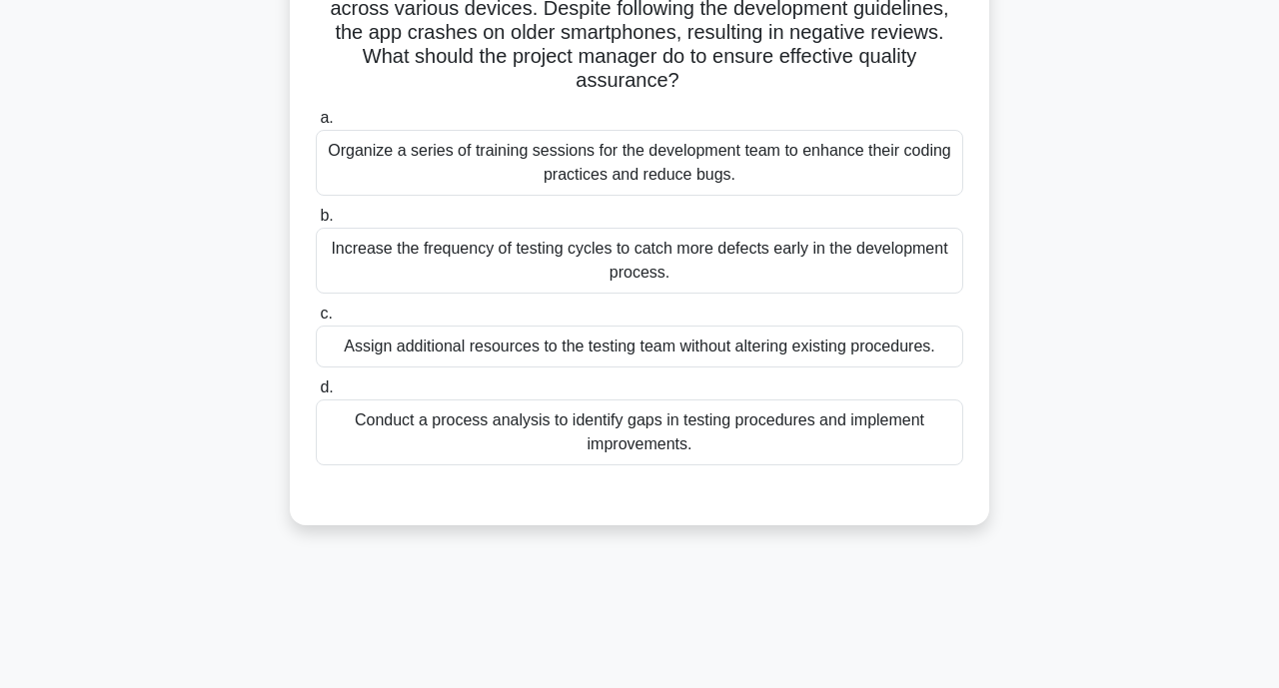
scroll to position [200, 0]
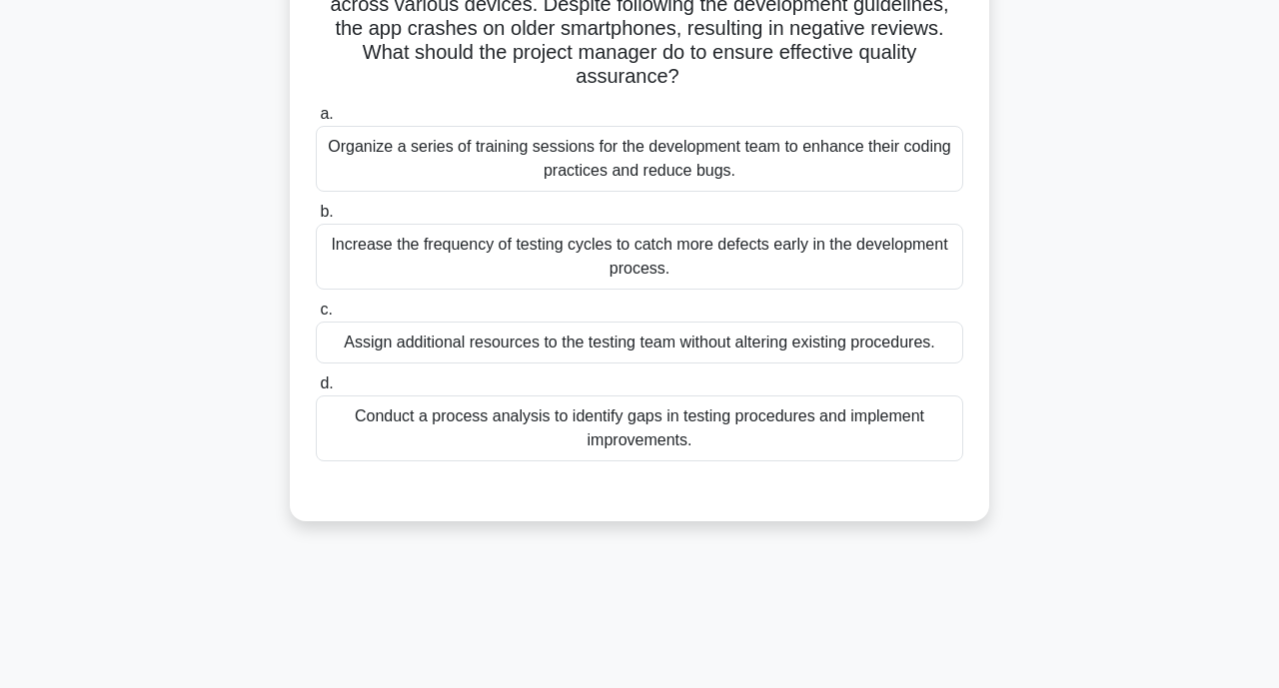
click at [755, 431] on div "Conduct a process analysis to identify gaps in testing procedures and implement…" at bounding box center [639, 429] width 647 height 66
click at [316, 391] on input "d. Conduct a process analysis to identify gaps in testing procedures and implem…" at bounding box center [316, 384] width 0 height 13
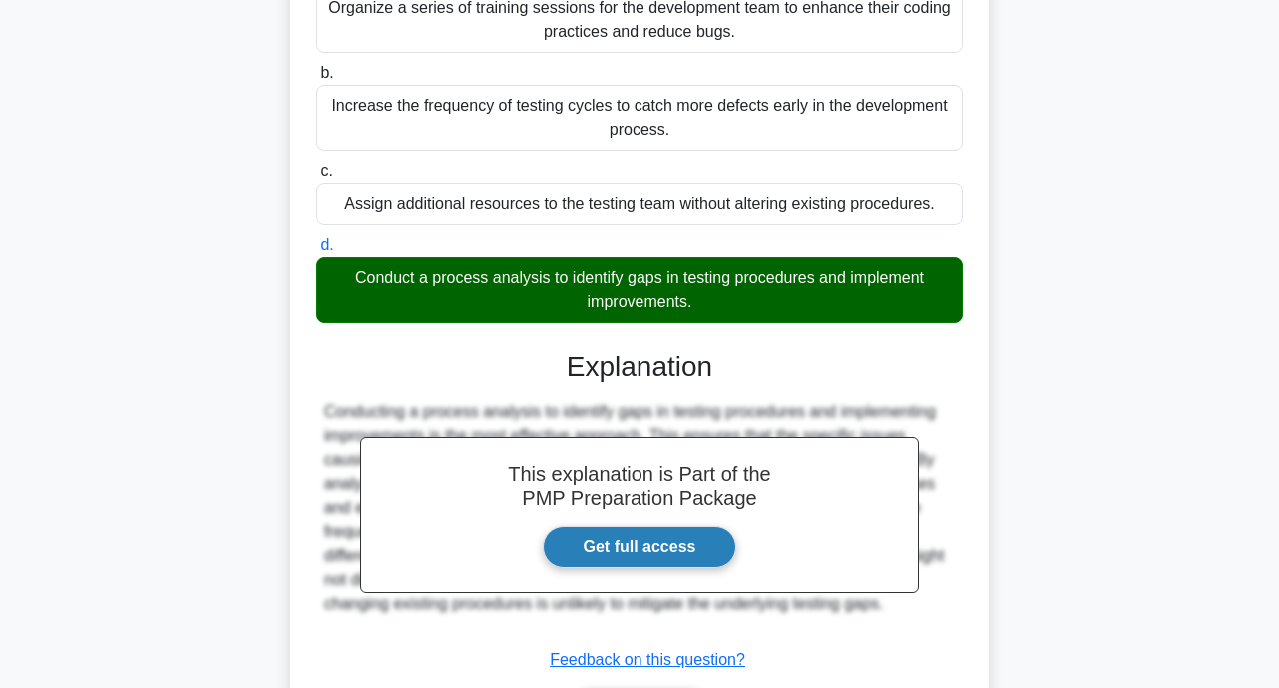
scroll to position [473, 0]
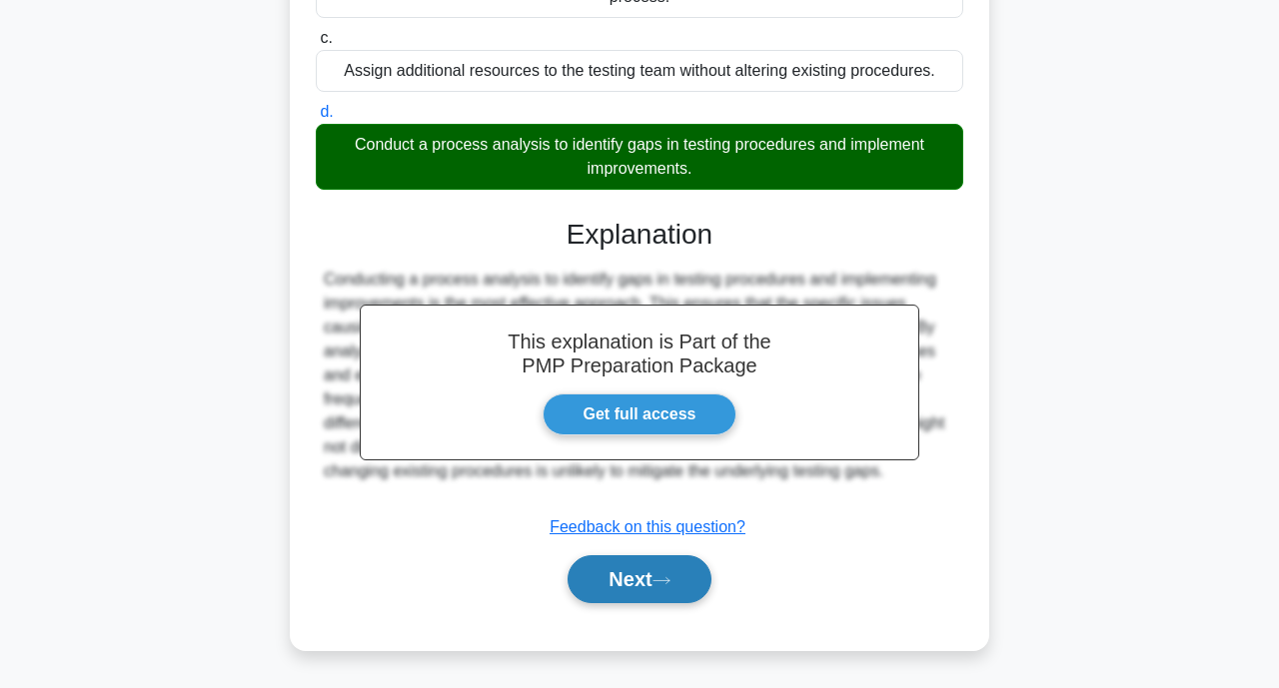
drag, startPoint x: 612, startPoint y: 586, endPoint x: 624, endPoint y: 588, distance: 12.2
click at [613, 586] on button "Next" at bounding box center [638, 579] width 143 height 48
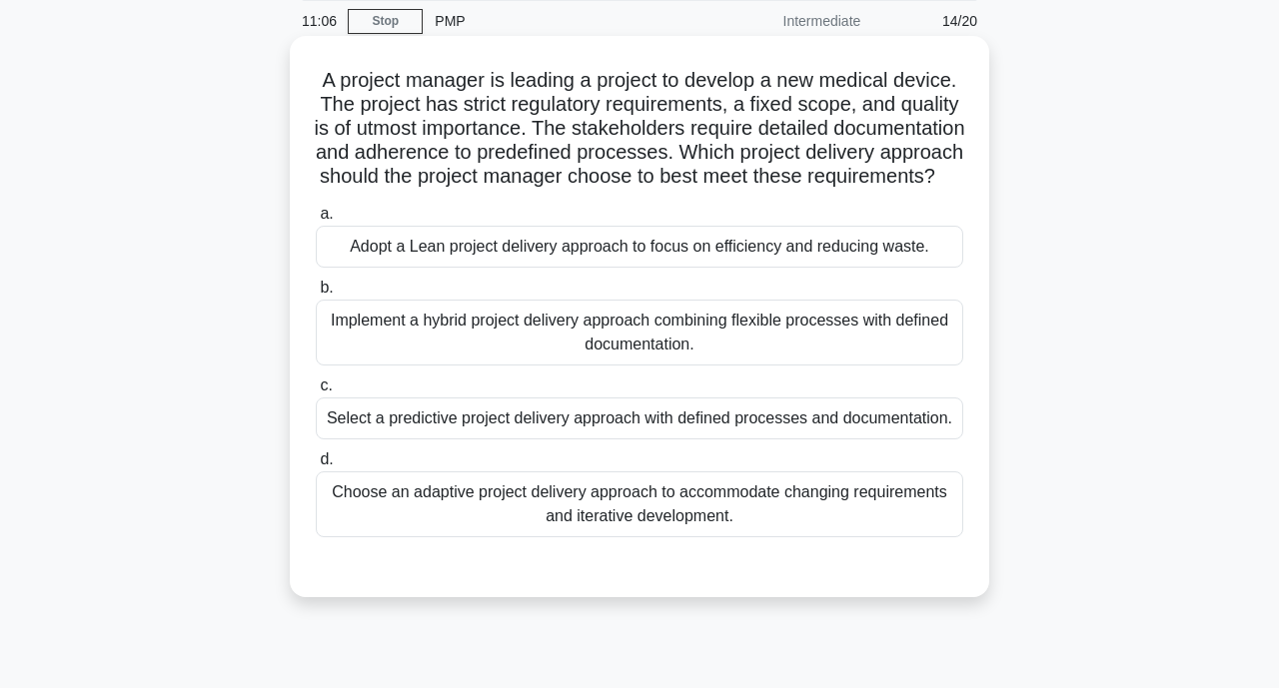
scroll to position [0, 0]
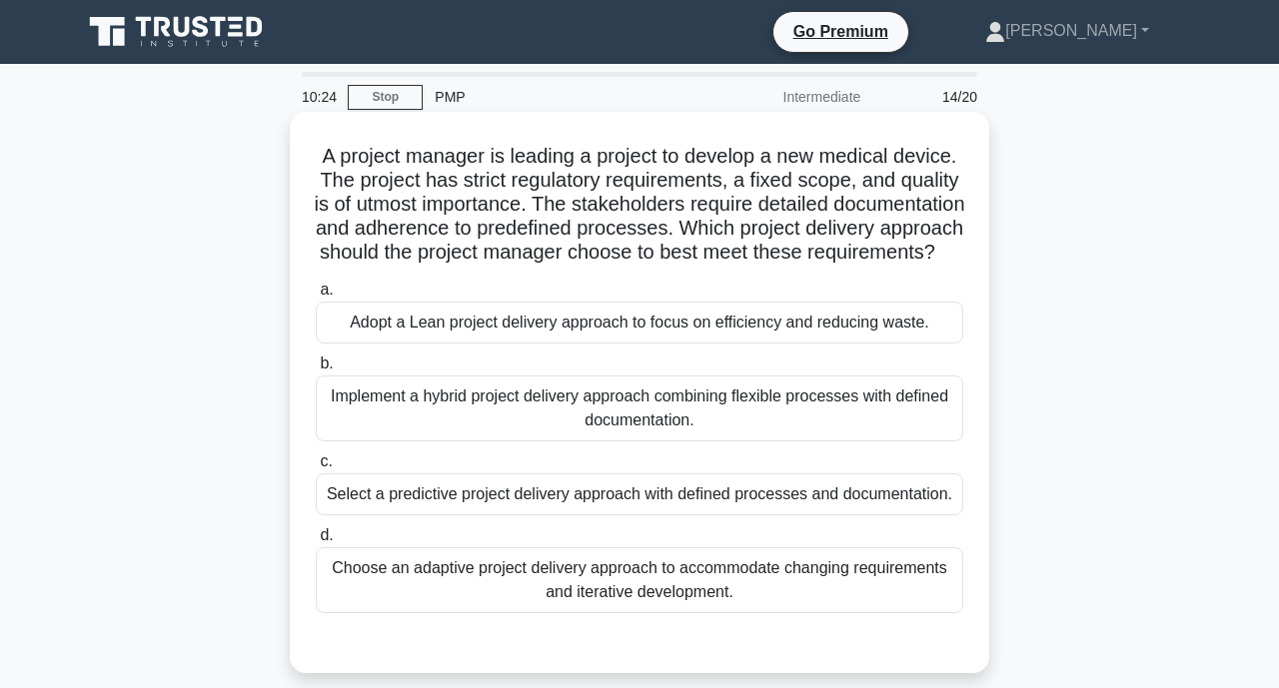
click at [687, 595] on div "Choose an adaptive project delivery approach to accommodate changing requiremen…" at bounding box center [639, 580] width 647 height 66
click at [316, 542] on input "d. Choose an adaptive project delivery approach to accommodate changing require…" at bounding box center [316, 535] width 0 height 13
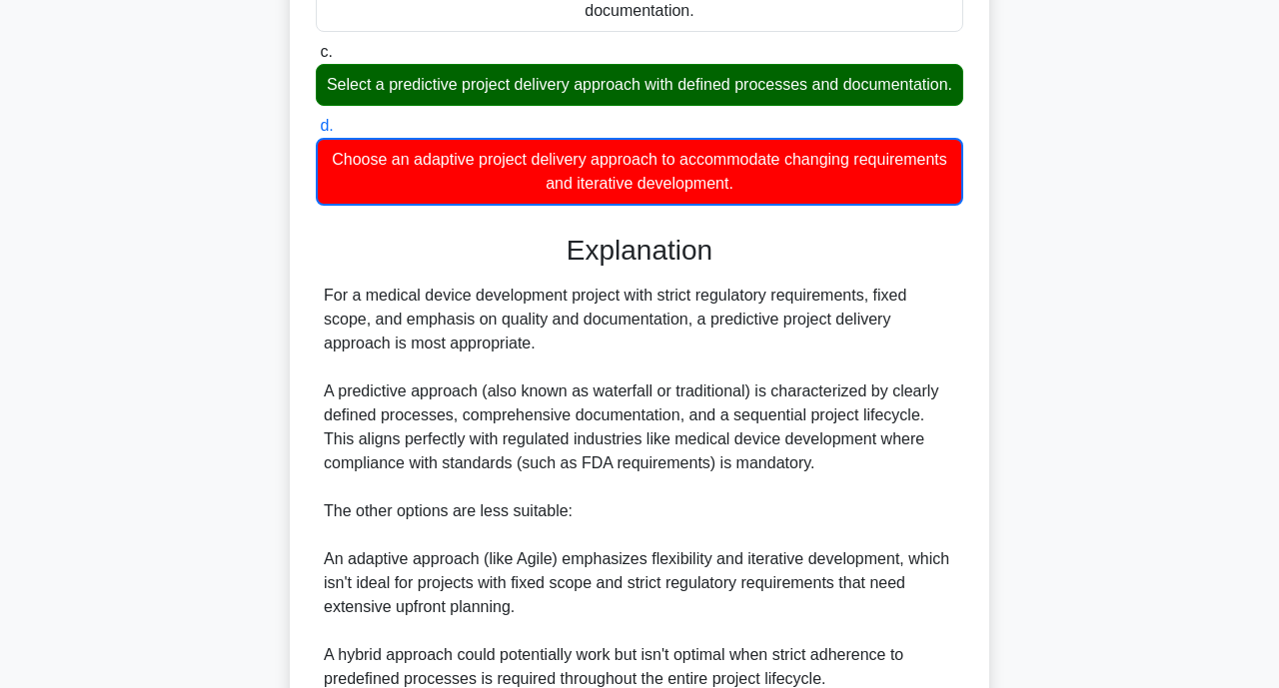
scroll to position [738, 0]
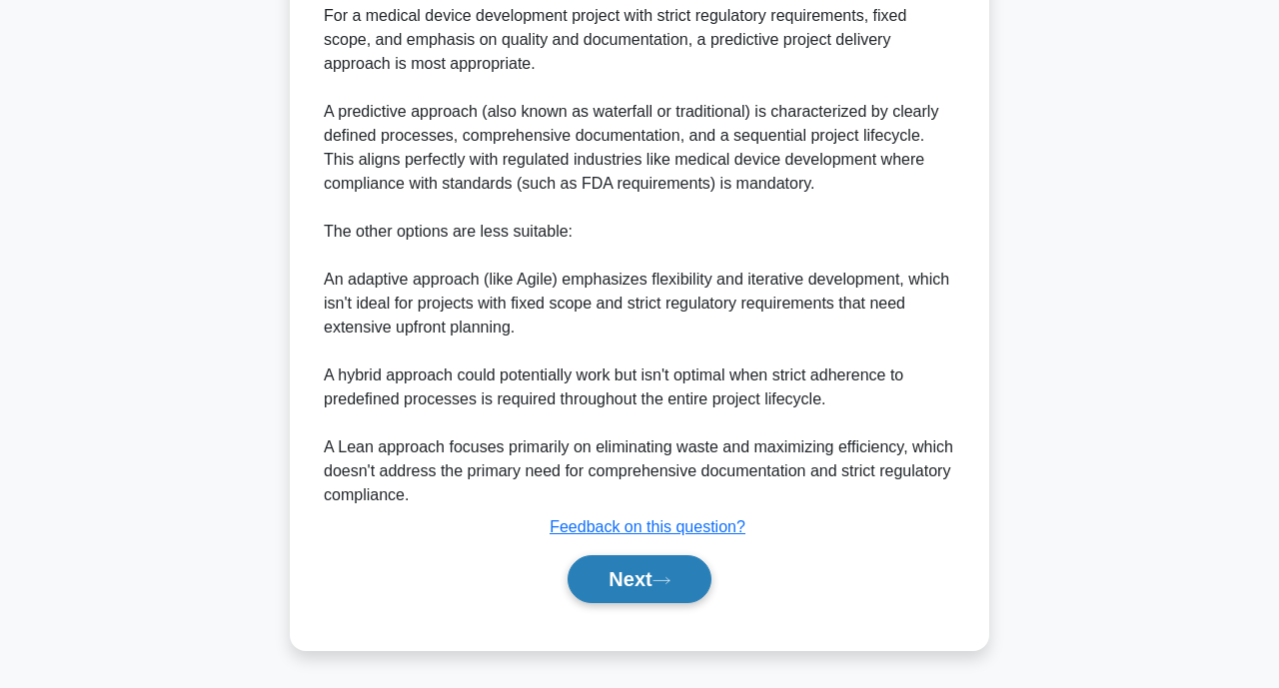
click at [648, 582] on button "Next" at bounding box center [638, 579] width 143 height 48
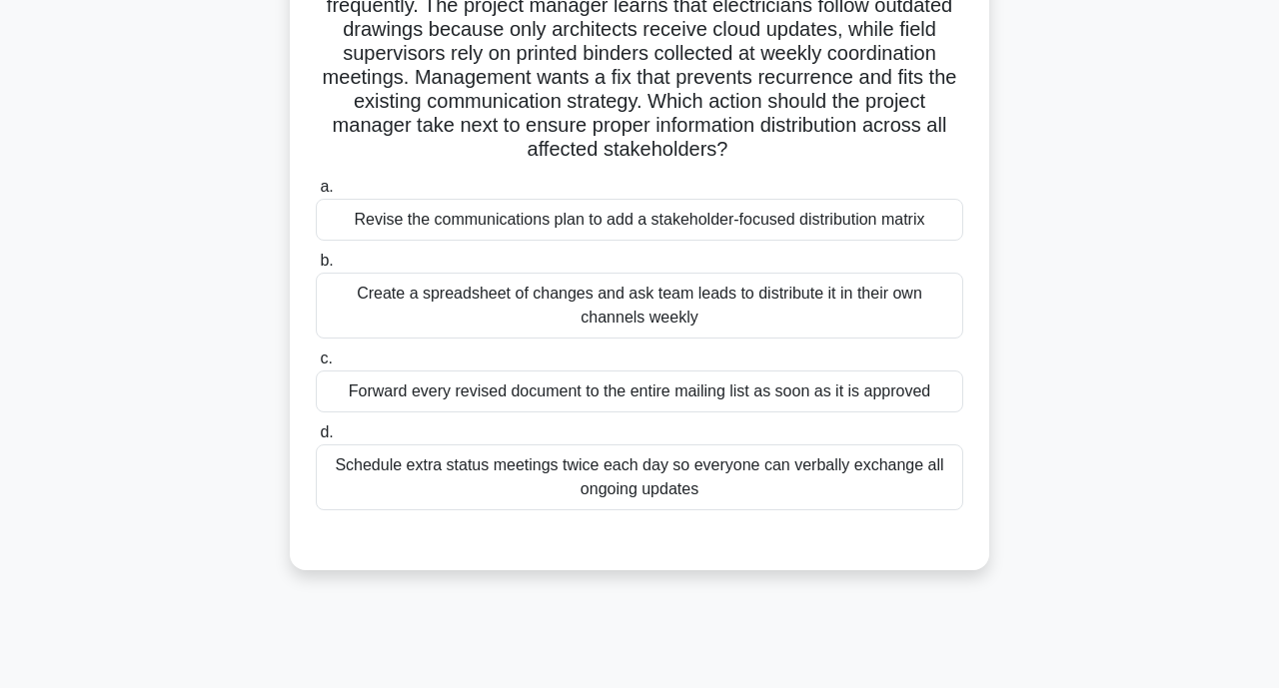
scroll to position [0, 0]
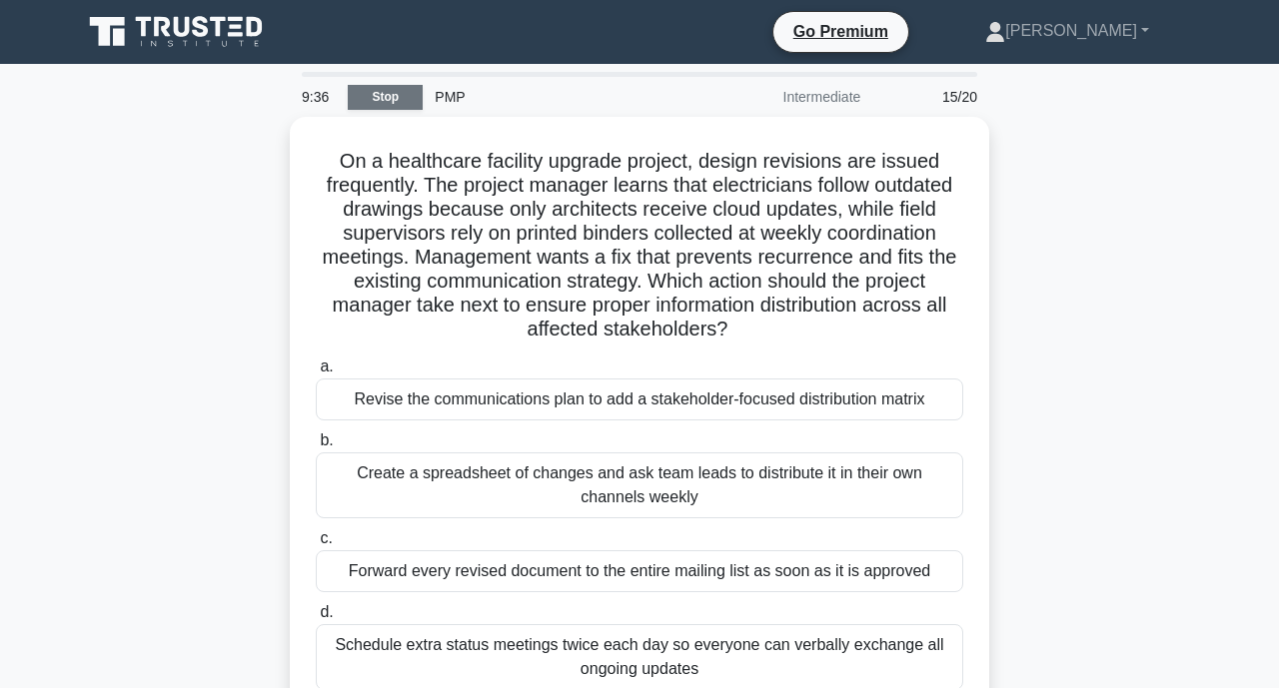
click at [391, 95] on link "Stop" at bounding box center [385, 97] width 75 height 25
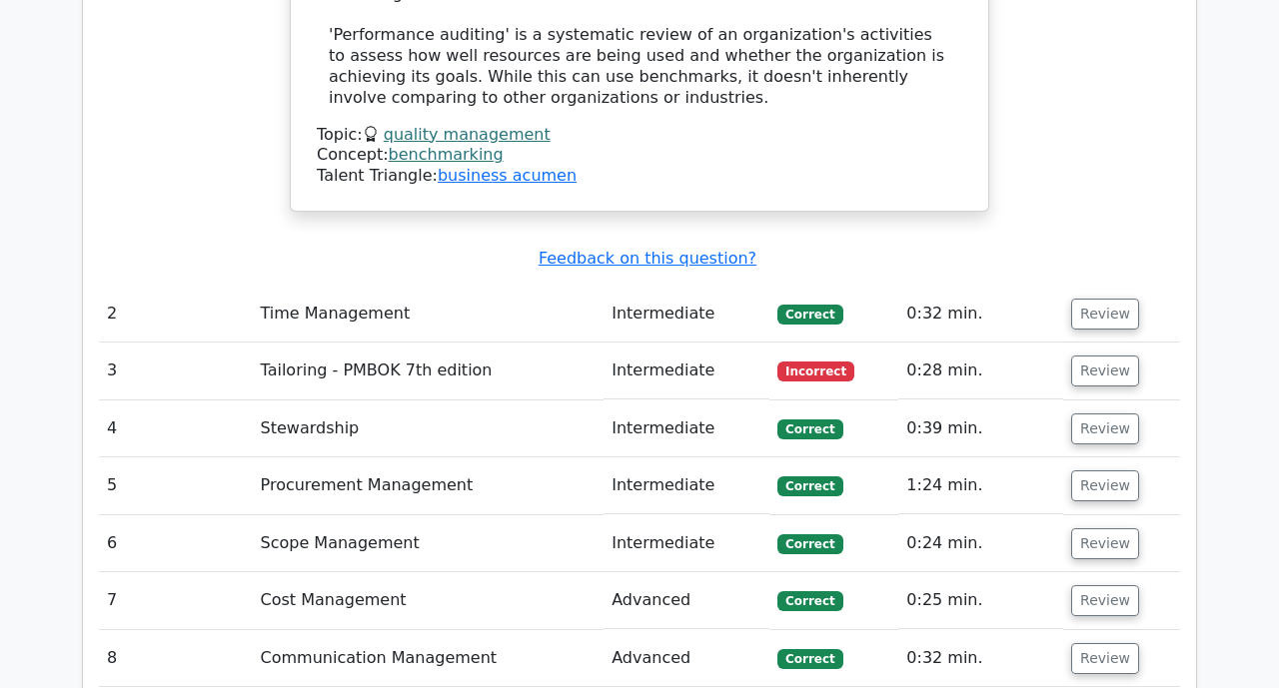
scroll to position [2897, 0]
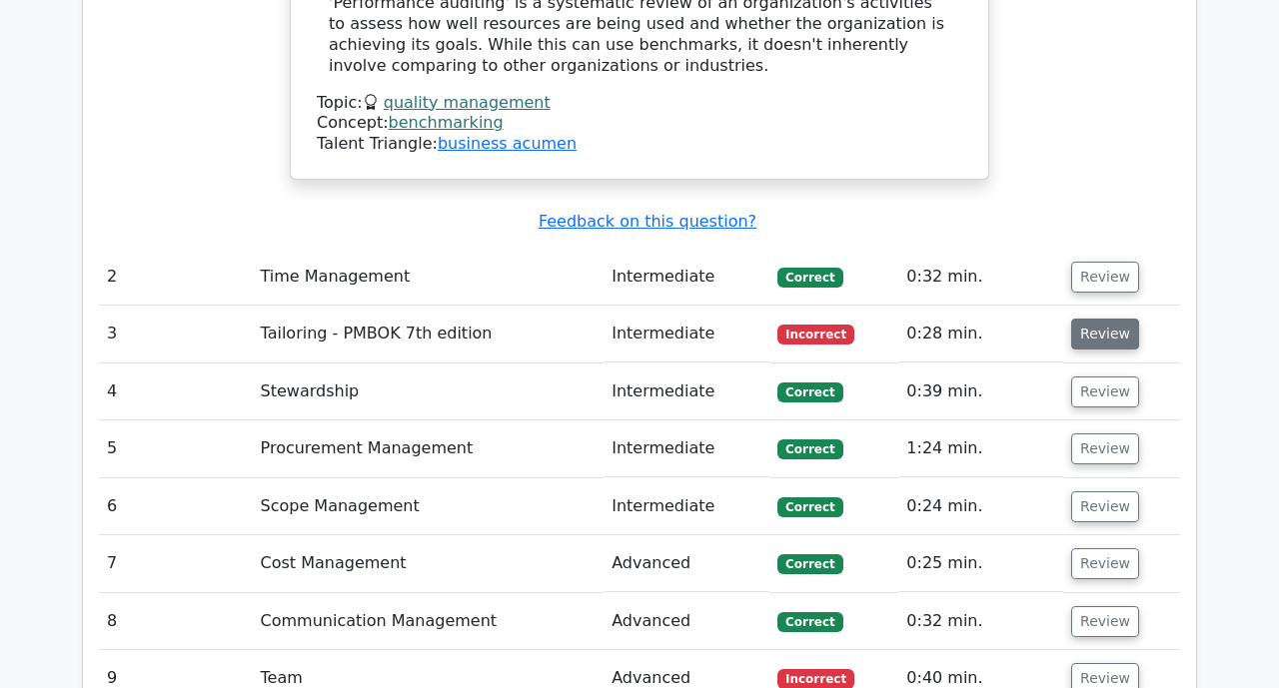
click at [1091, 319] on button "Review" at bounding box center [1105, 334] width 68 height 31
